Goal: Transaction & Acquisition: Purchase product/service

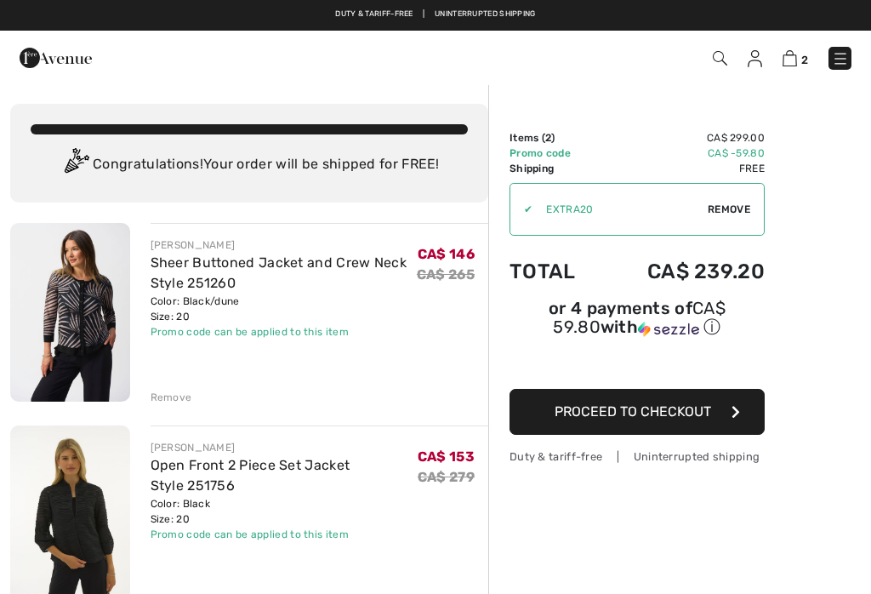
scroll to position [60, 0]
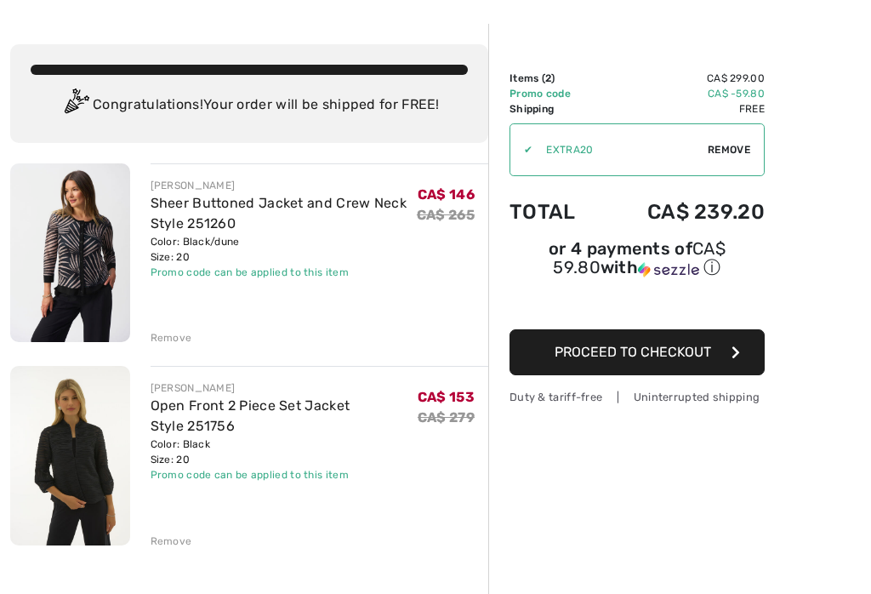
click at [73, 270] on img at bounding box center [70, 252] width 120 height 179
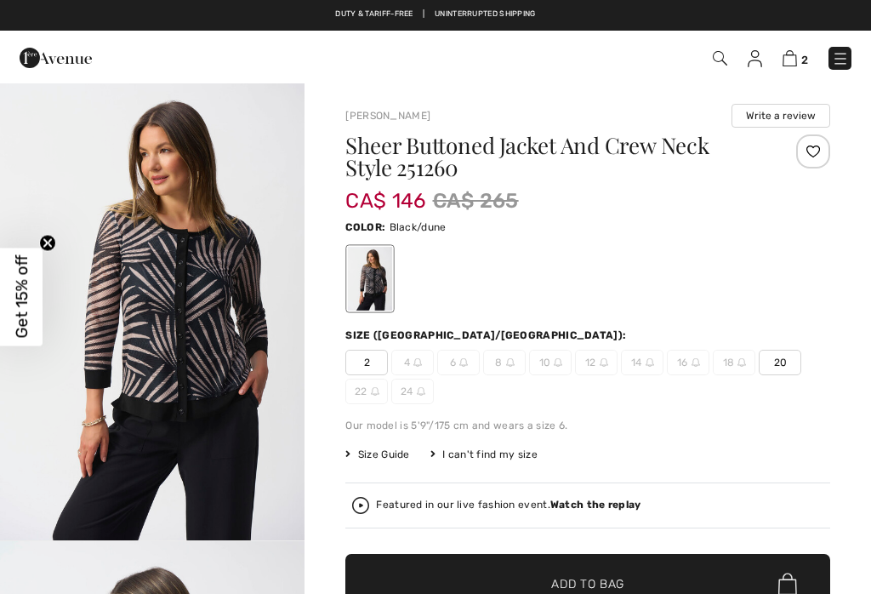
checkbox input "true"
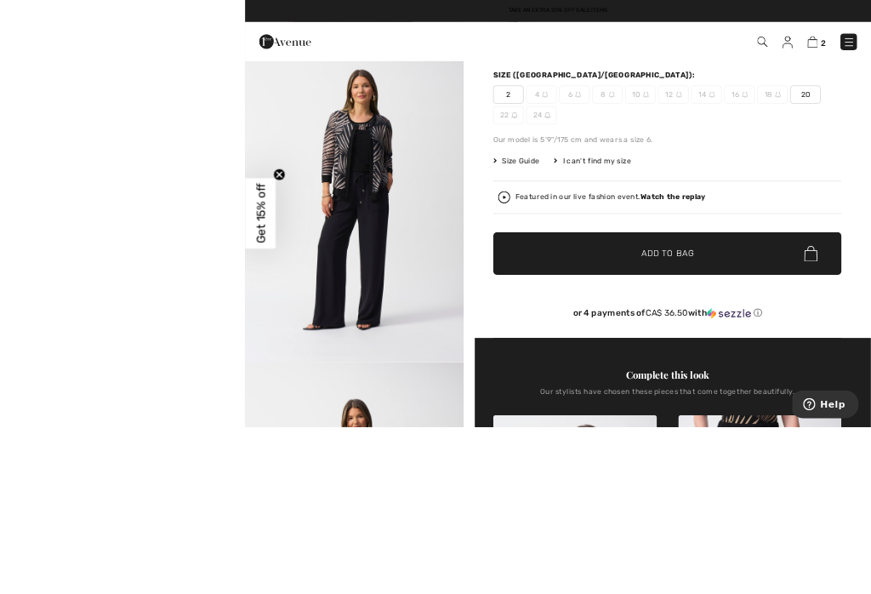
scroll to position [425, 0]
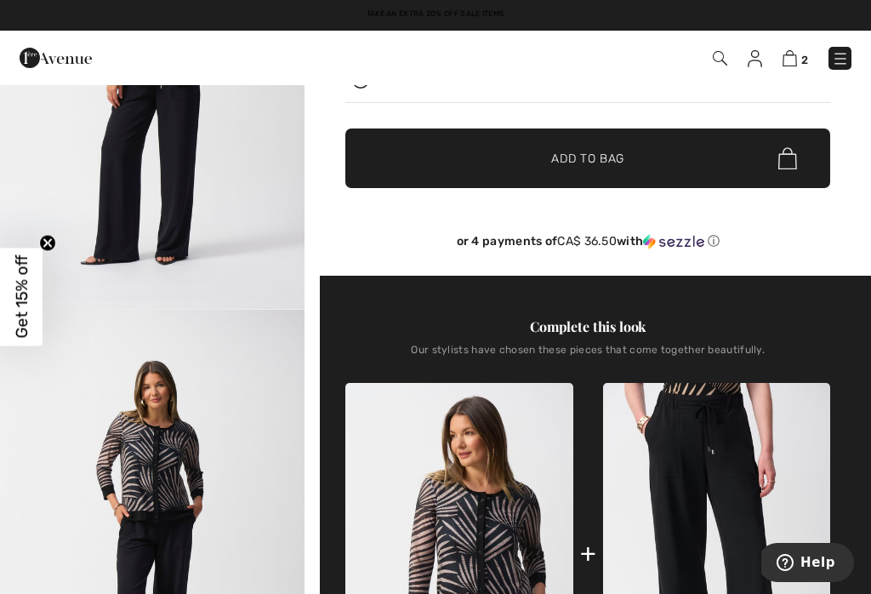
click at [721, 473] on img at bounding box center [716, 553] width 227 height 340
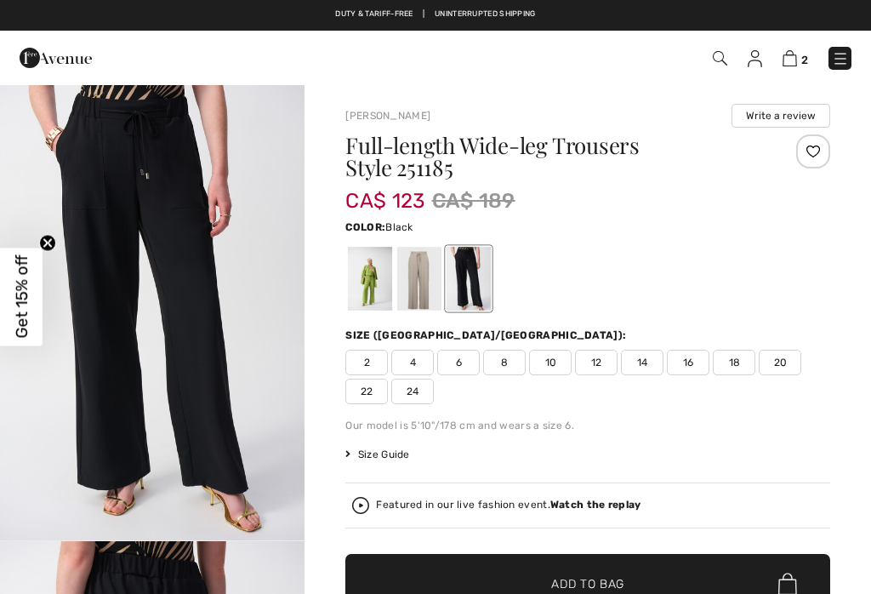
checkbox input "true"
click at [504, 507] on div "Featured in our live fashion event. Watch the replay" at bounding box center [508, 504] width 265 height 11
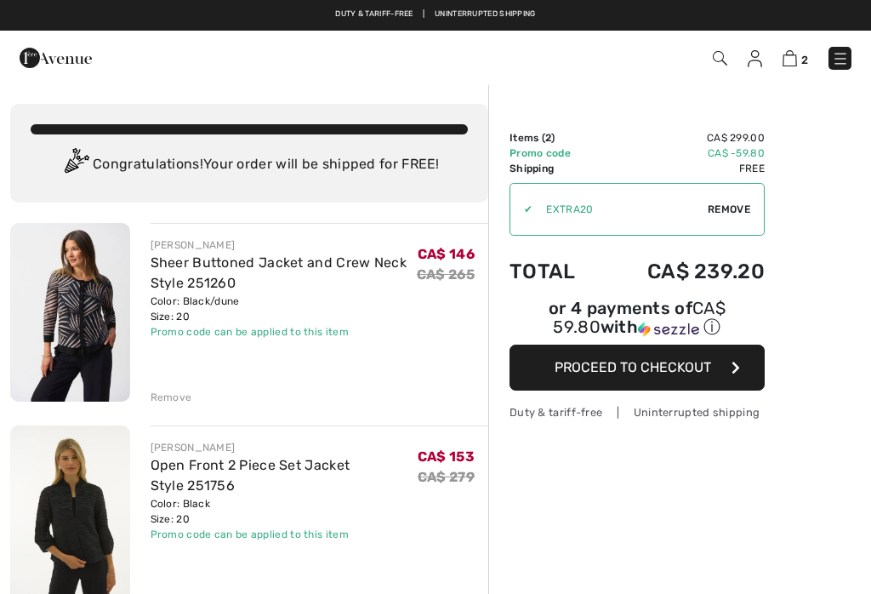
checkbox input "true"
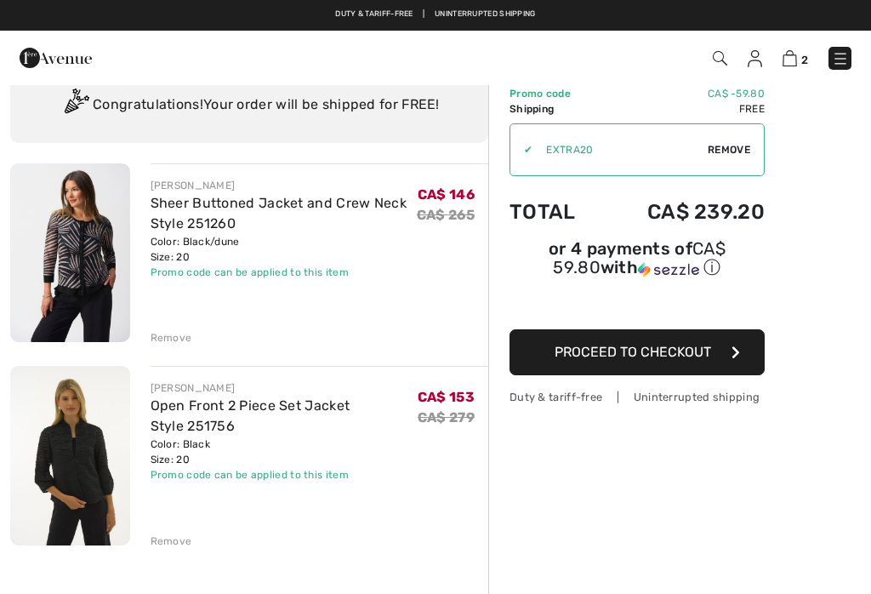
click at [68, 276] on img at bounding box center [70, 252] width 120 height 179
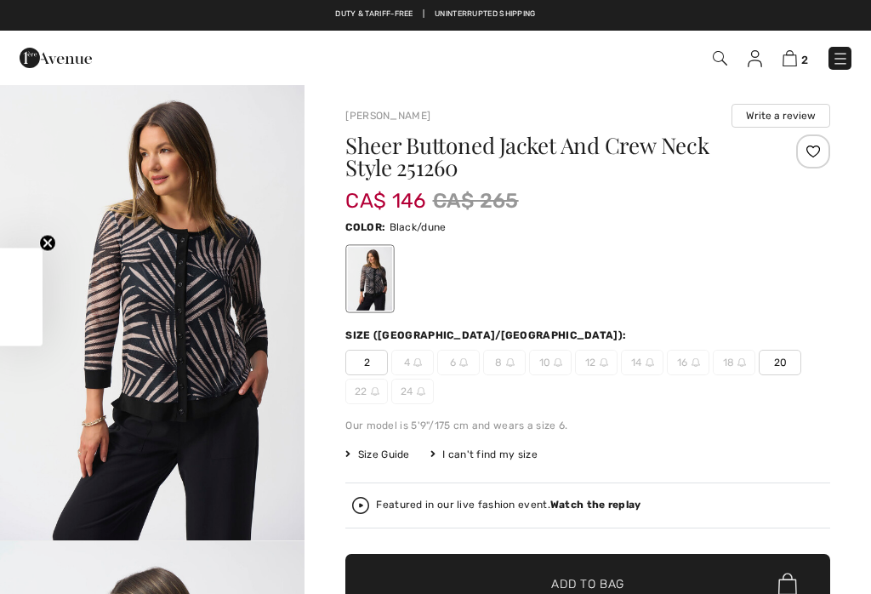
scroll to position [60, 0]
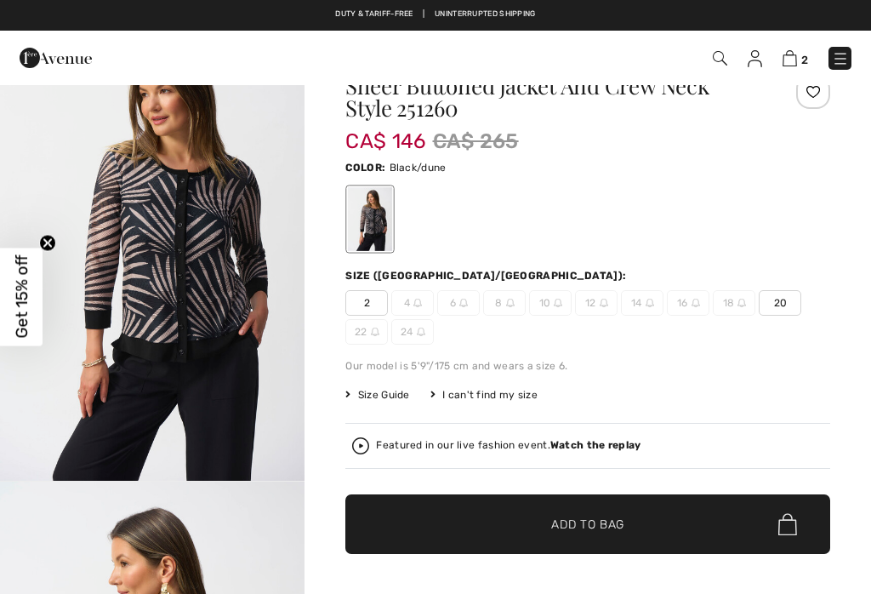
checkbox input "true"
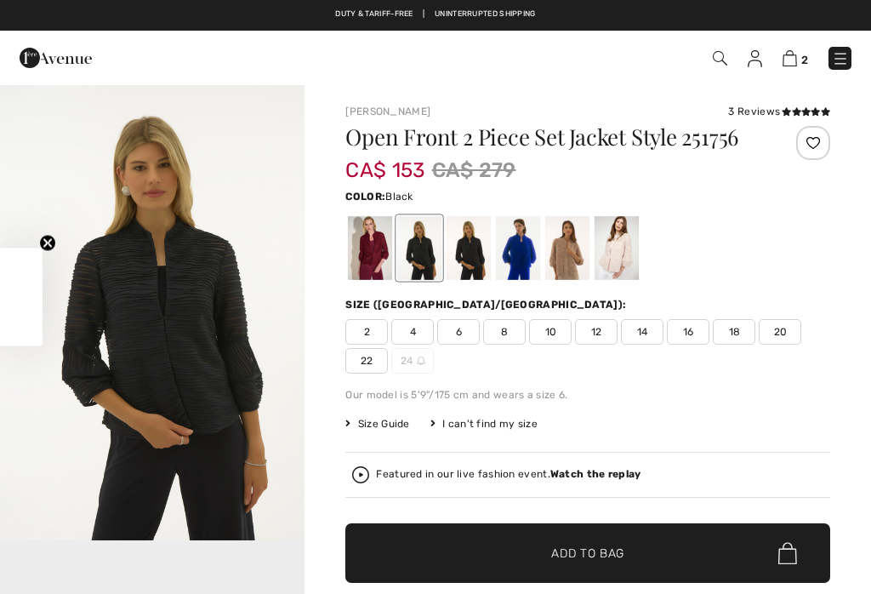
checkbox input "true"
click at [375, 248] on div at bounding box center [370, 248] width 44 height 64
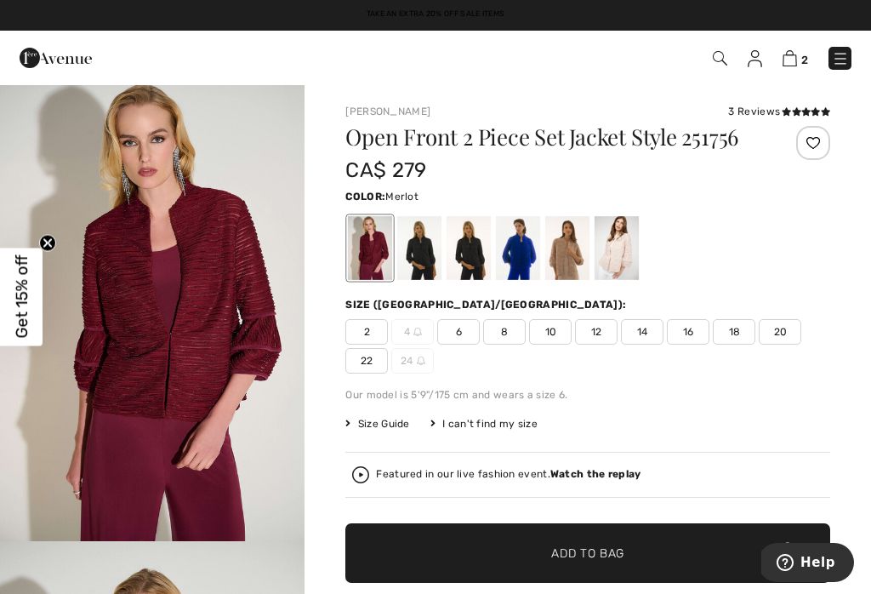
click at [626, 253] on div at bounding box center [617, 248] width 44 height 64
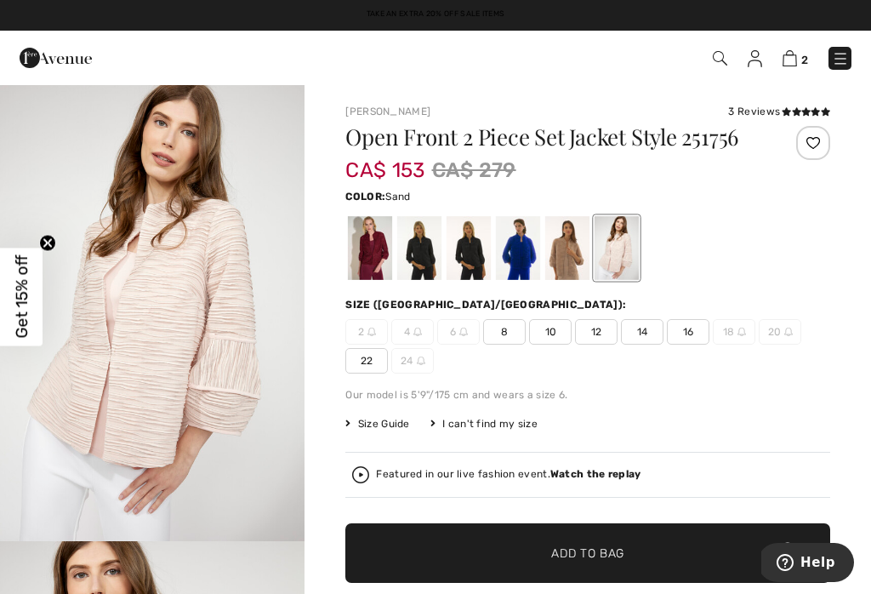
click at [576, 248] on div at bounding box center [567, 248] width 44 height 64
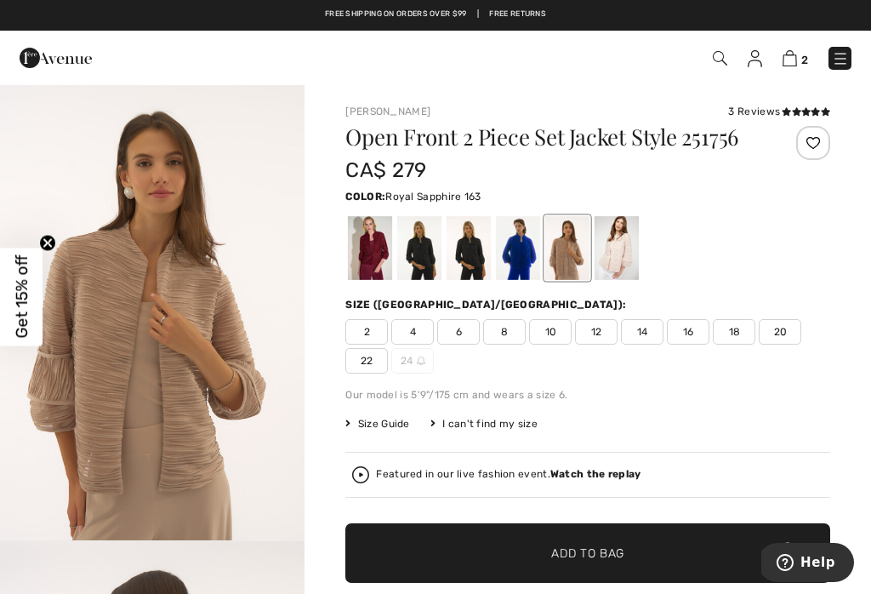
click at [531, 248] on div at bounding box center [518, 248] width 44 height 64
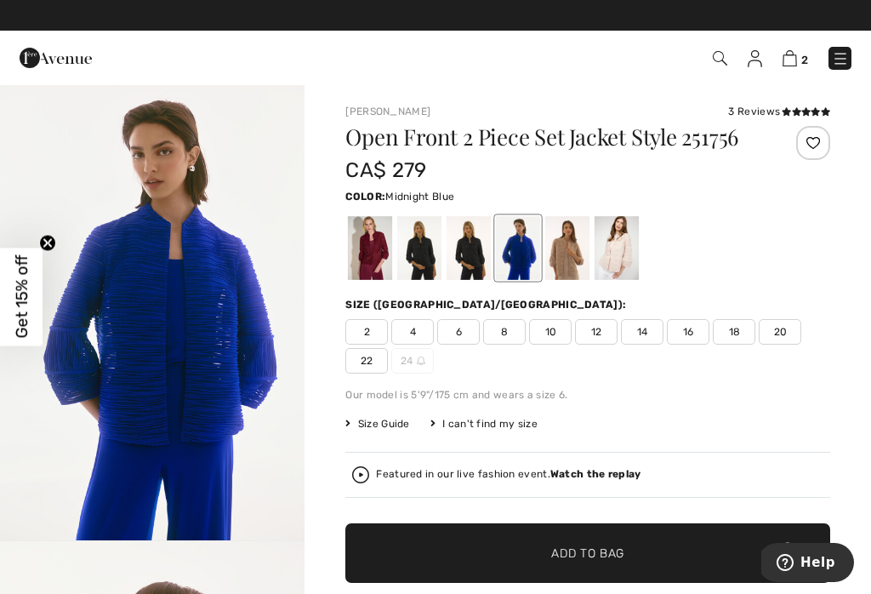
click at [471, 244] on div at bounding box center [469, 248] width 44 height 64
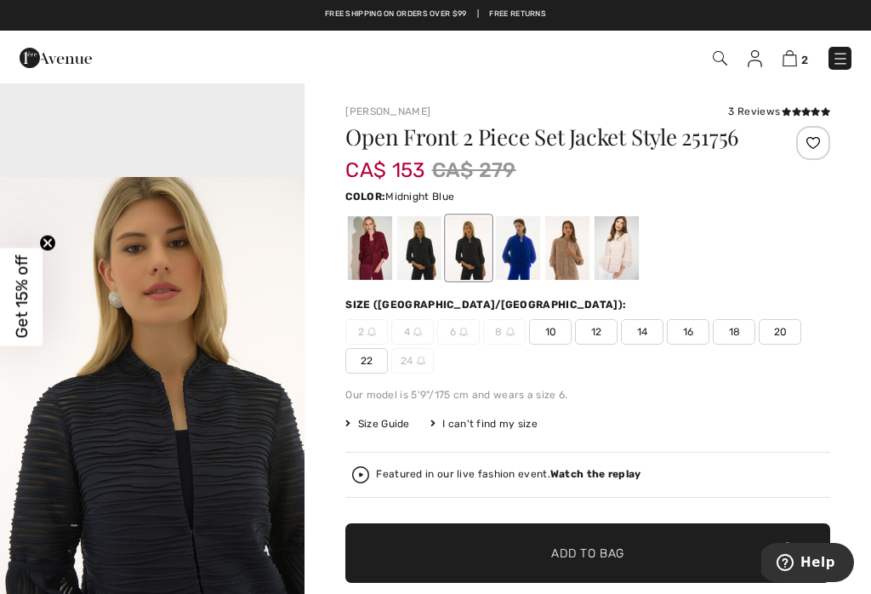
scroll to position [1369, 0]
click at [127, 483] on img "3 / 4" at bounding box center [152, 405] width 305 height 457
click at [432, 248] on div at bounding box center [419, 248] width 44 height 64
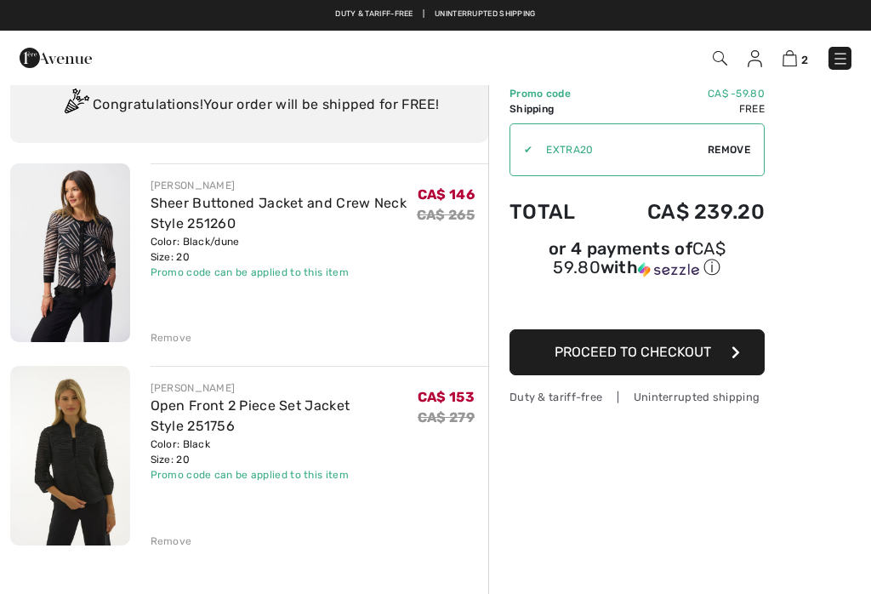
scroll to position [60, 0]
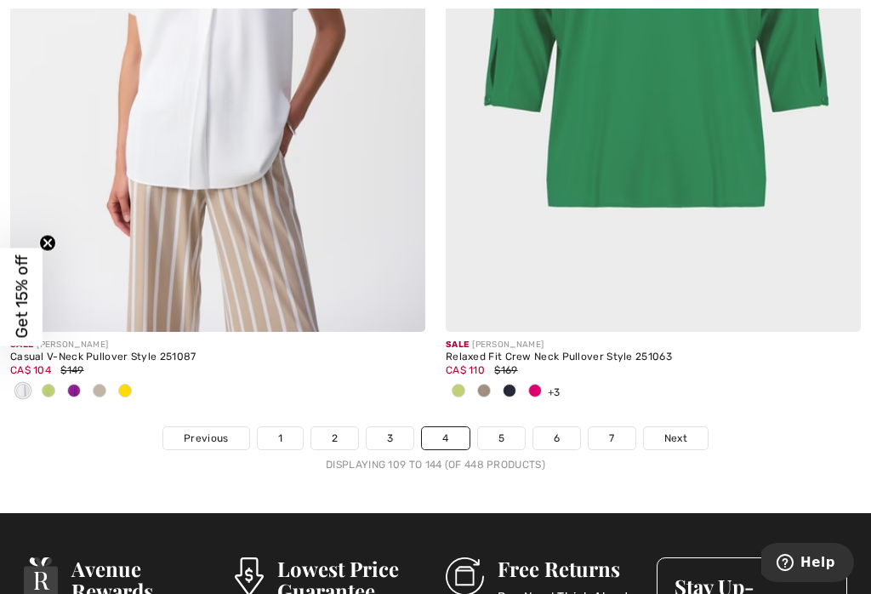
click at [393, 427] on link "3" at bounding box center [390, 438] width 47 height 22
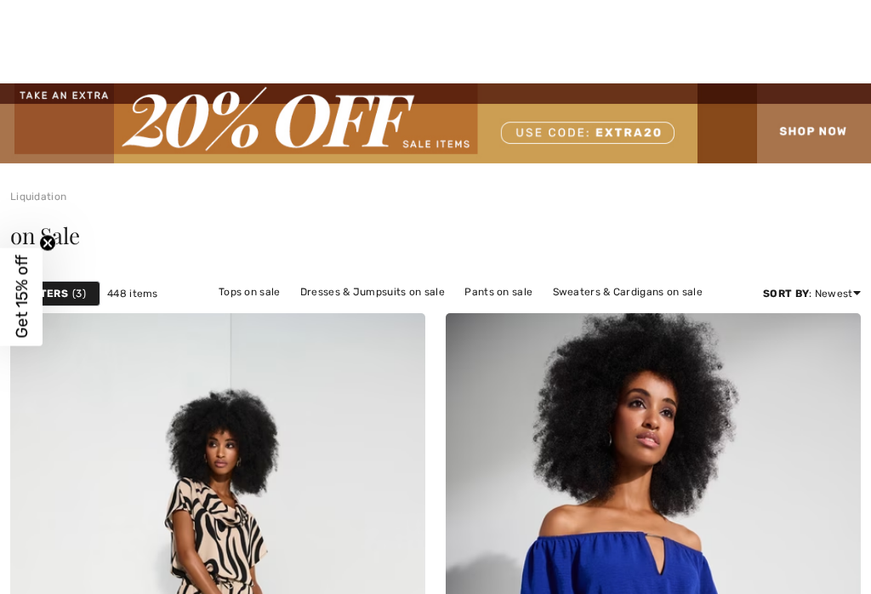
checkbox input "true"
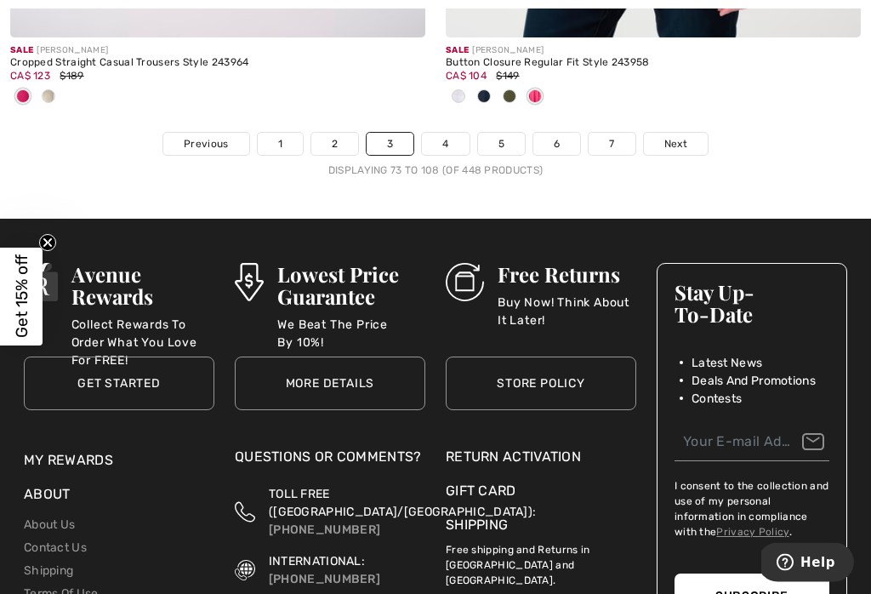
scroll to position [13126, 0]
click at [339, 133] on link "2" at bounding box center [334, 144] width 47 height 22
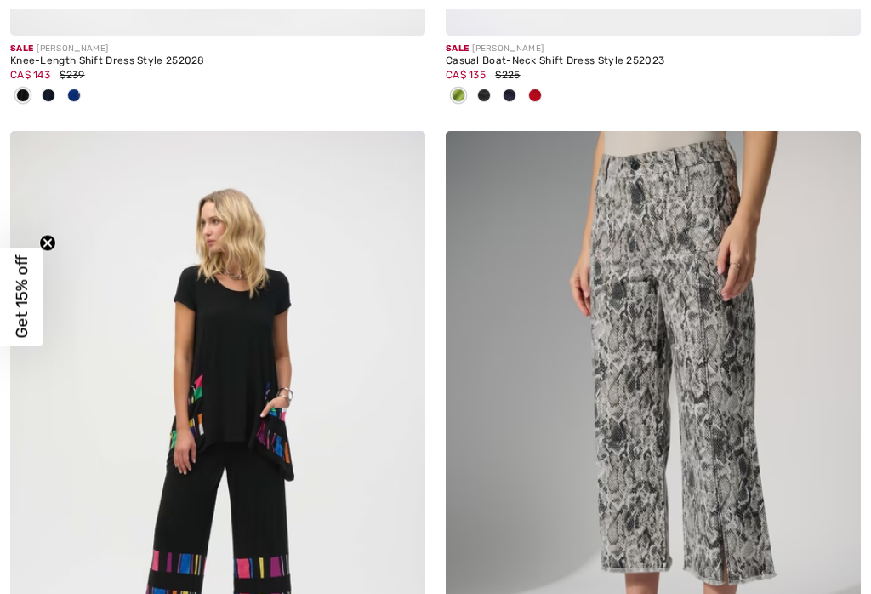
checkbox input "true"
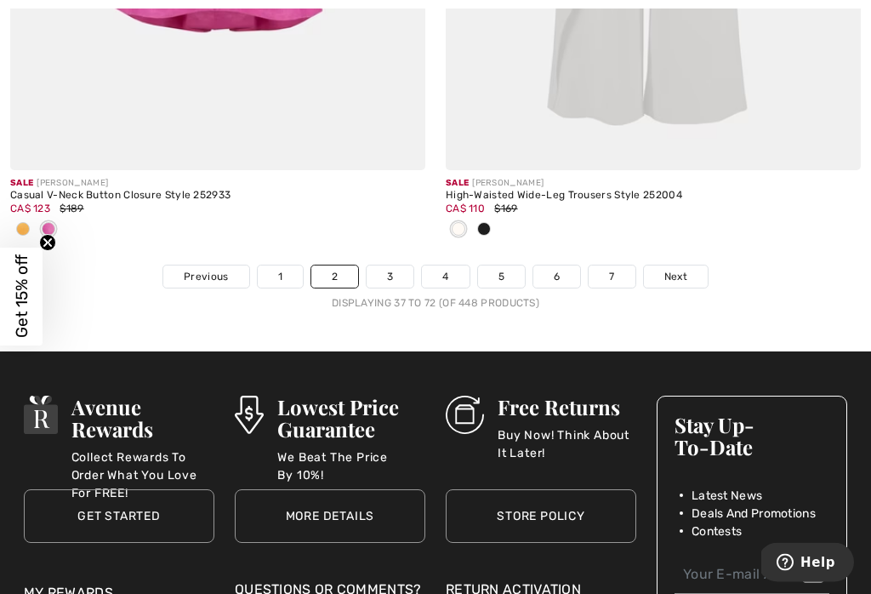
scroll to position [13082, 0]
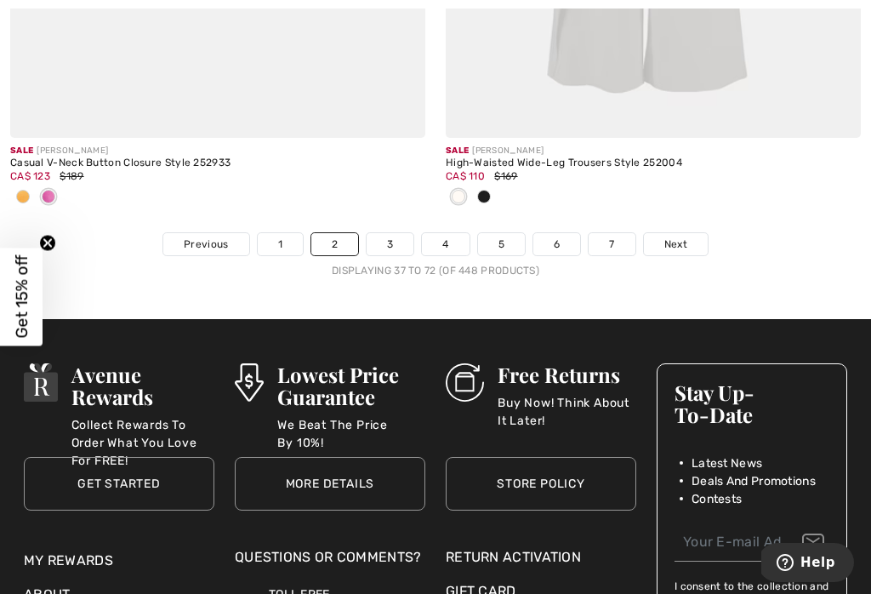
click at [508, 234] on link "5" at bounding box center [501, 244] width 47 height 22
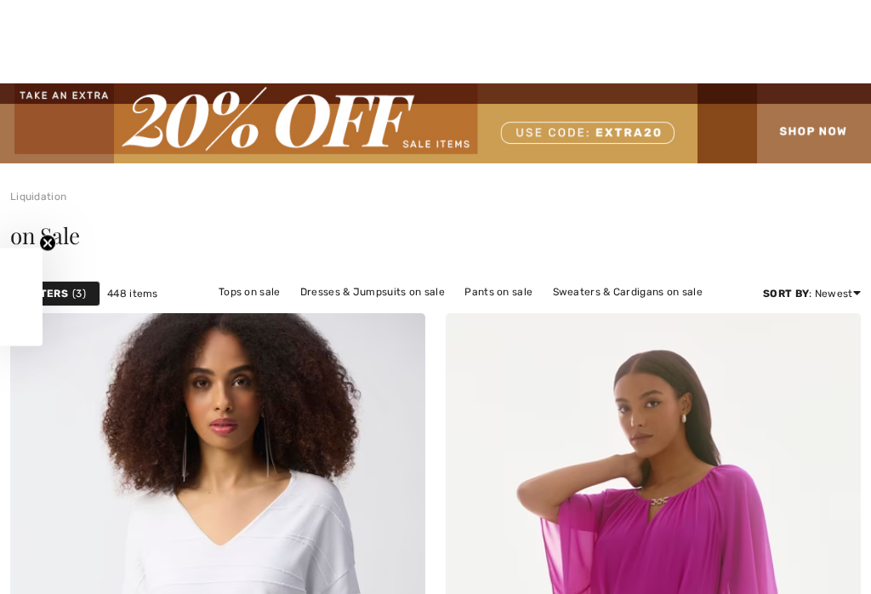
scroll to position [503, 0]
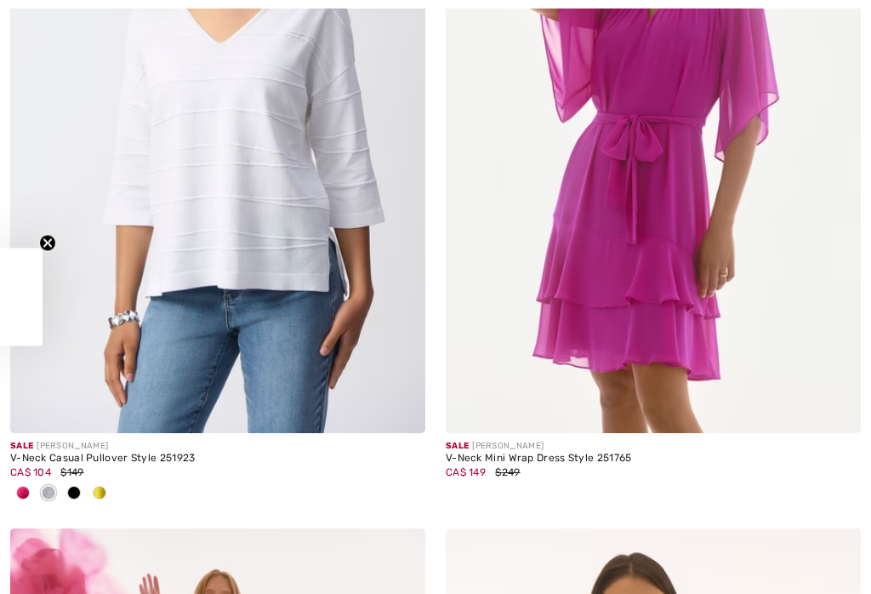
checkbox input "true"
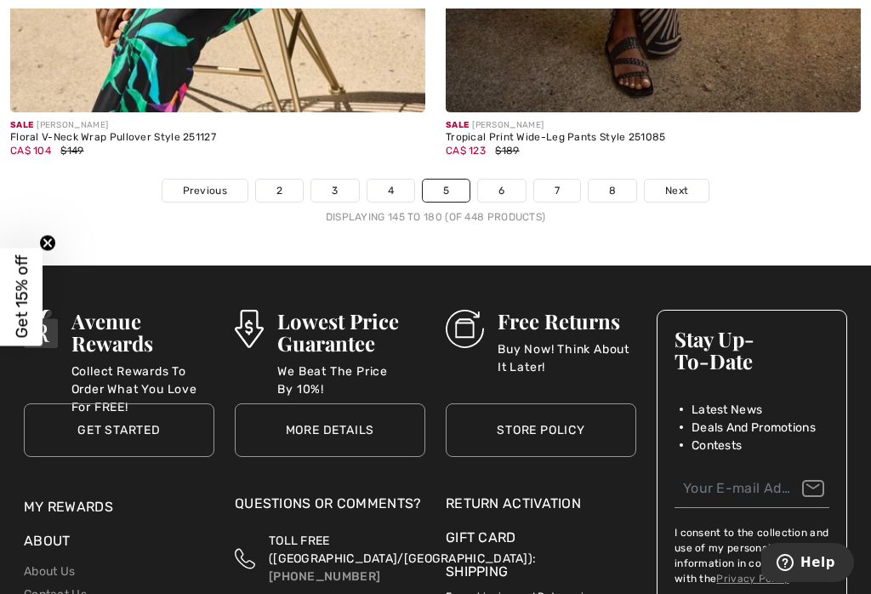
scroll to position [13226, 0]
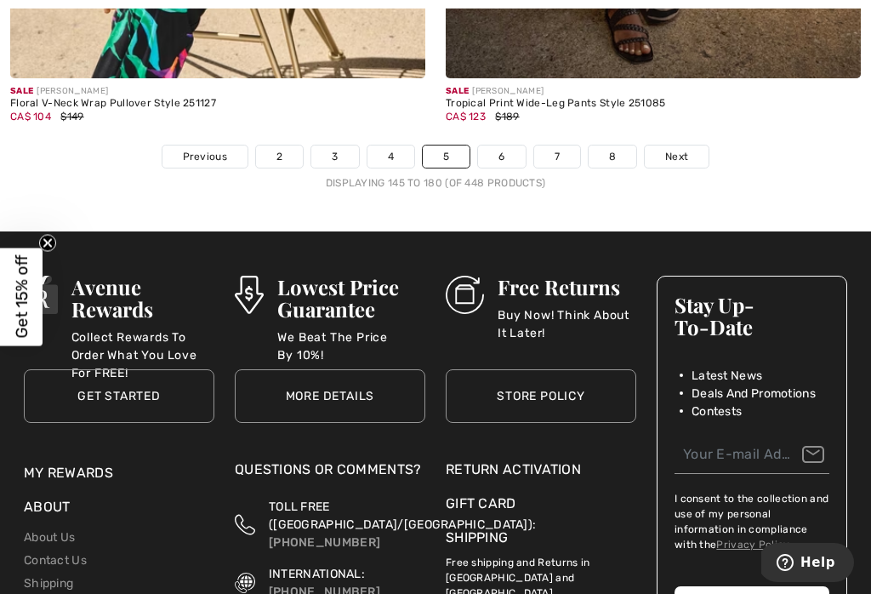
click at [506, 149] on link "6" at bounding box center [501, 156] width 47 height 22
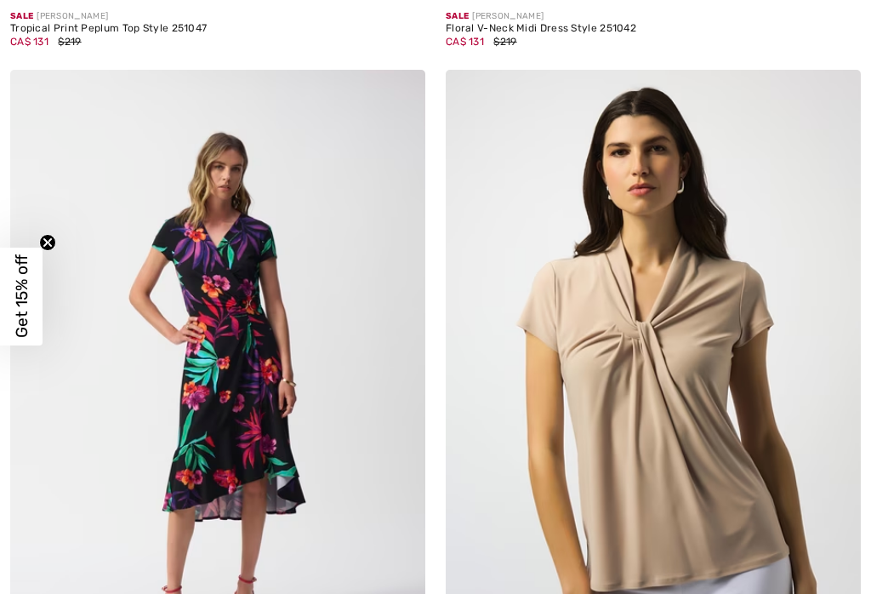
checkbox input "true"
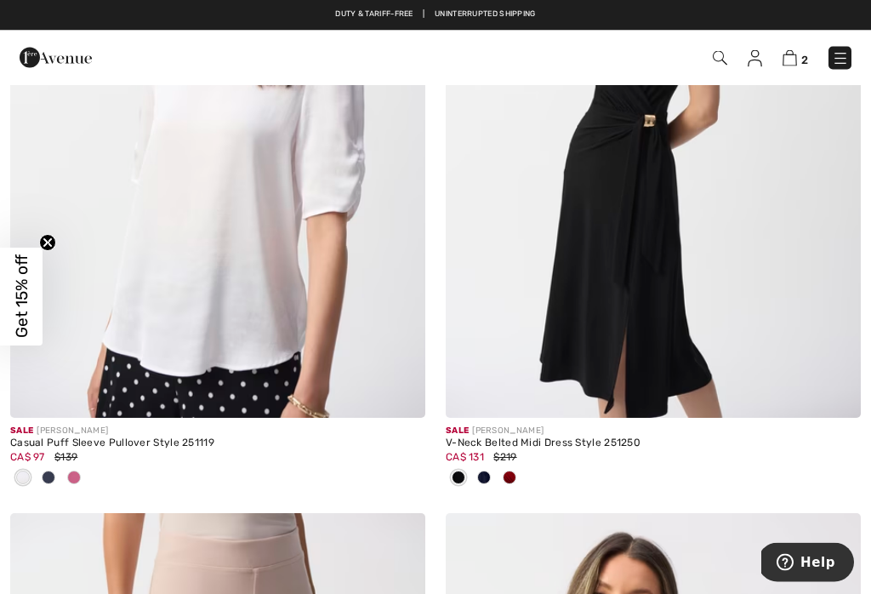
scroll to position [12182, 0]
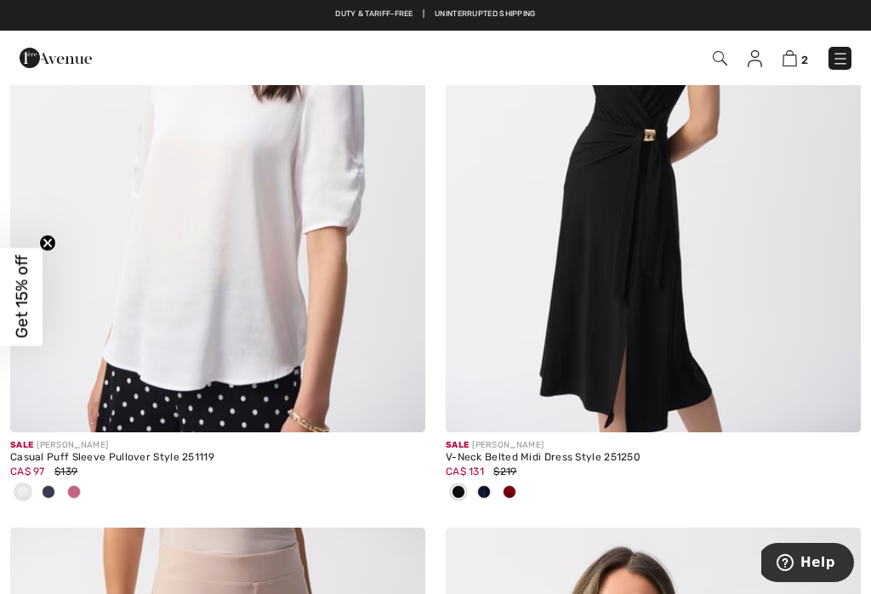
click at [797, 57] on img at bounding box center [790, 58] width 14 height 16
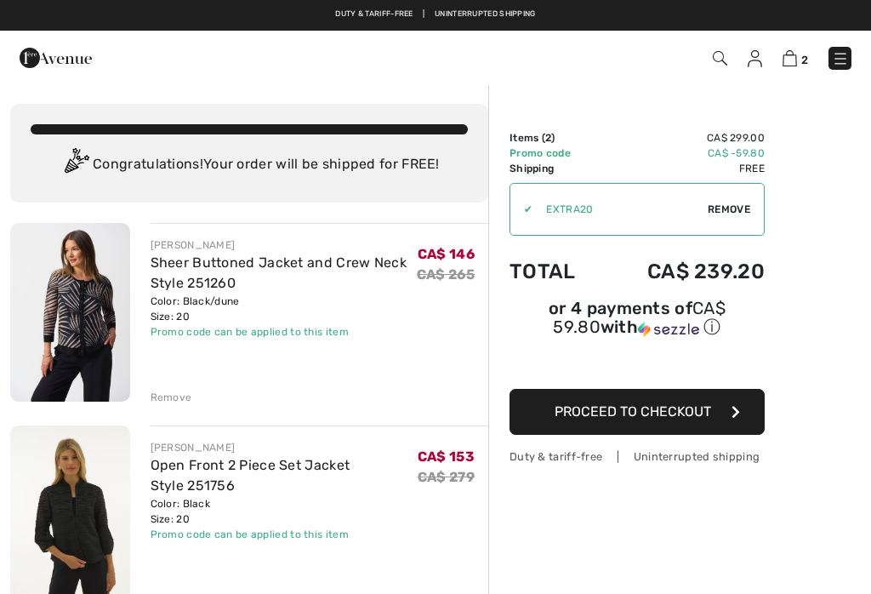
click at [691, 408] on span "Proceed to Checkout" at bounding box center [633, 411] width 157 height 16
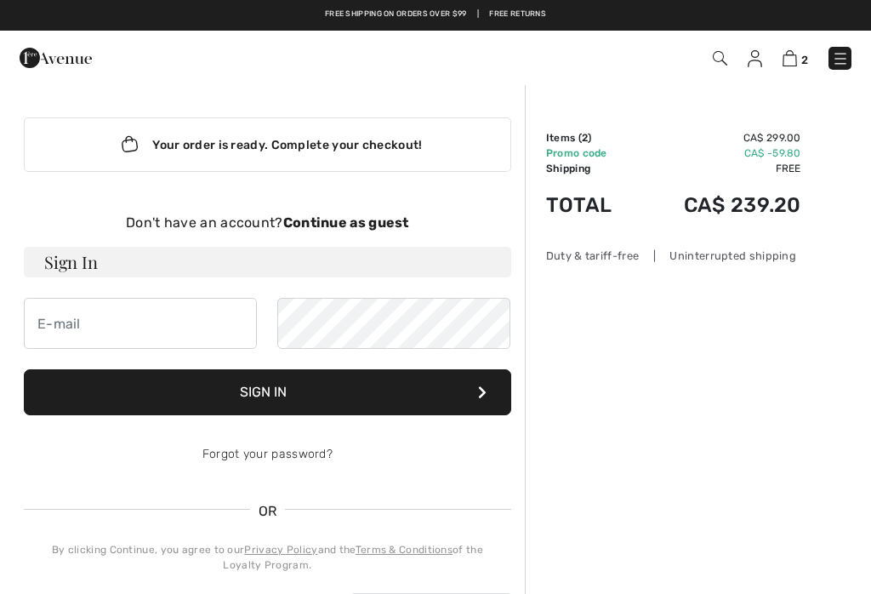
click at [384, 216] on strong "Continue as guest" at bounding box center [346, 222] width 126 height 16
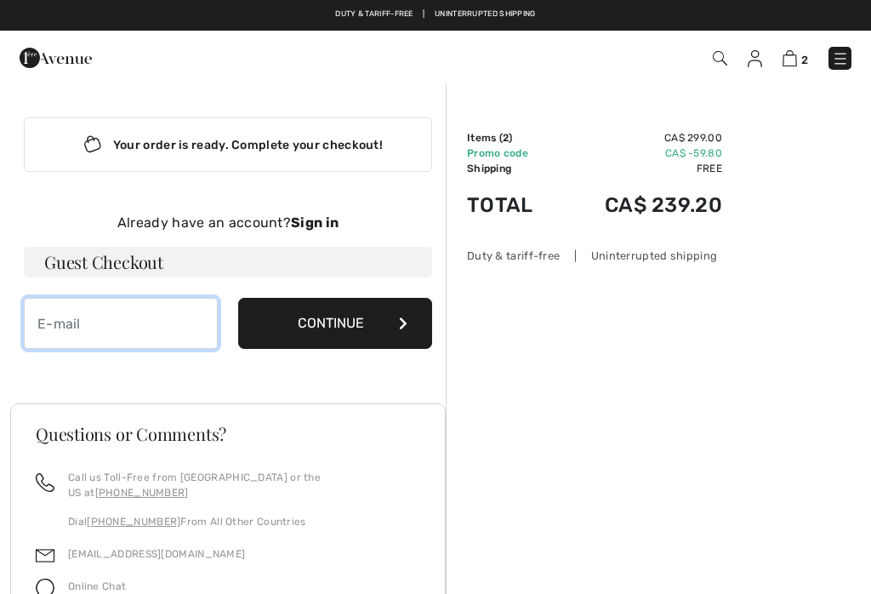
click at [131, 331] on input "email" at bounding box center [121, 323] width 194 height 51
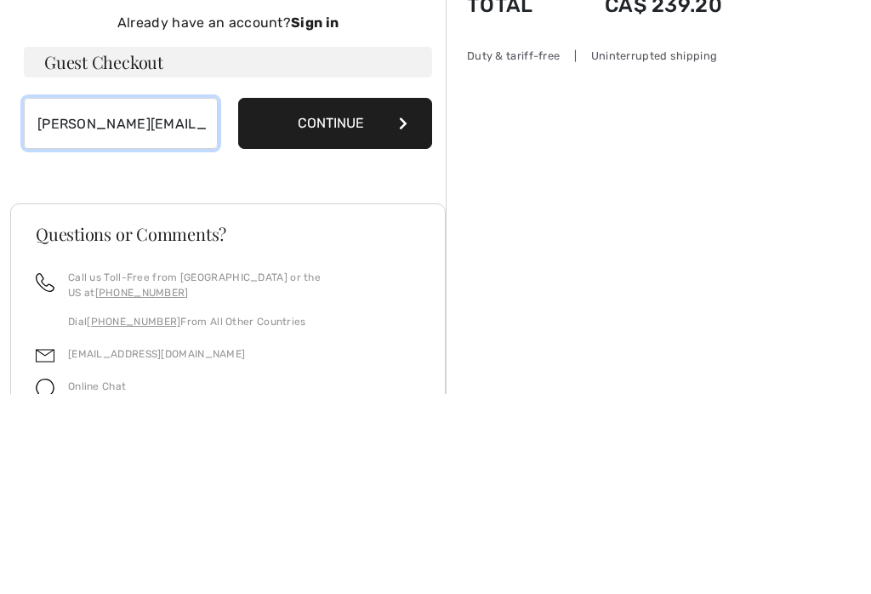
type input "[PERSON_NAME][EMAIL_ADDRESS][PERSON_NAME][DOMAIN_NAME]"
click at [365, 298] on button "Continue" at bounding box center [335, 323] width 194 height 51
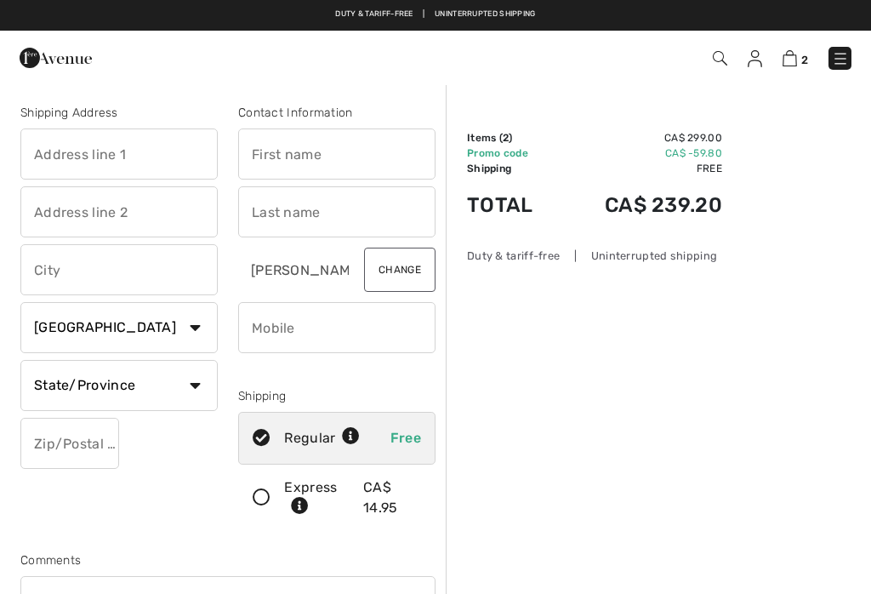
click at [154, 156] on input "text" at bounding box center [118, 153] width 197 height 51
click at [368, 159] on input "text" at bounding box center [336, 153] width 197 height 51
type input "[STREET_ADDRESS]"
type input "[PERSON_NAME]"
click at [326, 222] on input "text" at bounding box center [336, 211] width 197 height 51
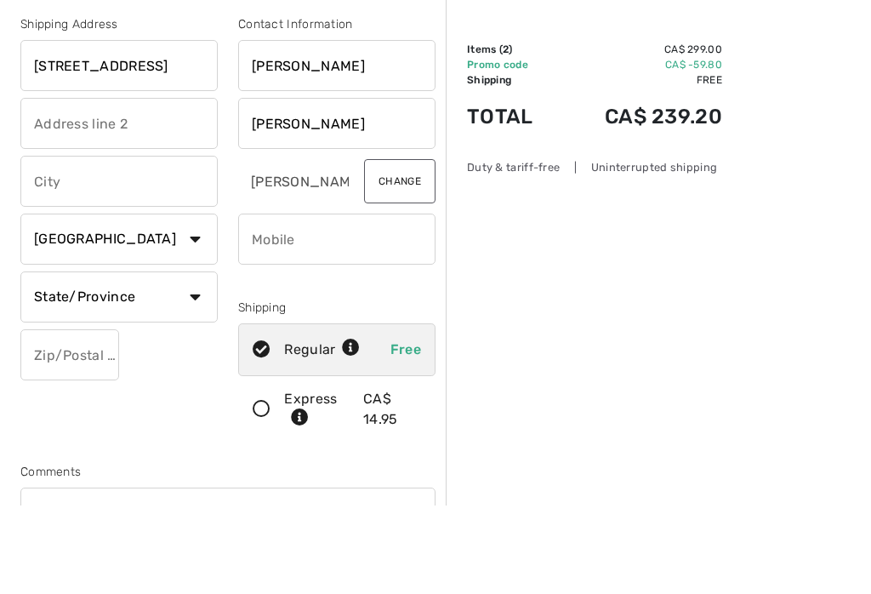
click at [157, 244] on input "text" at bounding box center [118, 269] width 197 height 51
type input "Di Benedetto"
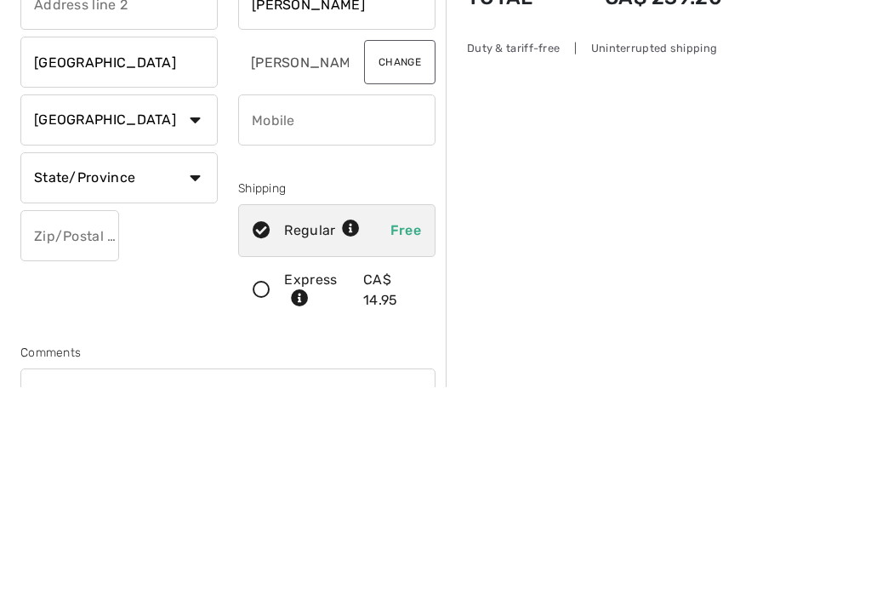
type input "Laval"
click at [198, 360] on select "State/Province Alberta British Columbia Manitoba New Brunswick Newfoundland and…" at bounding box center [118, 385] width 197 height 51
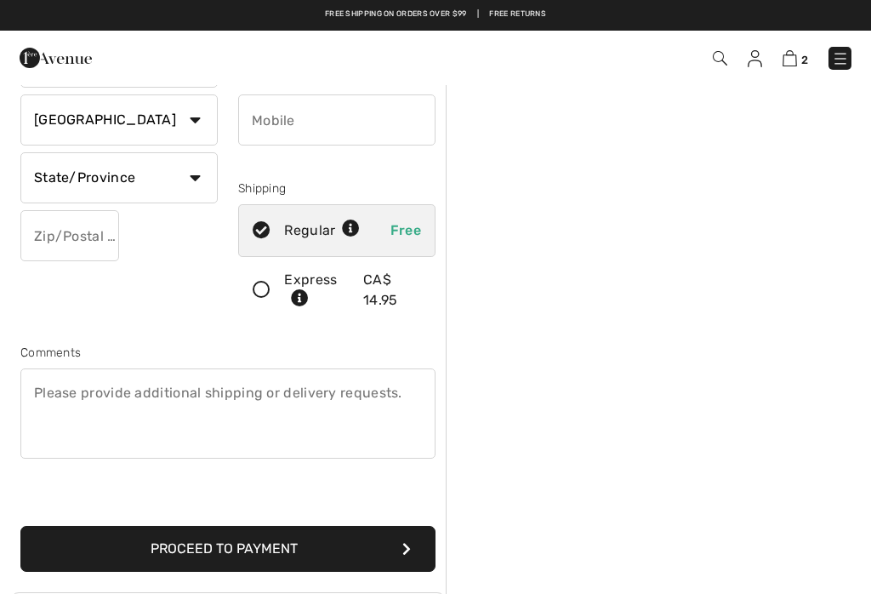
select select "QC"
click at [96, 243] on input "text" at bounding box center [69, 235] width 99 height 51
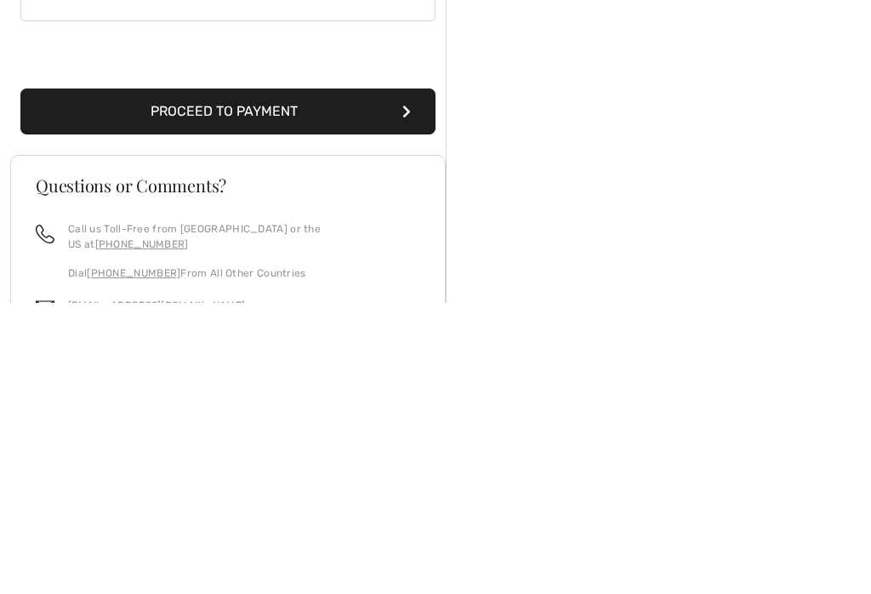
click at [405, 396] on icon "submit" at bounding box center [406, 403] width 9 height 14
type input "H7E1B9"
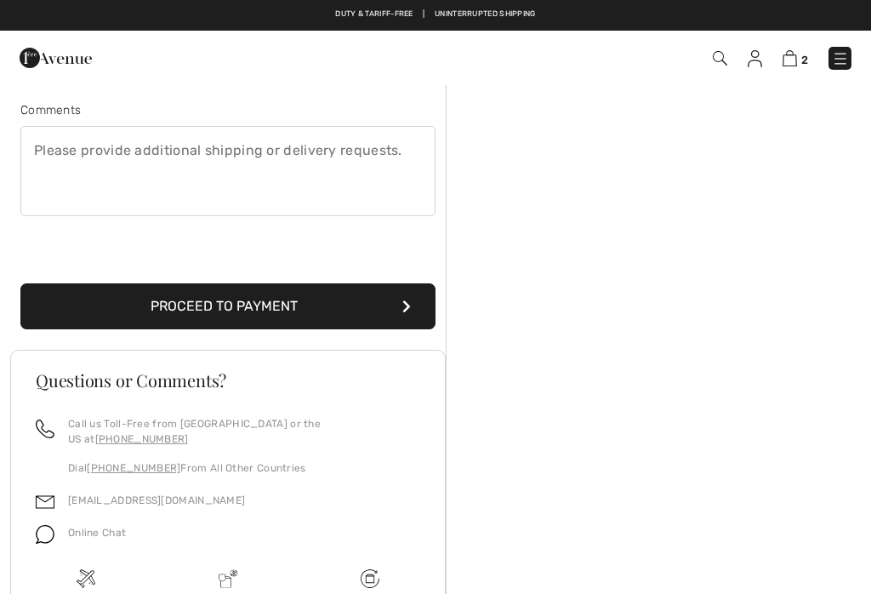
scroll to position [180, 0]
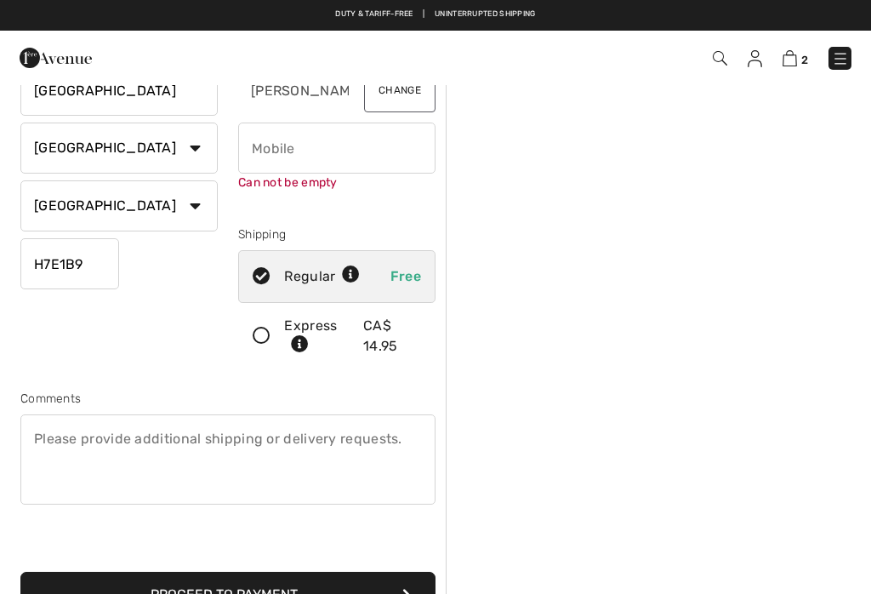
click at [349, 156] on input "phone" at bounding box center [336, 148] width 197 height 51
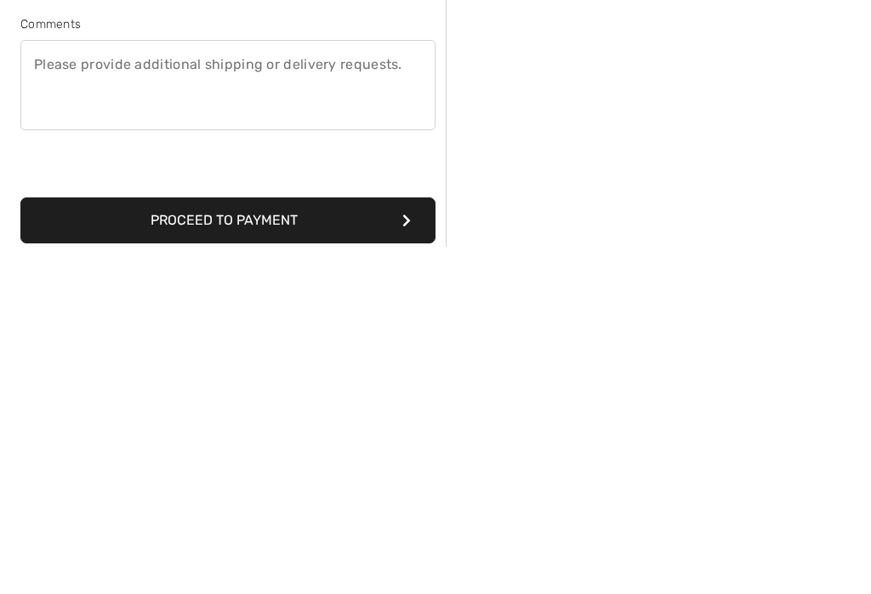
type input "5147727632"
click at [396, 225] on div "Shipping Address 2245 ave des trois rivieres Laval Country Canada United States…" at bounding box center [228, 233] width 436 height 755
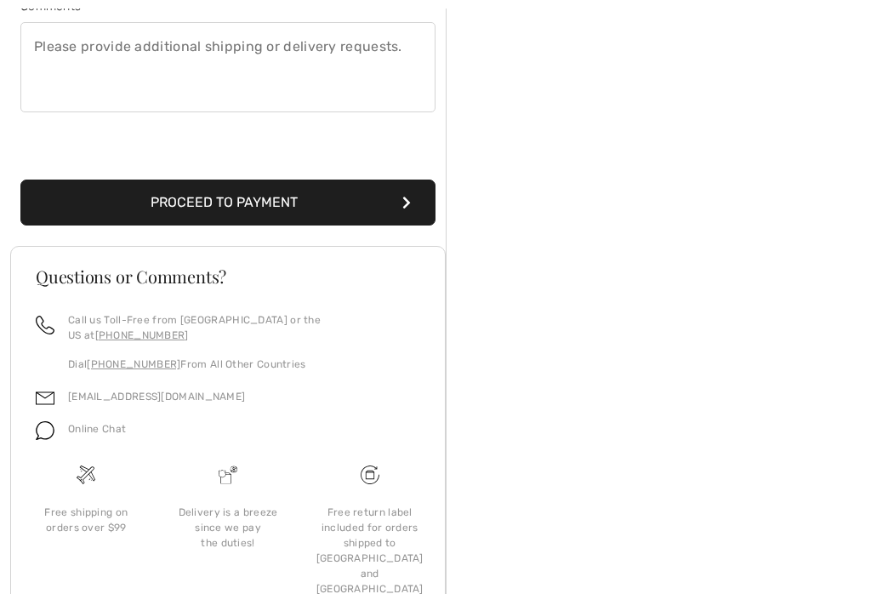
click at [124, 194] on button "Proceed to Payment" at bounding box center [227, 203] width 415 height 46
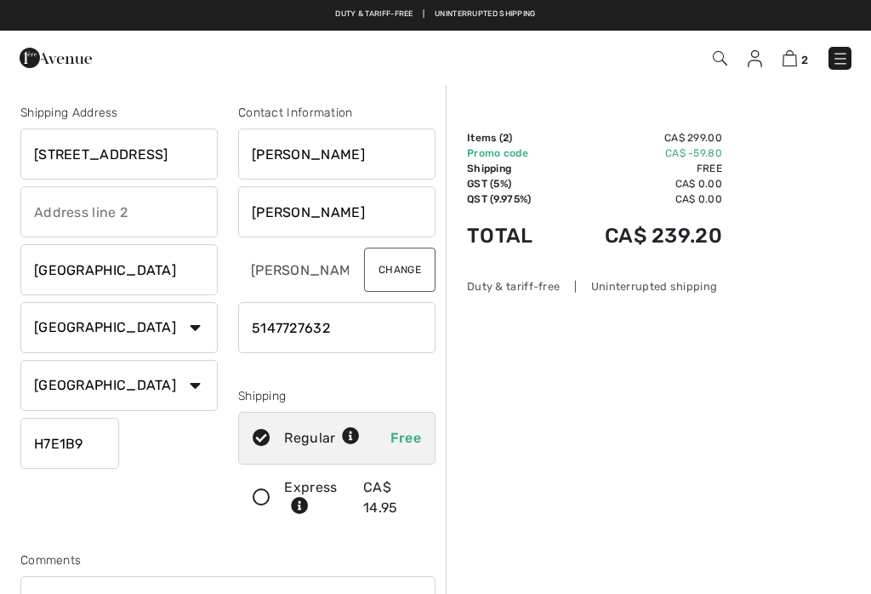
click at [405, 265] on button "Change" at bounding box center [399, 270] width 71 height 44
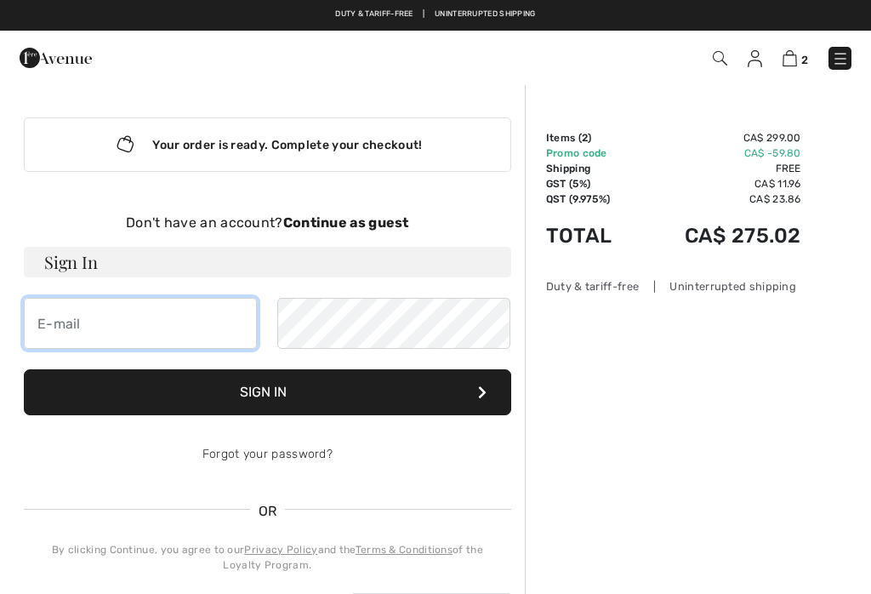
click at [49, 320] on input "email" at bounding box center [140, 323] width 233 height 51
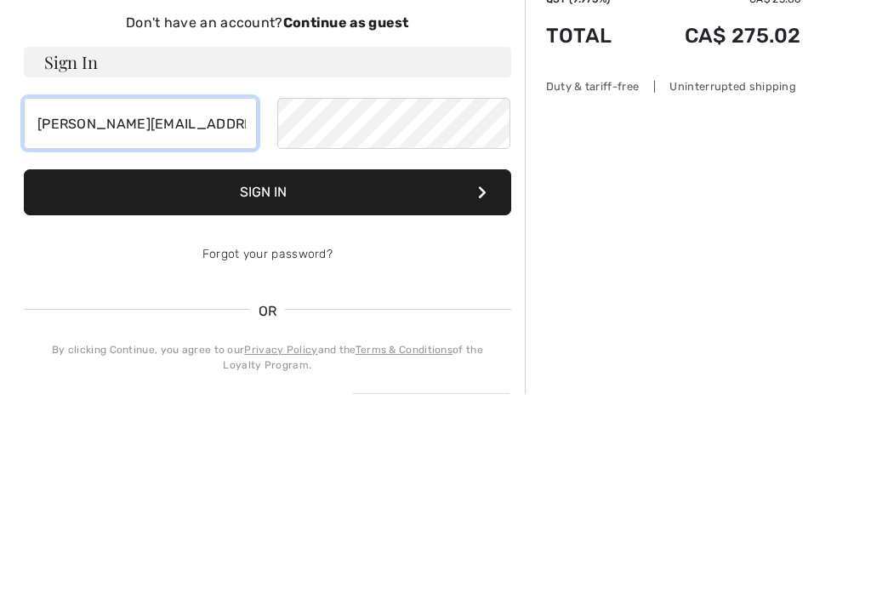
type input "[PERSON_NAME][EMAIL_ADDRESS][PERSON_NAME][DOMAIN_NAME]"
click at [202, 369] on button "Sign In" at bounding box center [267, 392] width 487 height 46
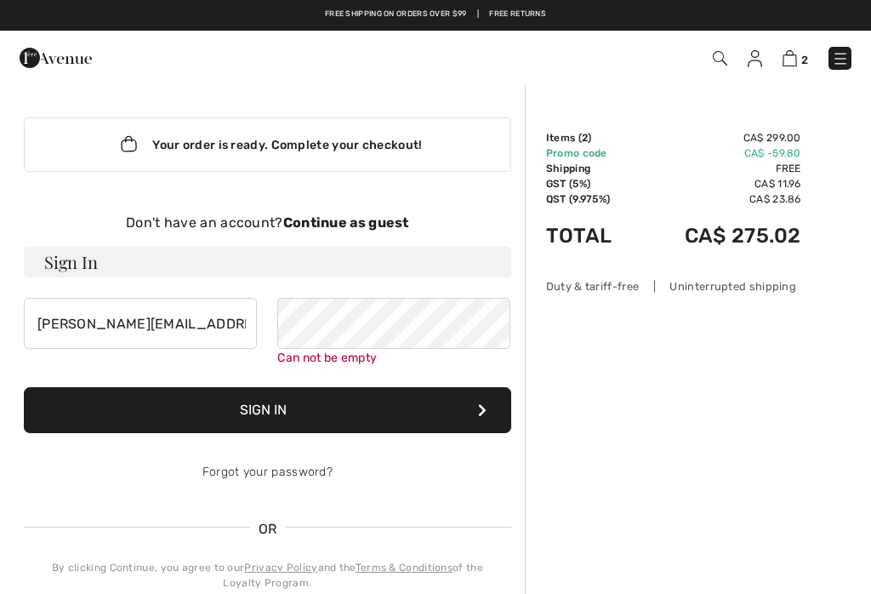
click at [390, 219] on strong "Continue as guest" at bounding box center [346, 222] width 126 height 16
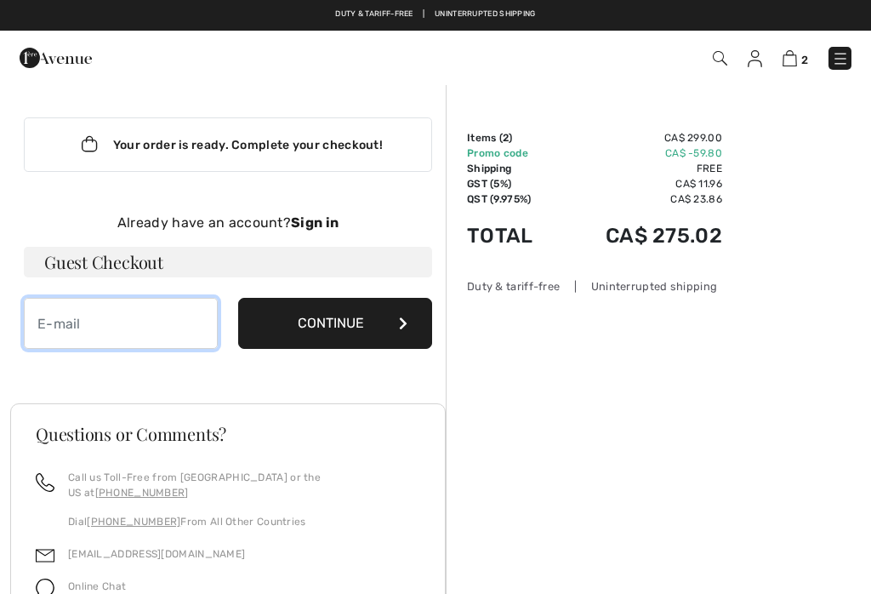
click at [152, 312] on input "email" at bounding box center [121, 323] width 194 height 51
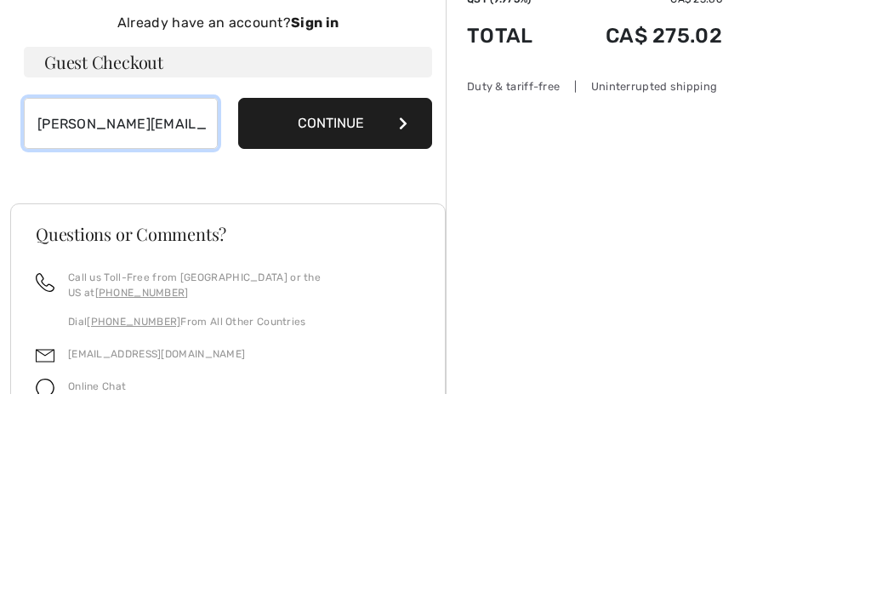
type input "[PERSON_NAME][EMAIL_ADDRESS][PERSON_NAME][DOMAIN_NAME]"
click at [379, 298] on button "Continue" at bounding box center [335, 323] width 194 height 51
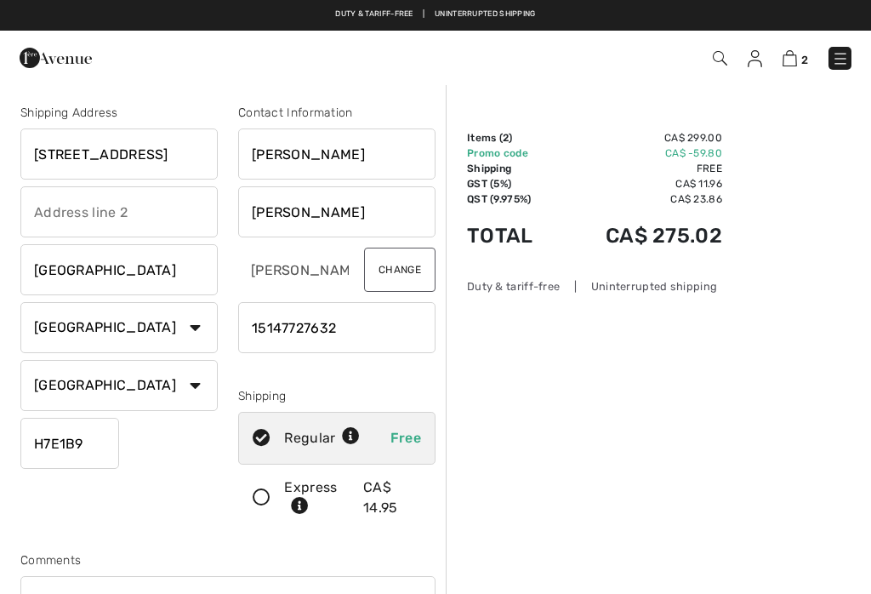
click at [94, 162] on input "2245 Ave Des Trois Rivieres" at bounding box center [118, 153] width 197 height 51
click at [93, 150] on input "2245 Ave Des Trois Rivieres" at bounding box center [118, 153] width 197 height 51
click at [205, 153] on input "2245 Av Des Trois Rivieres" at bounding box center [118, 153] width 197 height 51
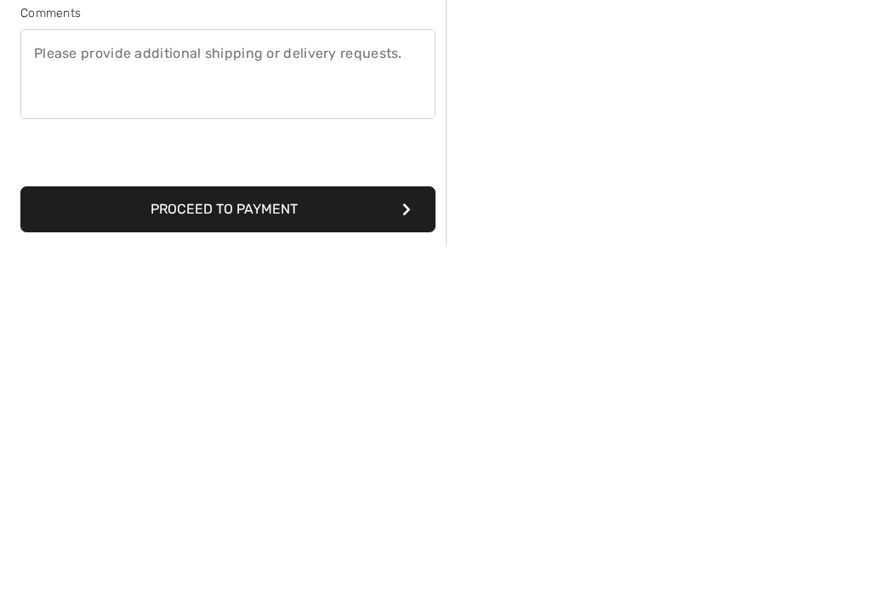
click at [50, 533] on button "Proceed to Payment" at bounding box center [227, 556] width 415 height 46
type input "[STREET_ADDRESS]"
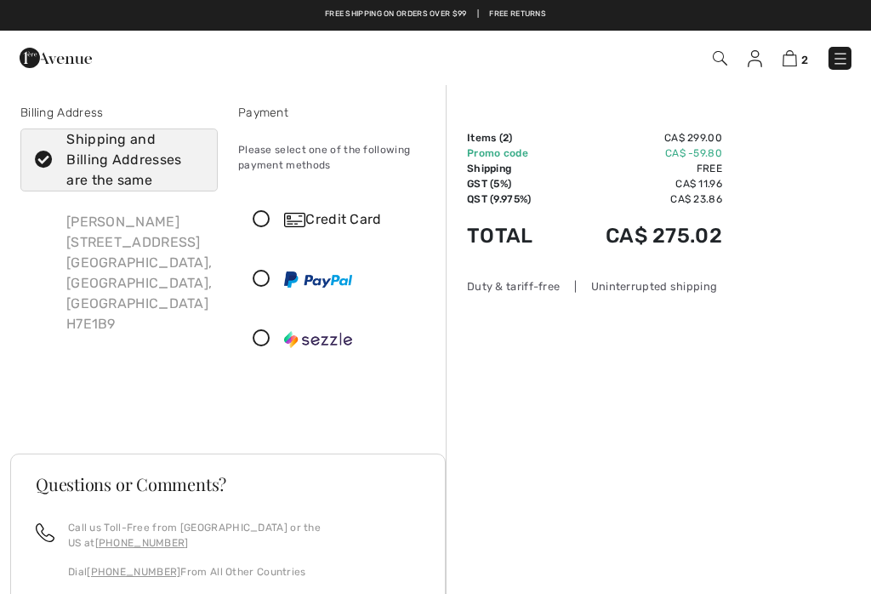
click at [269, 218] on icon at bounding box center [261, 220] width 45 height 18
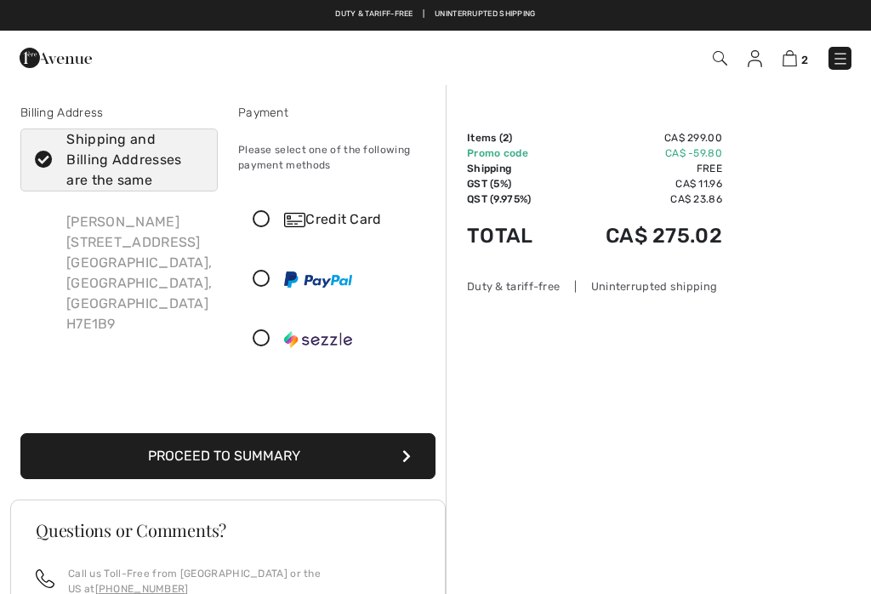
checkbox input "true"
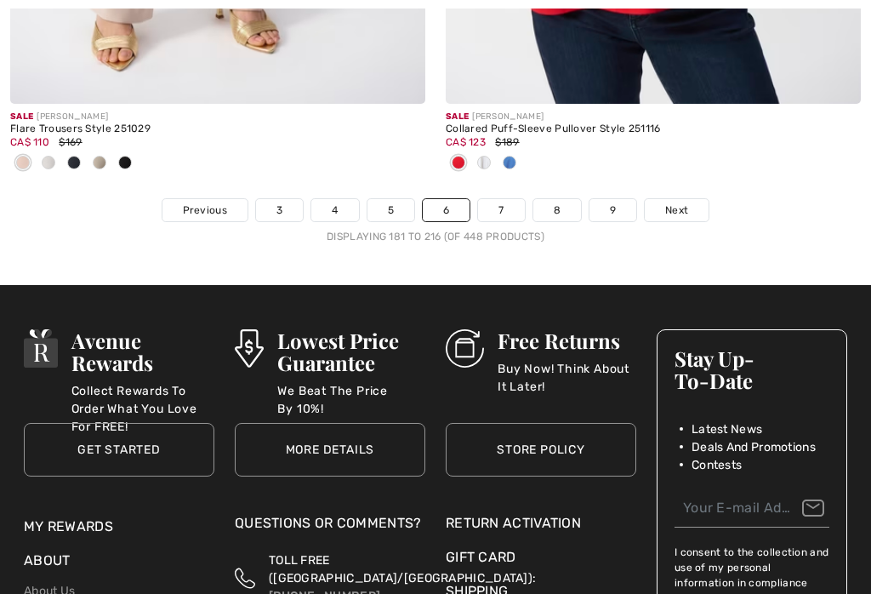
checkbox input "true"
click at [510, 199] on link "7" at bounding box center [501, 210] width 46 height 22
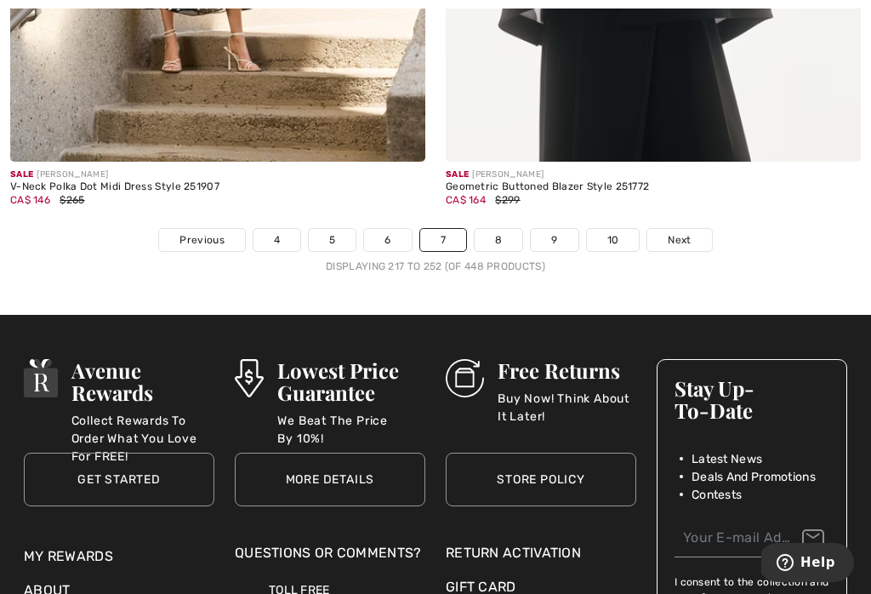
scroll to position [13282, 0]
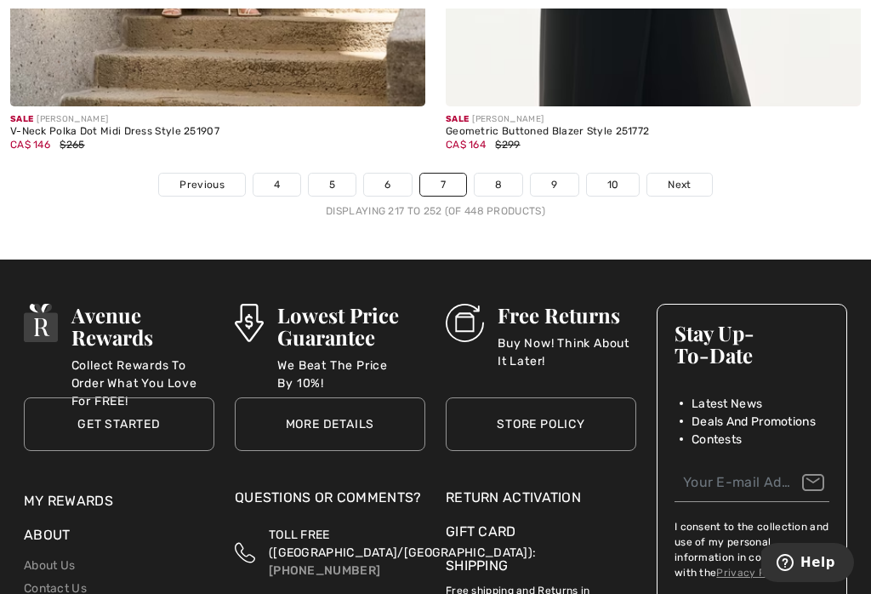
click at [499, 174] on link "8" at bounding box center [499, 185] width 48 height 22
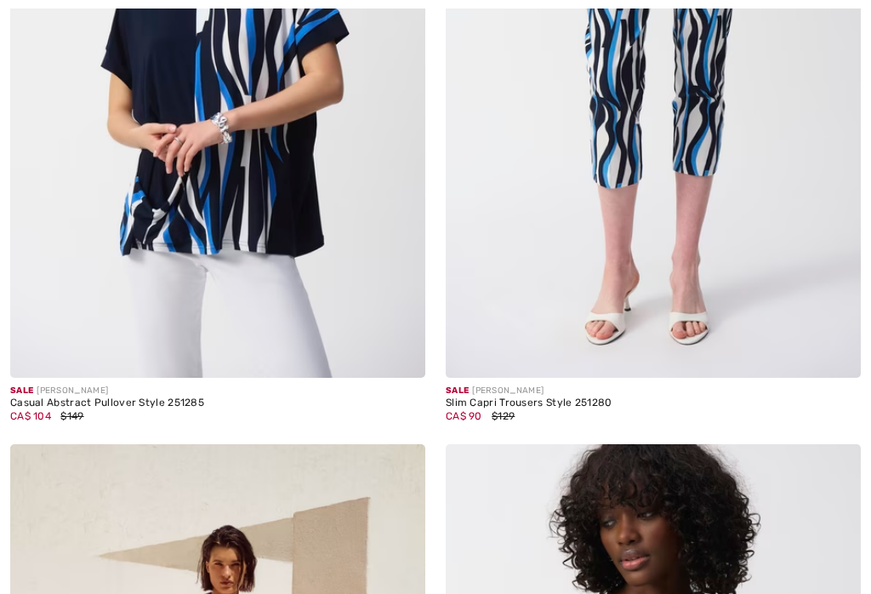
checkbox input "true"
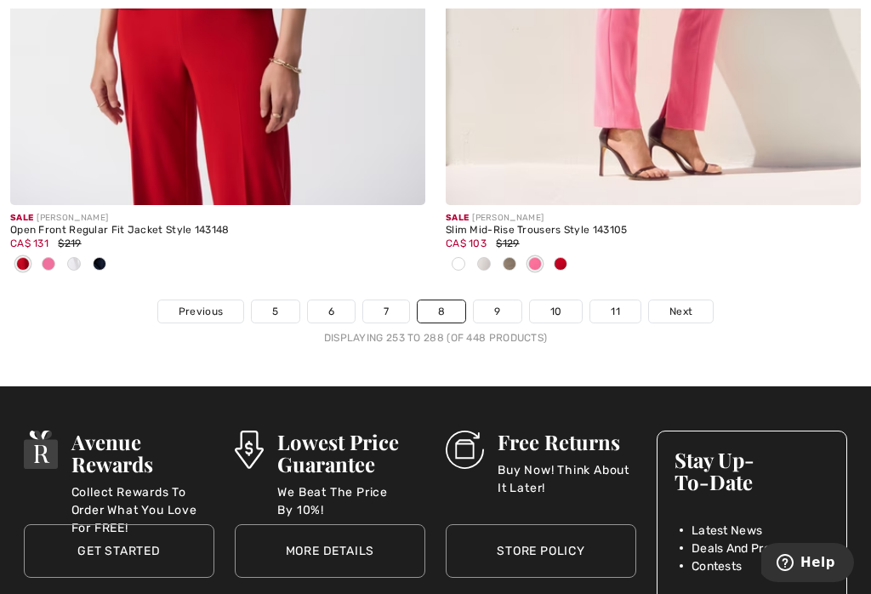
scroll to position [13017, 0]
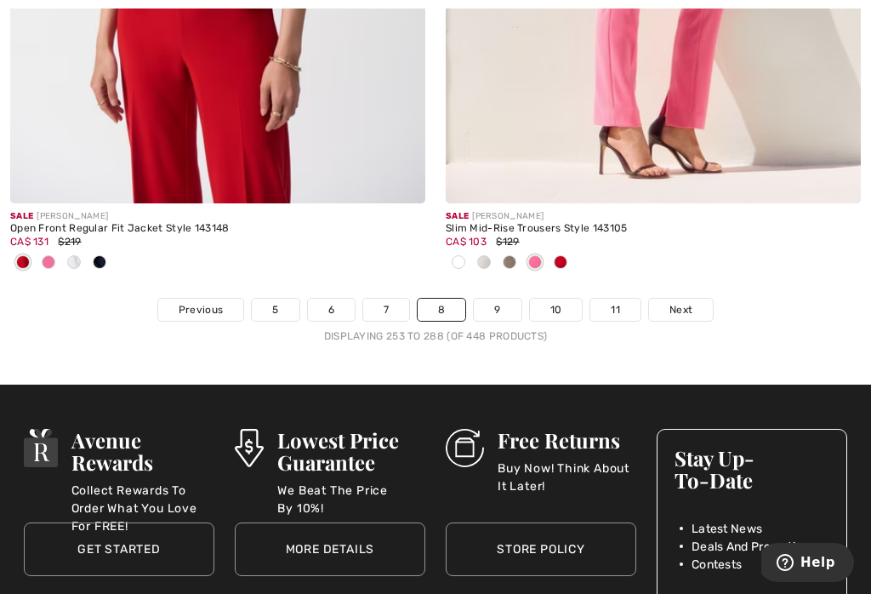
click at [499, 299] on link "9" at bounding box center [497, 310] width 47 height 22
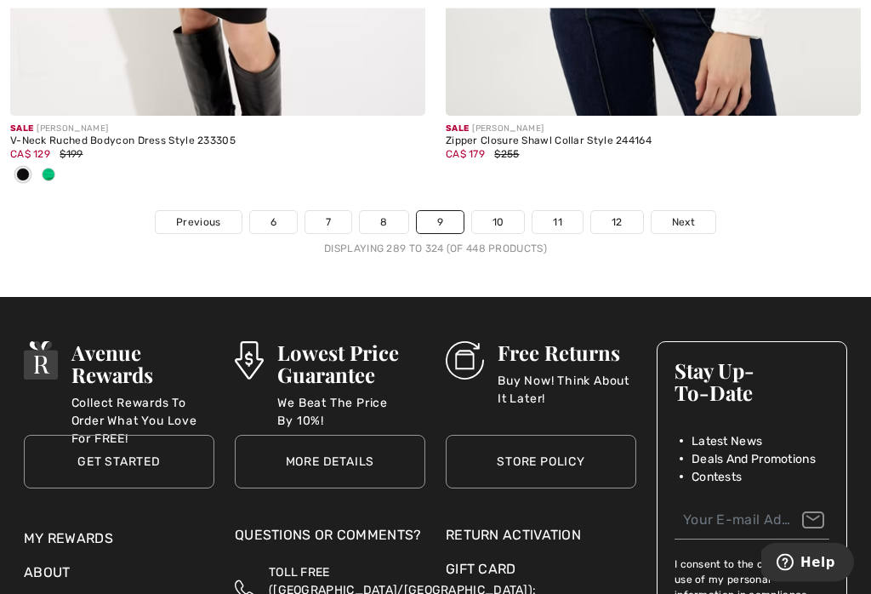
scroll to position [13104, 0]
click at [497, 217] on link "10" at bounding box center [498, 222] width 53 height 22
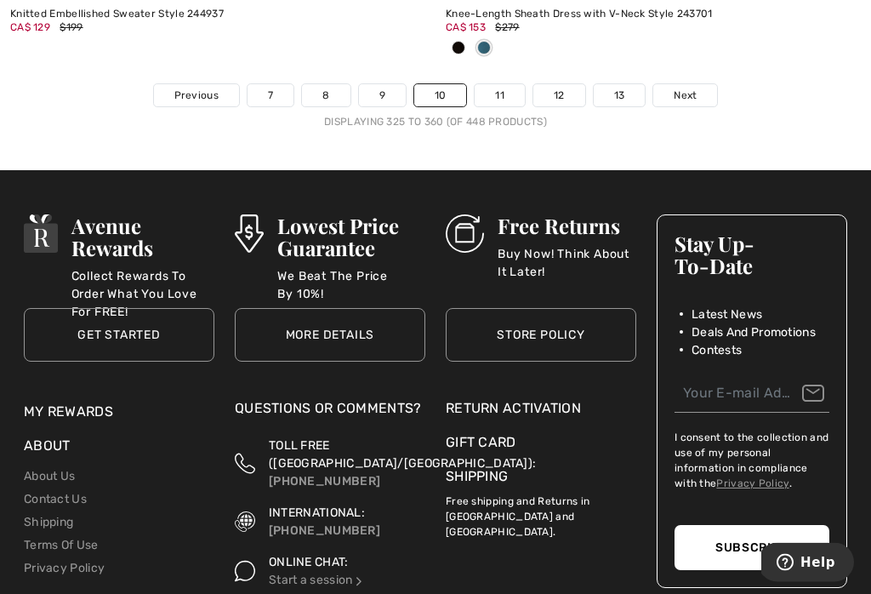
scroll to position [13259, 0]
click at [273, 84] on link "7" at bounding box center [271, 95] width 46 height 22
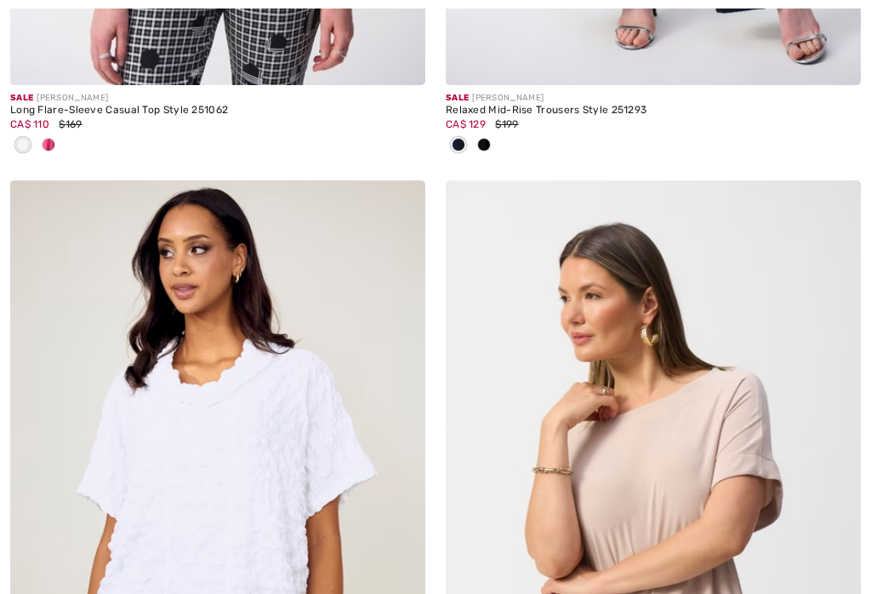
checkbox input "true"
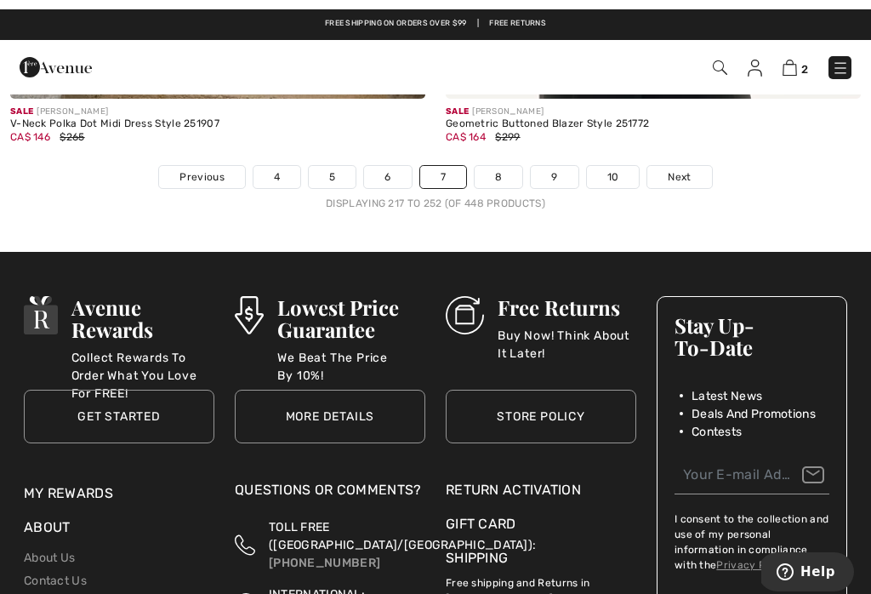
scroll to position [13211, 0]
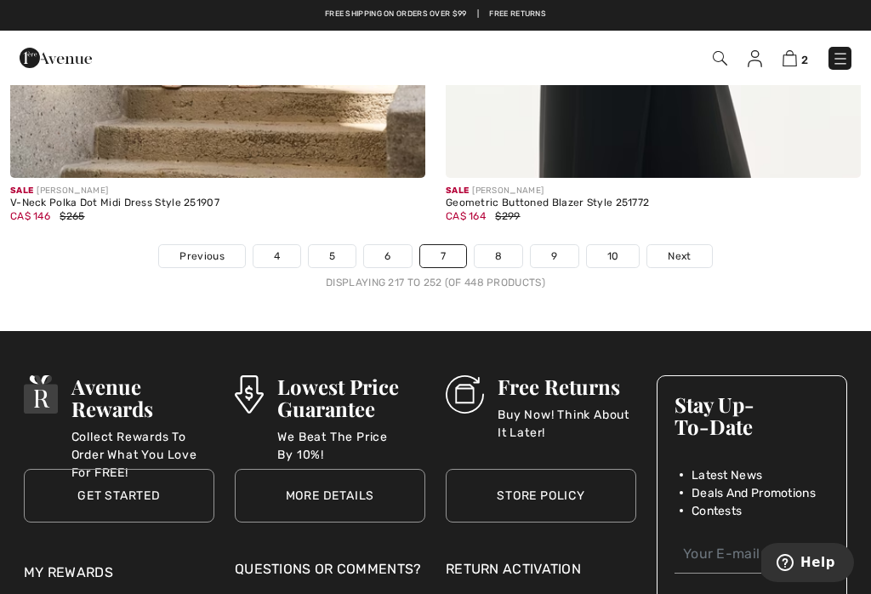
click at [280, 245] on link "4" at bounding box center [277, 256] width 47 height 22
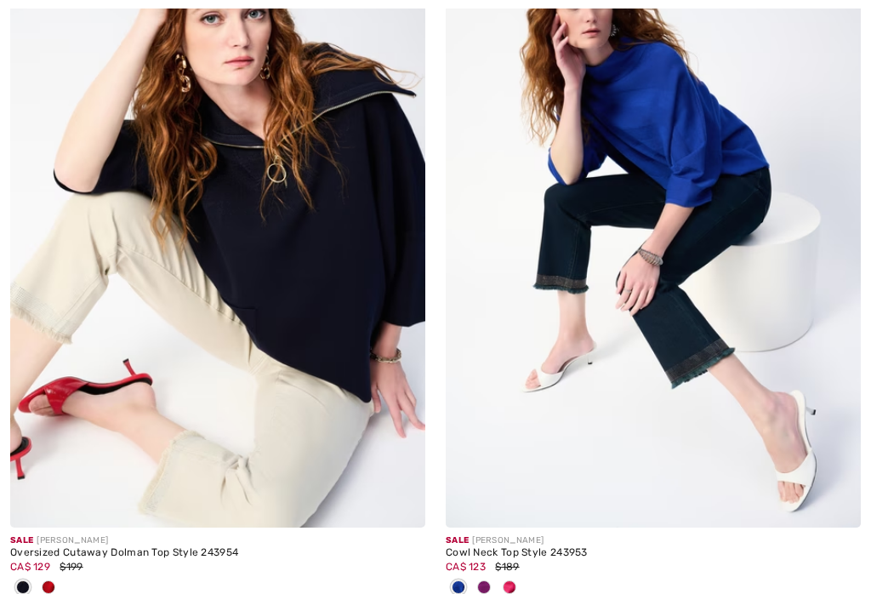
checkbox input "true"
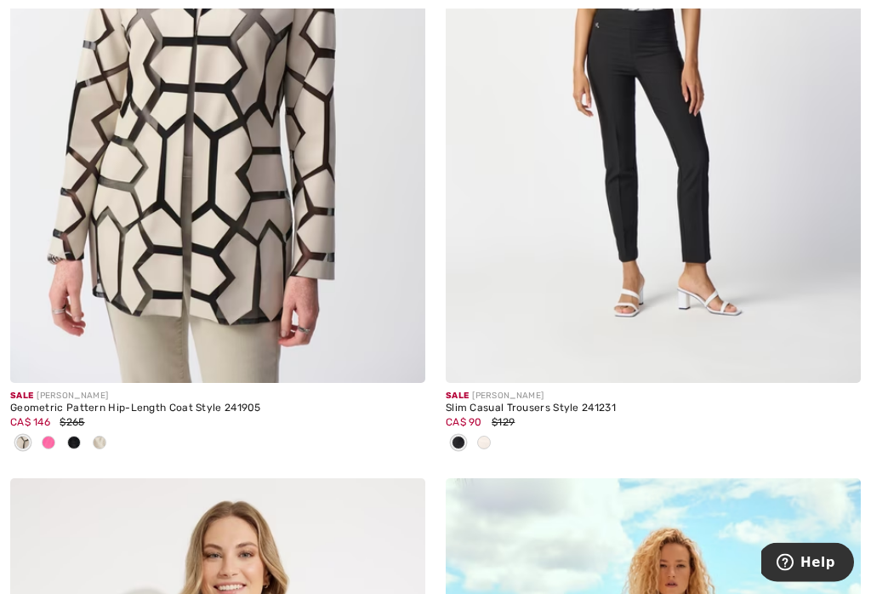
scroll to position [3396, 0]
click at [86, 396] on div "Sale JOSEPH RIBKOFF" at bounding box center [217, 396] width 415 height 13
click at [115, 284] on img at bounding box center [217, 71] width 415 height 623
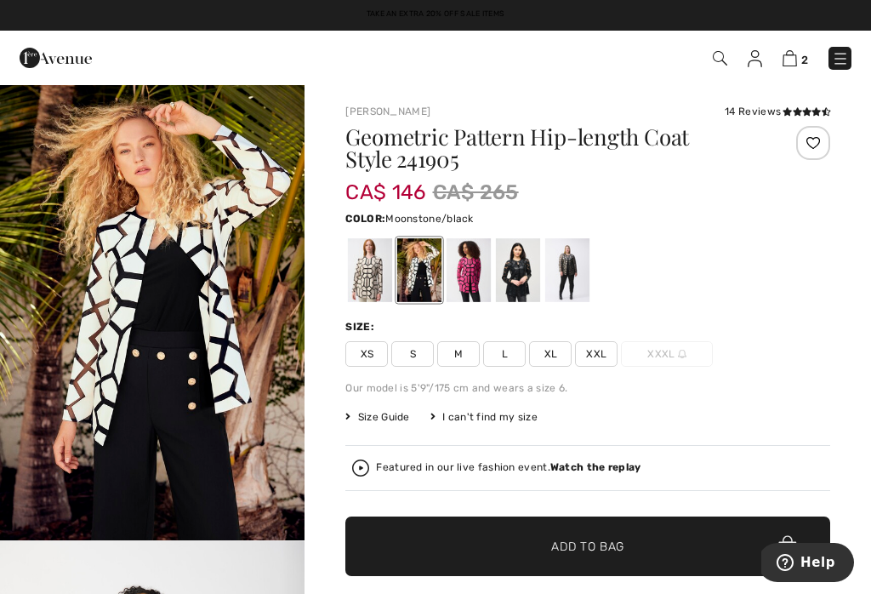
click at [376, 273] on div at bounding box center [370, 270] width 44 height 64
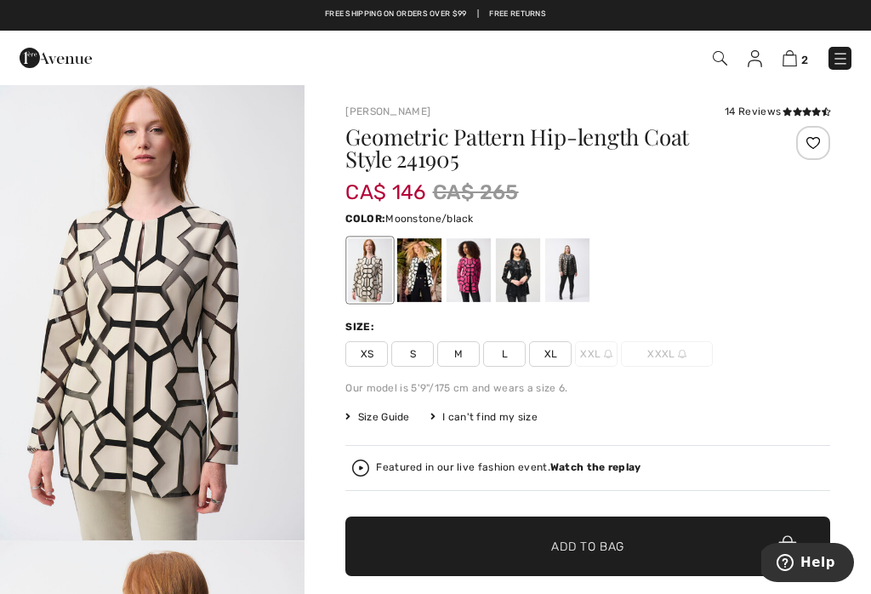
click at [471, 281] on div at bounding box center [469, 270] width 44 height 64
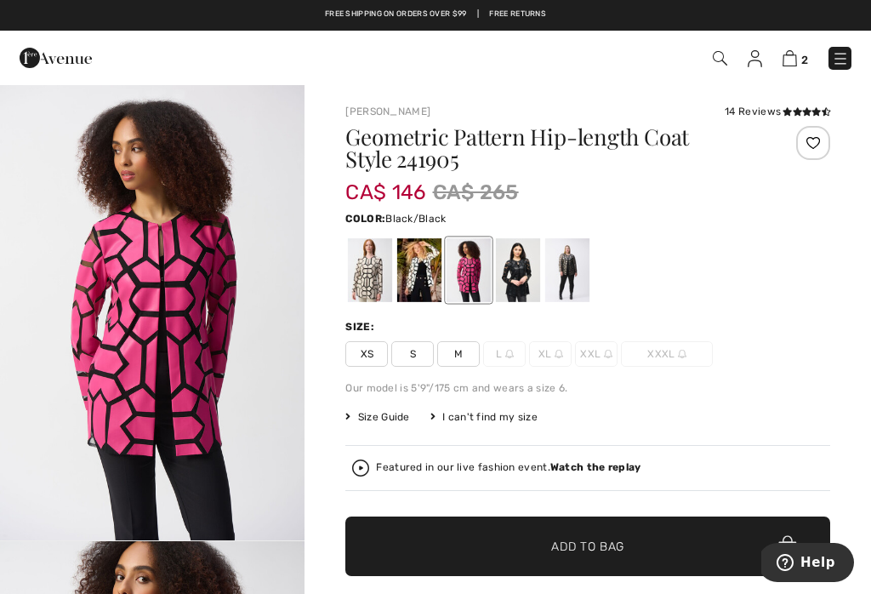
click at [523, 268] on div at bounding box center [518, 270] width 44 height 64
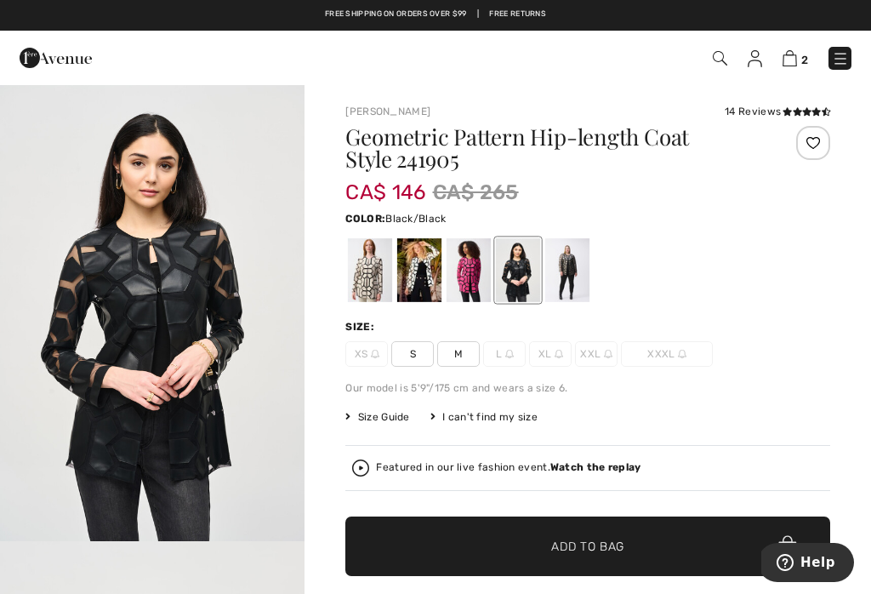
click at [561, 270] on div at bounding box center [567, 270] width 44 height 64
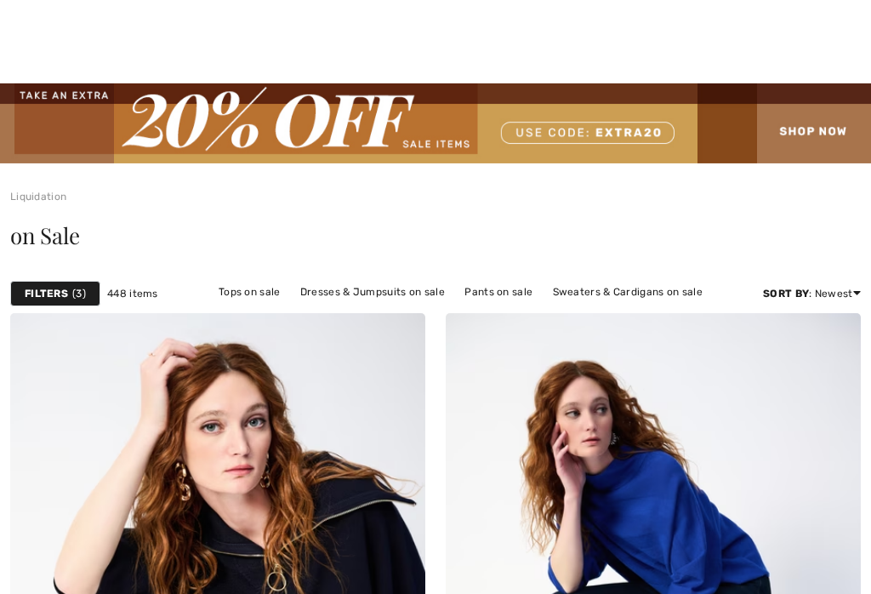
checkbox input "true"
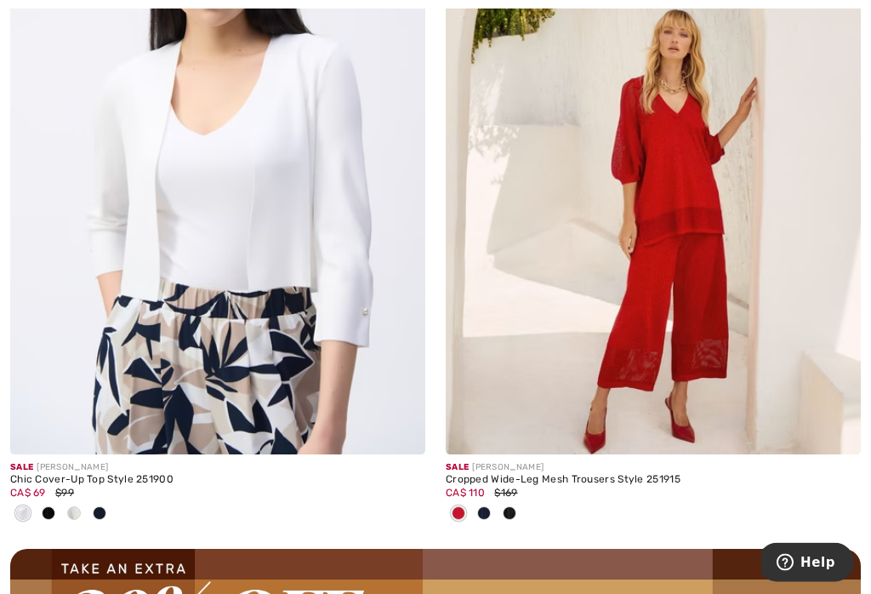
scroll to position [8380, 0]
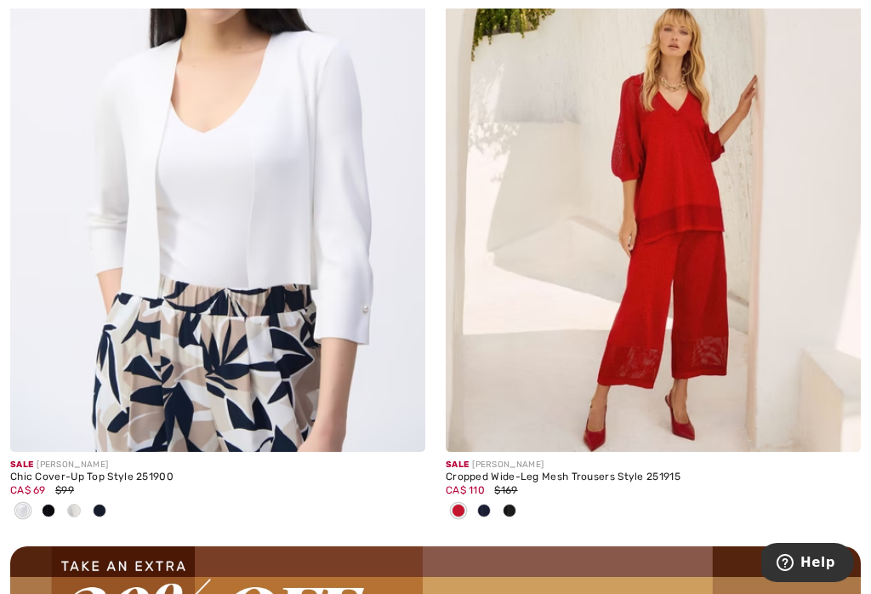
click at [122, 252] on img at bounding box center [217, 140] width 415 height 623
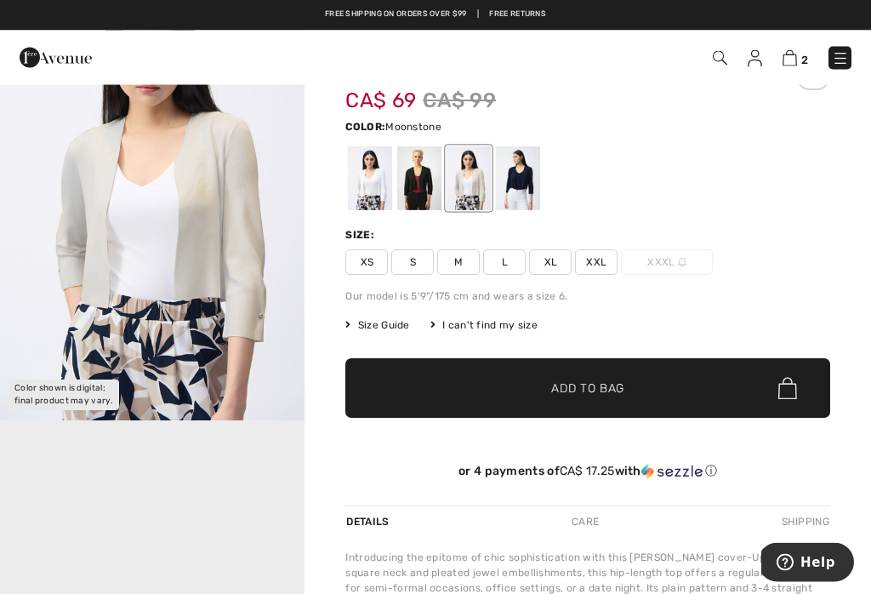
scroll to position [70, 0]
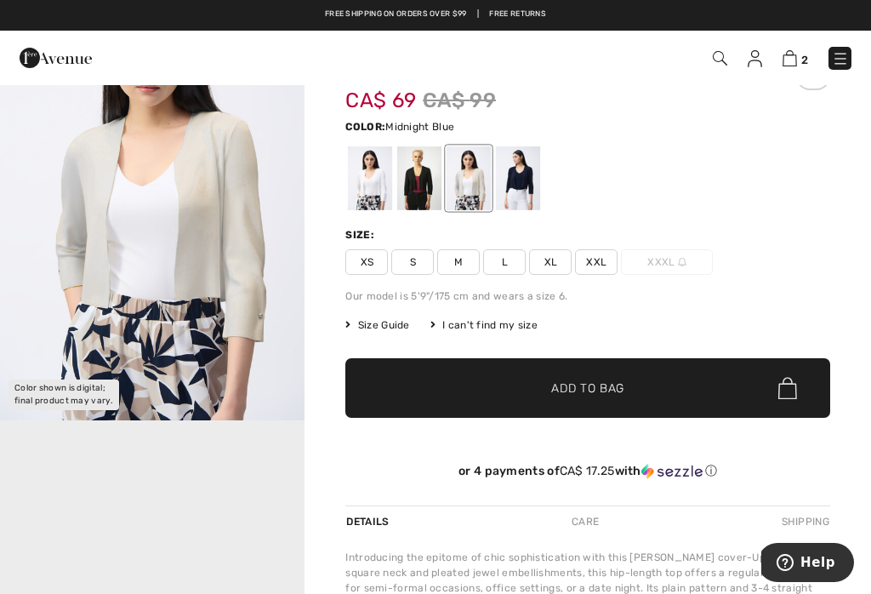
click at [533, 180] on div at bounding box center [518, 178] width 44 height 64
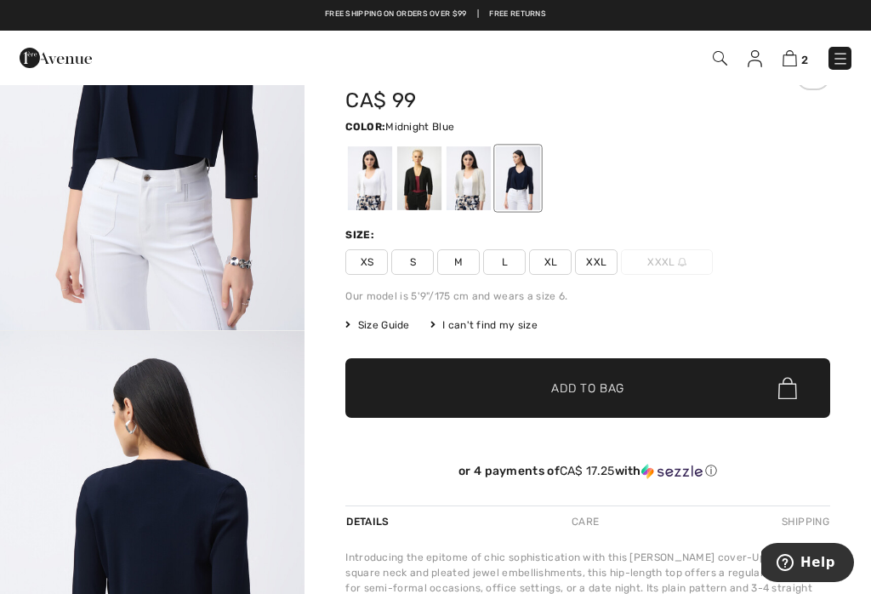
scroll to position [0, 0]
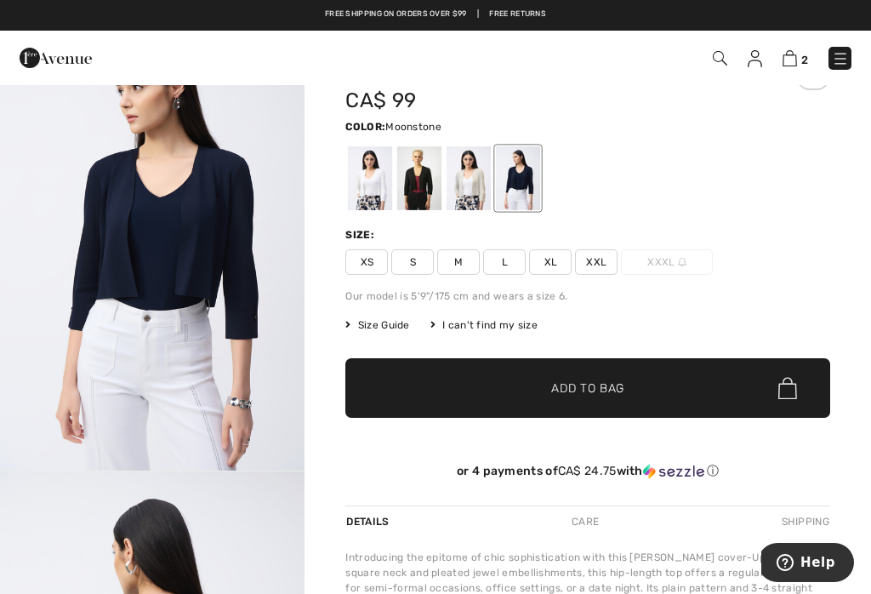
click at [454, 191] on div at bounding box center [469, 178] width 44 height 64
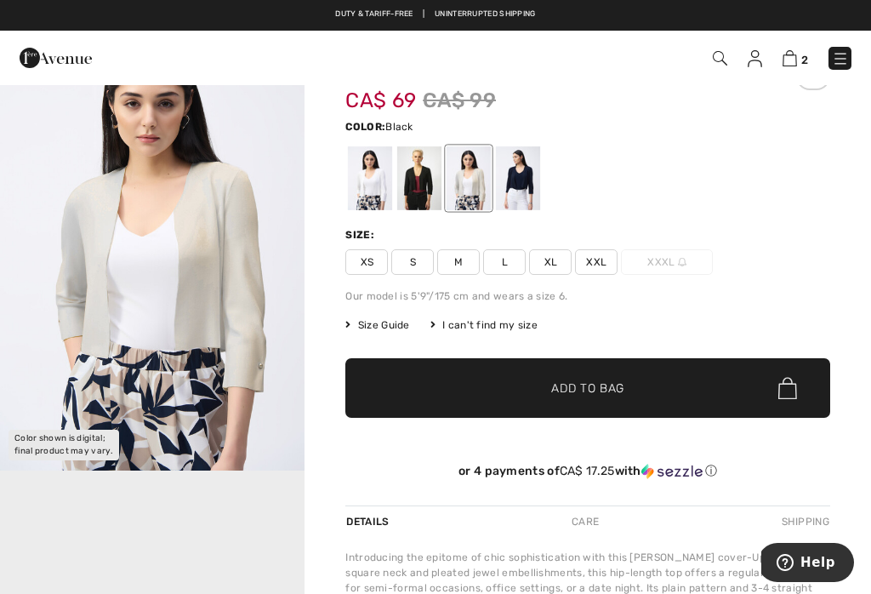
click at [421, 193] on div at bounding box center [419, 178] width 44 height 64
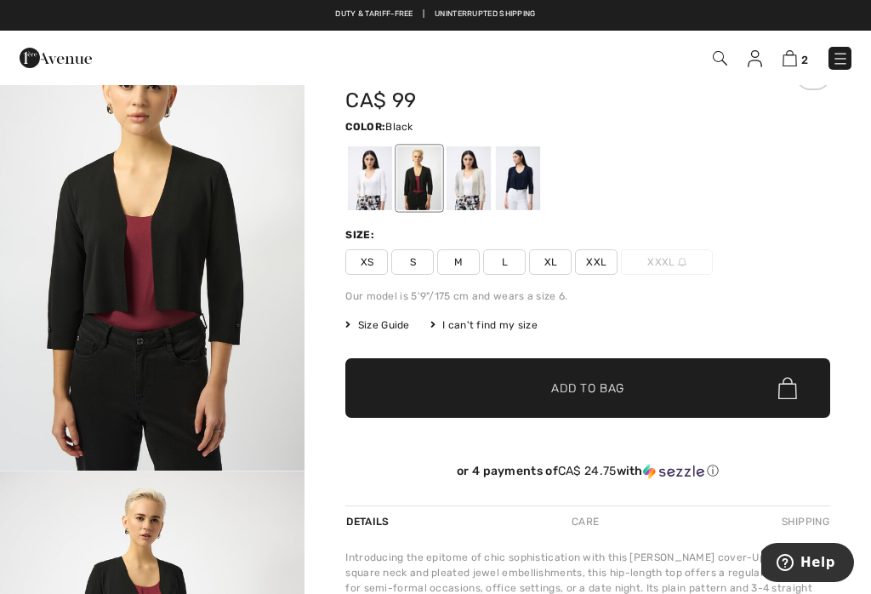
click at [369, 193] on div at bounding box center [370, 178] width 44 height 64
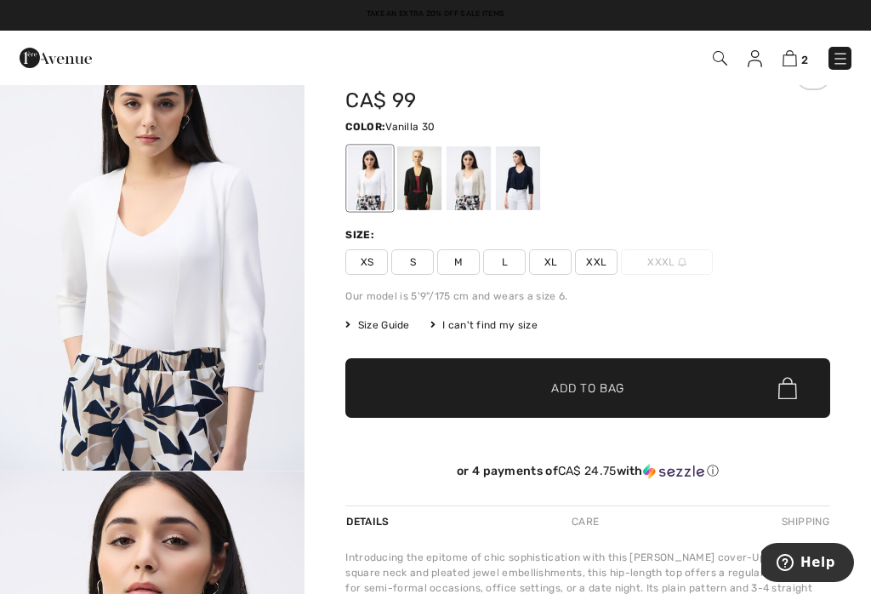
click at [482, 191] on div at bounding box center [469, 178] width 44 height 64
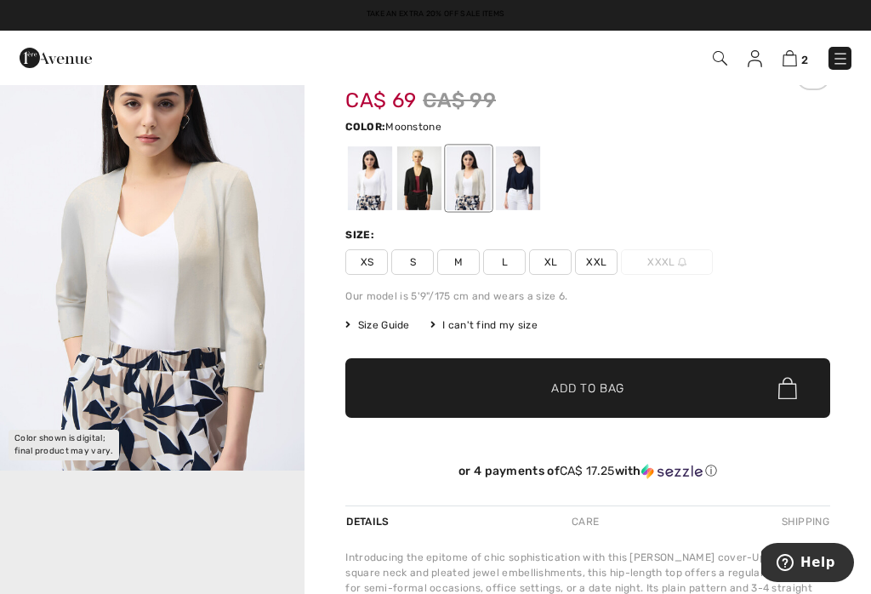
click at [755, 88] on div at bounding box center [790, 86] width 81 height 60
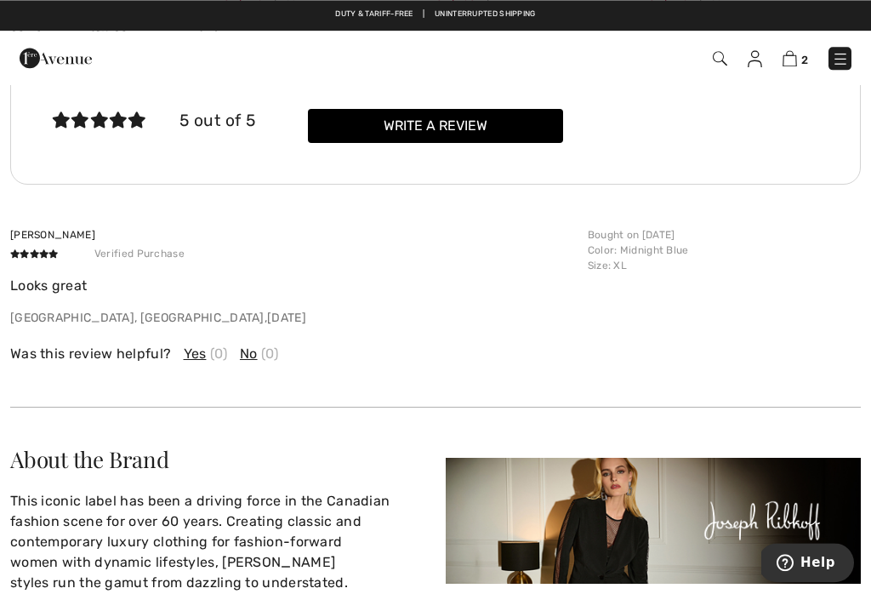
scroll to position [2139, 0]
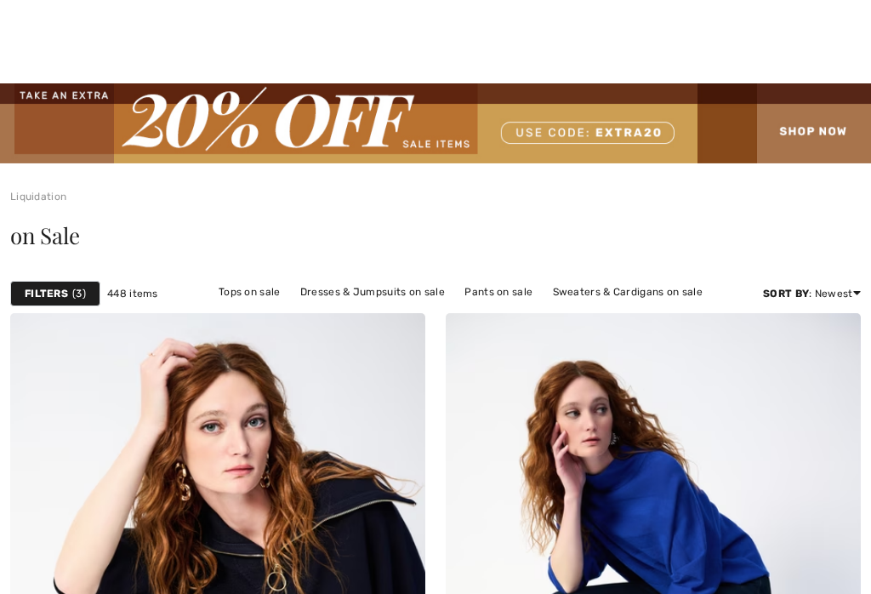
scroll to position [9327, 0]
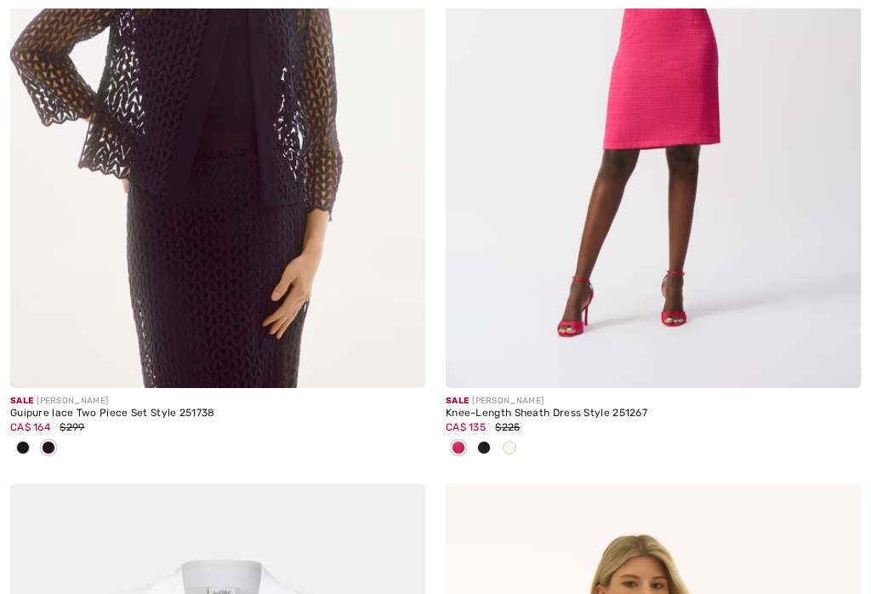
checkbox input "true"
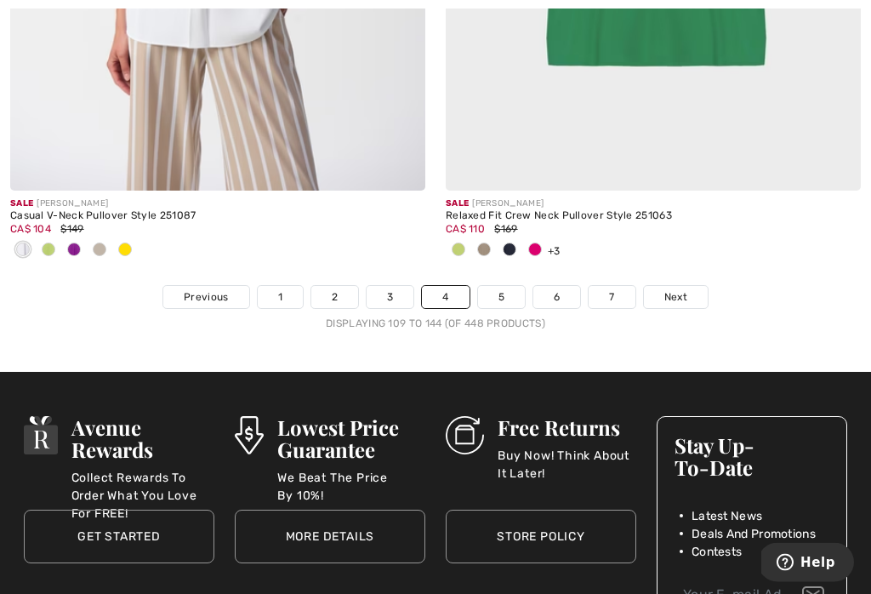
scroll to position [13114, 0]
click at [502, 286] on link "5" at bounding box center [501, 297] width 47 height 22
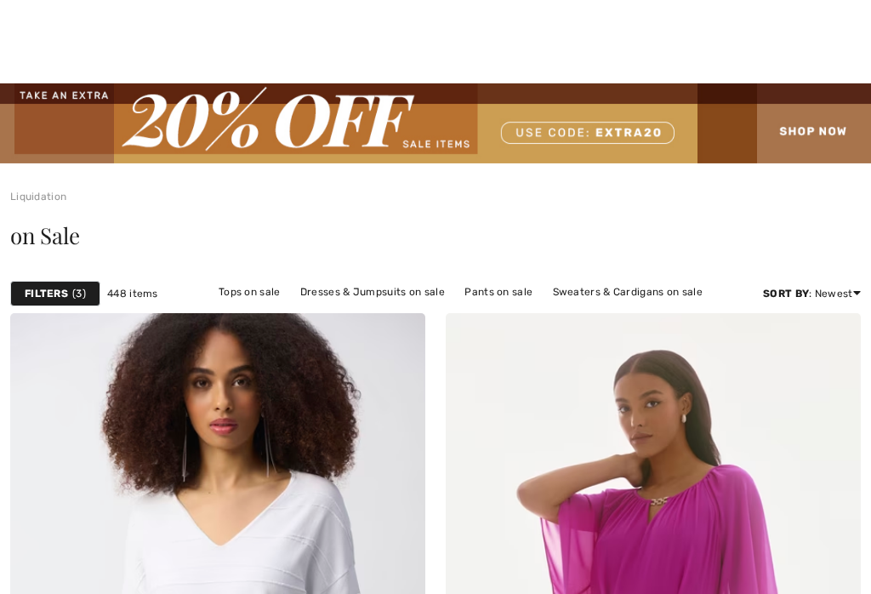
checkbox input "true"
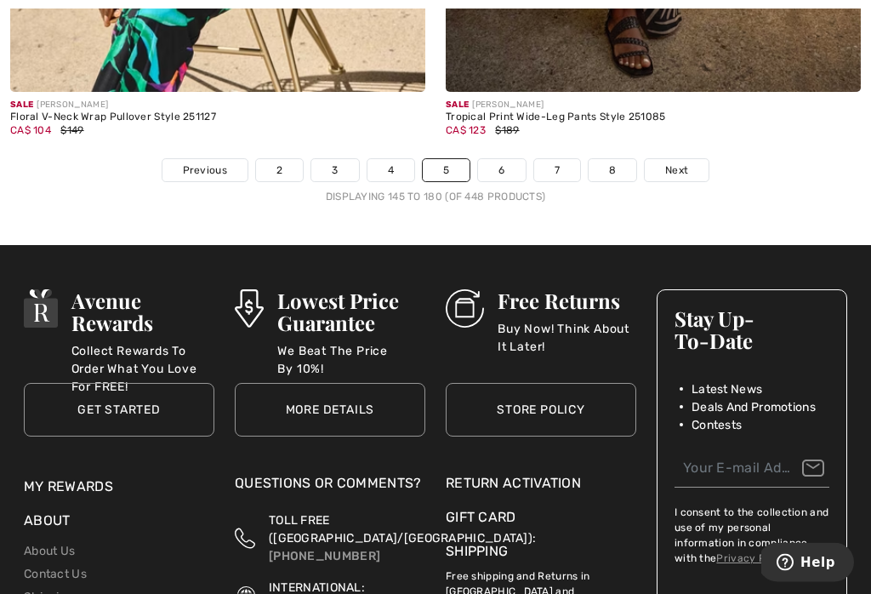
scroll to position [13212, 0]
click at [504, 159] on link "6" at bounding box center [501, 170] width 47 height 22
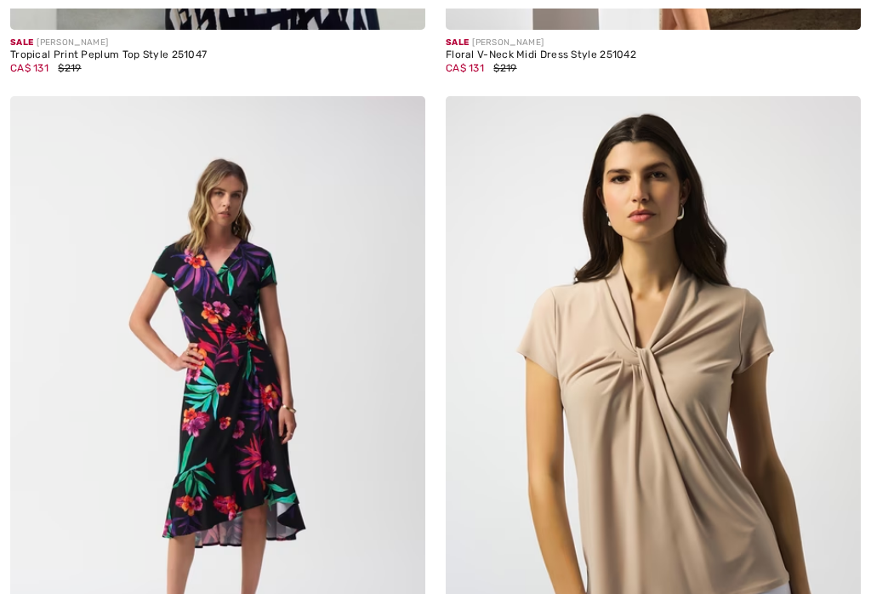
checkbox input "true"
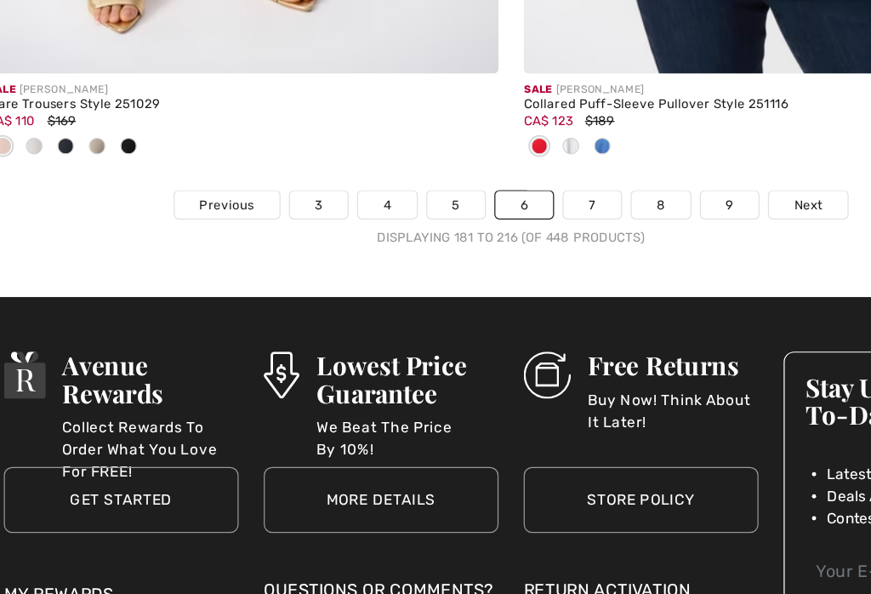
scroll to position [13205, 0]
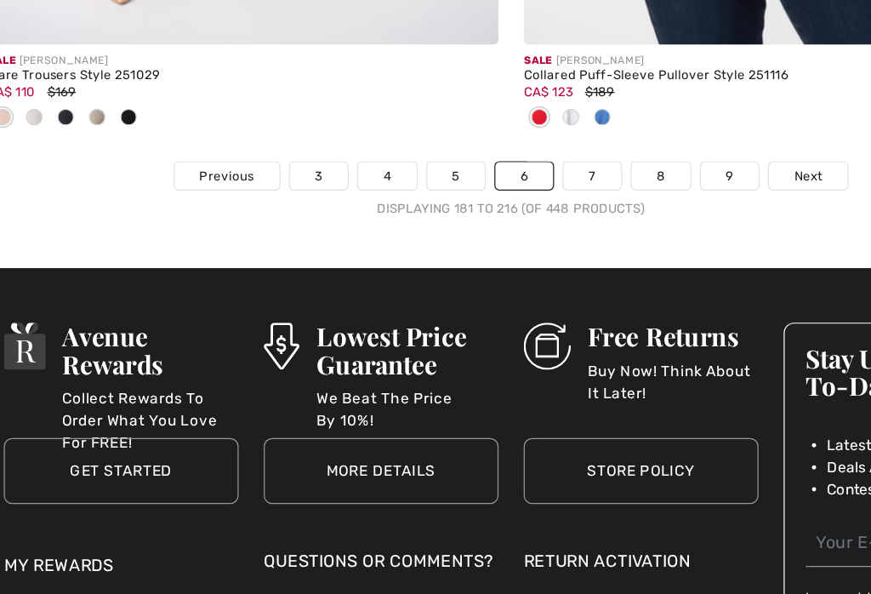
click at [487, 222] on link "7" at bounding box center [501, 233] width 46 height 22
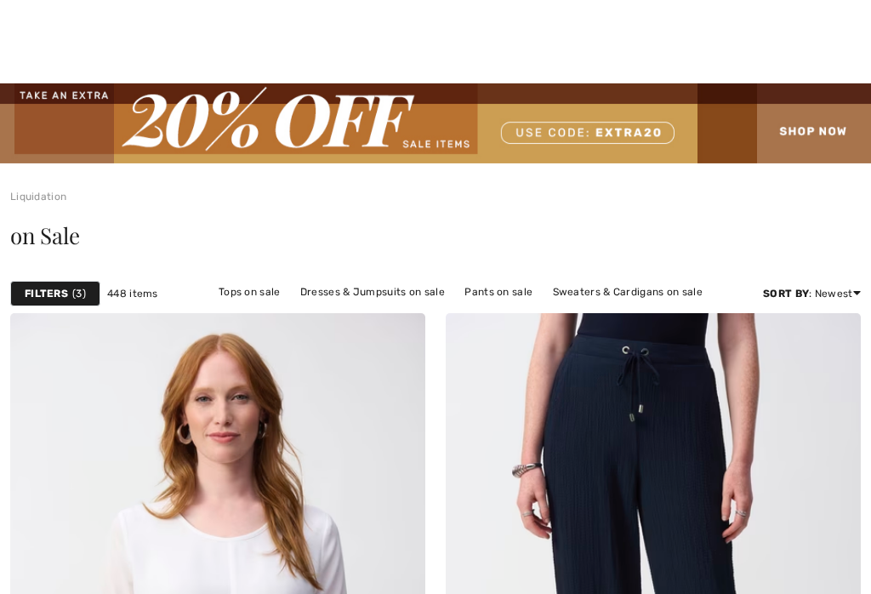
checkbox input "true"
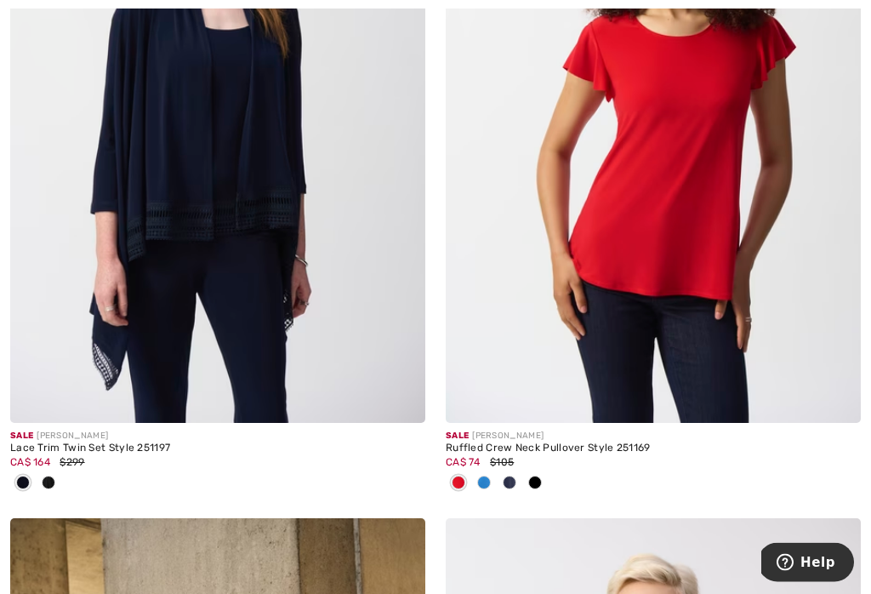
scroll to position [1948, 0]
click at [145, 236] on img at bounding box center [217, 111] width 415 height 623
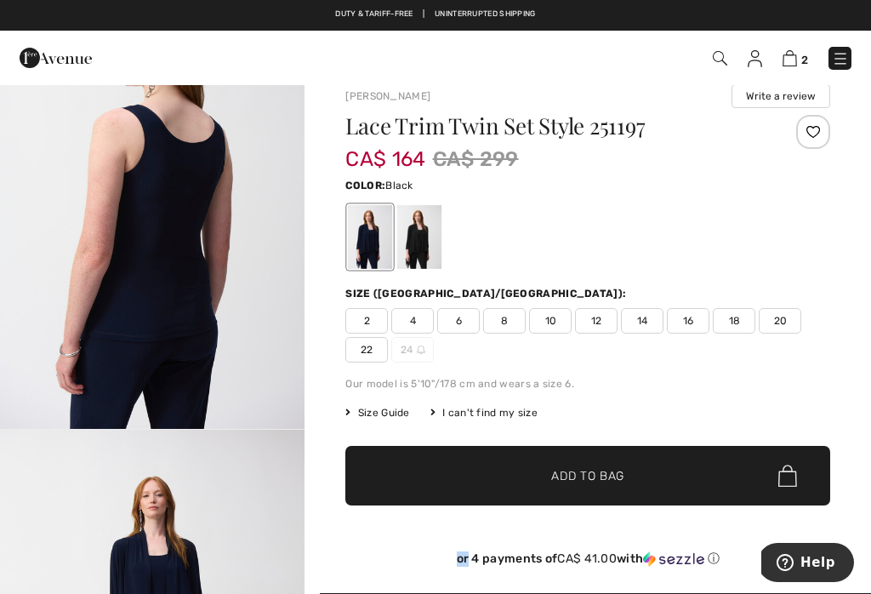
scroll to position [1918, 0]
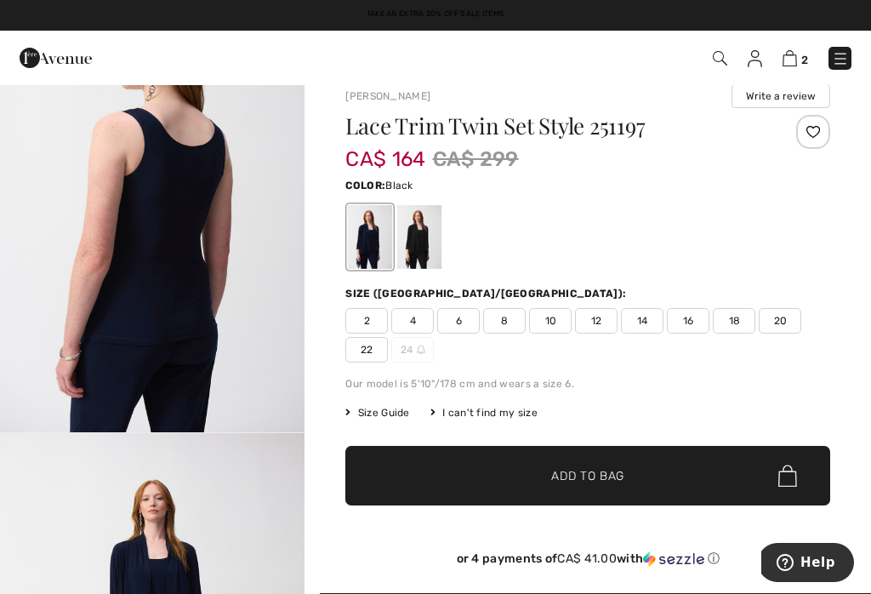
click at [790, 63] on img at bounding box center [790, 58] width 14 height 16
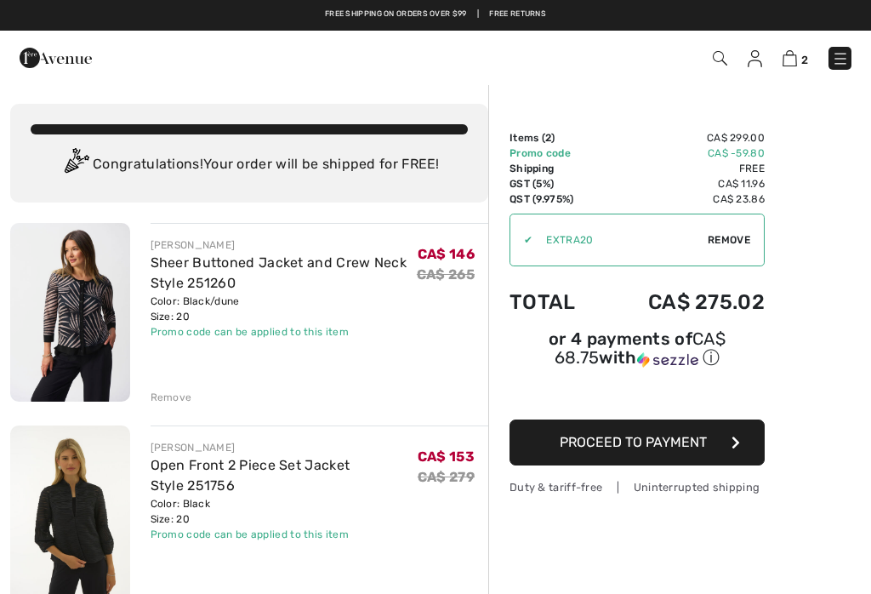
click at [74, 305] on img at bounding box center [70, 312] width 120 height 179
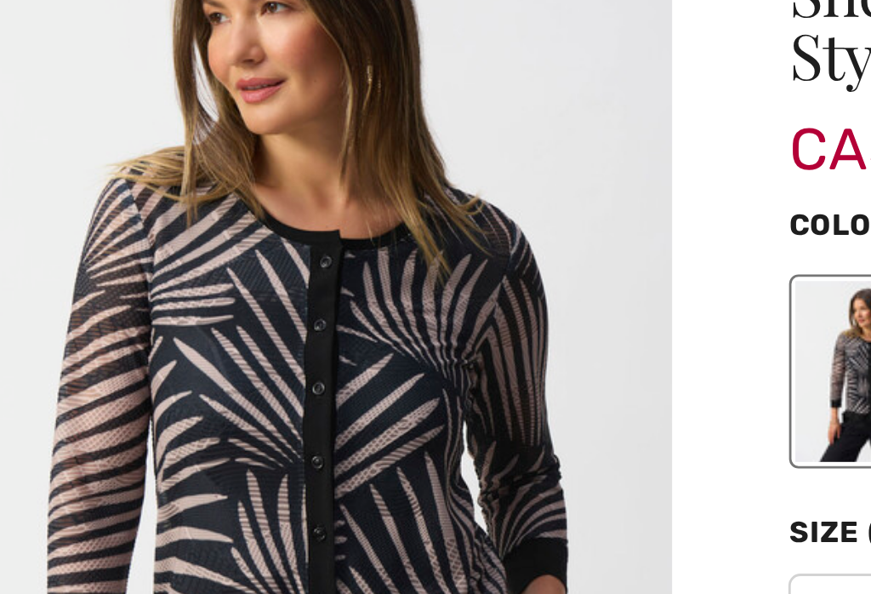
checkbox input "true"
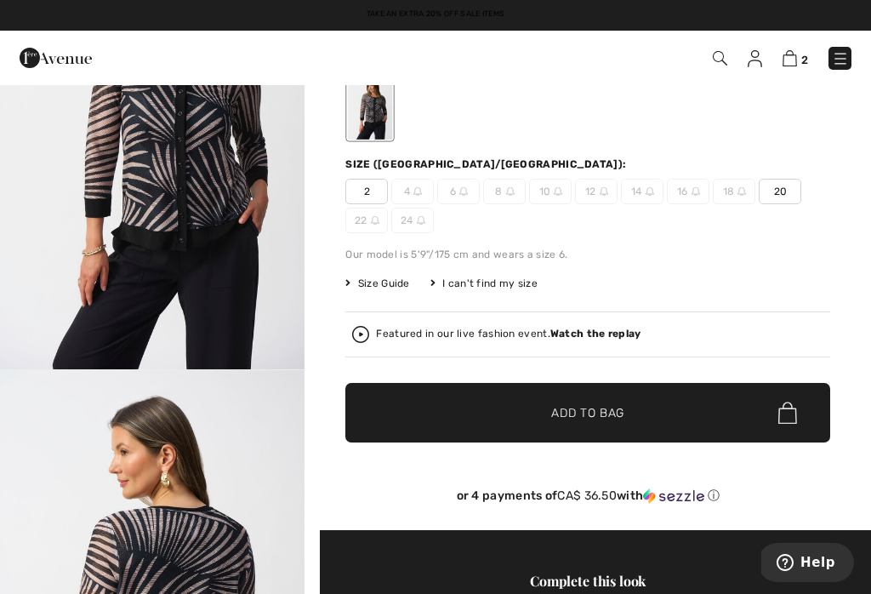
scroll to position [178, 0]
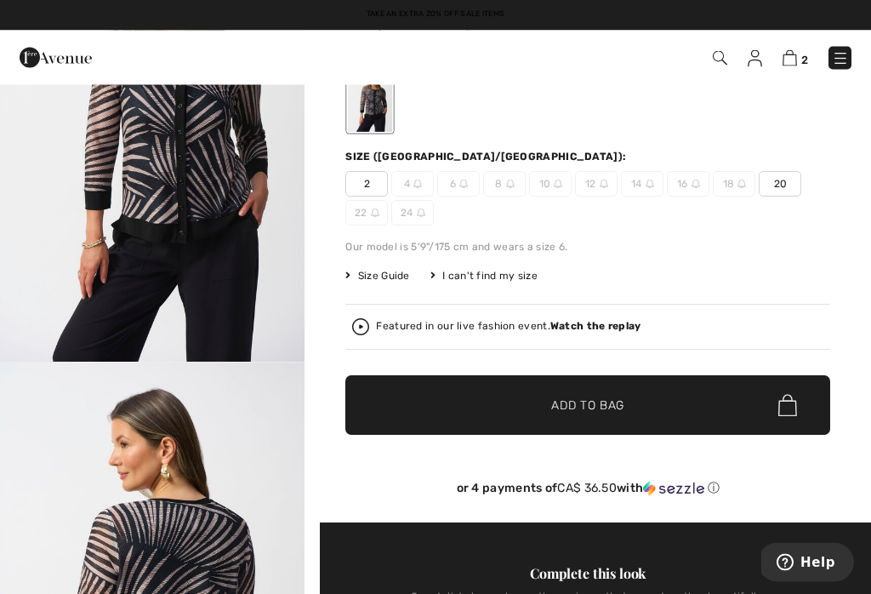
click at [573, 329] on strong "Watch the replay" at bounding box center [595, 327] width 91 height 12
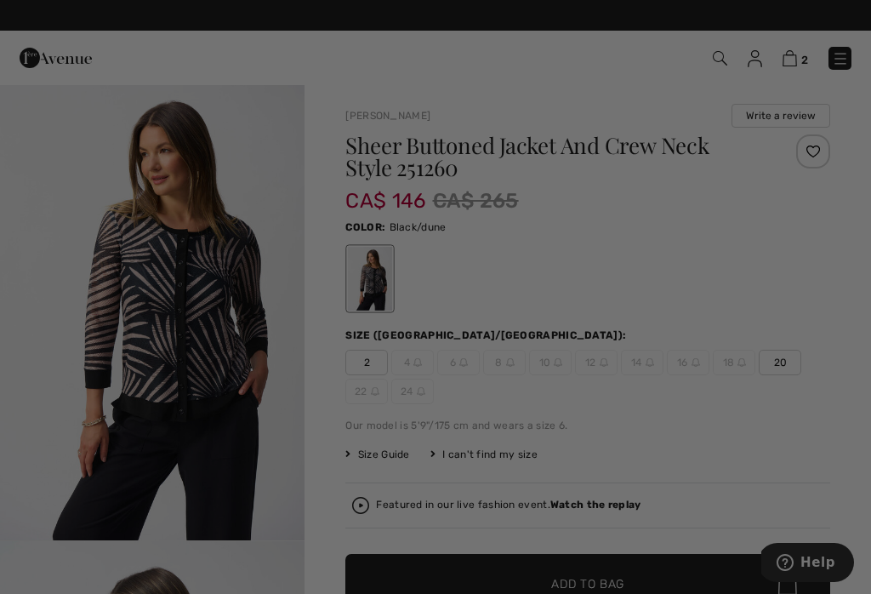
scroll to position [0, 0]
checkbox input "true"
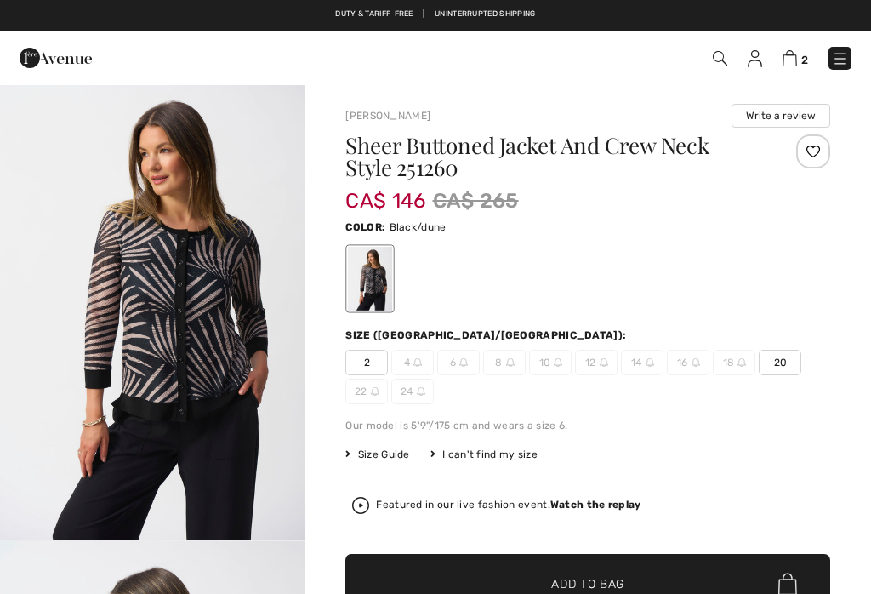
checkbox input "true"
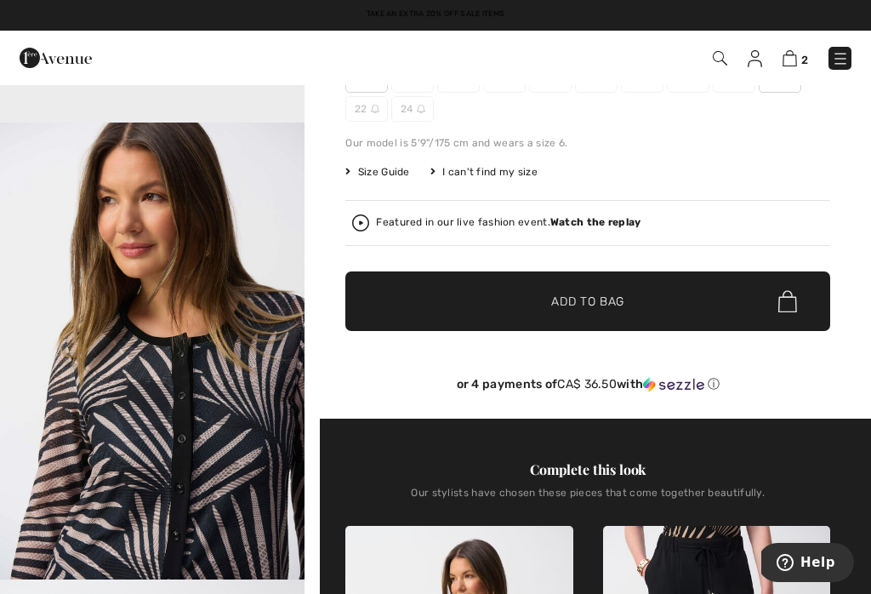
click at [797, 54] on img at bounding box center [790, 58] width 14 height 16
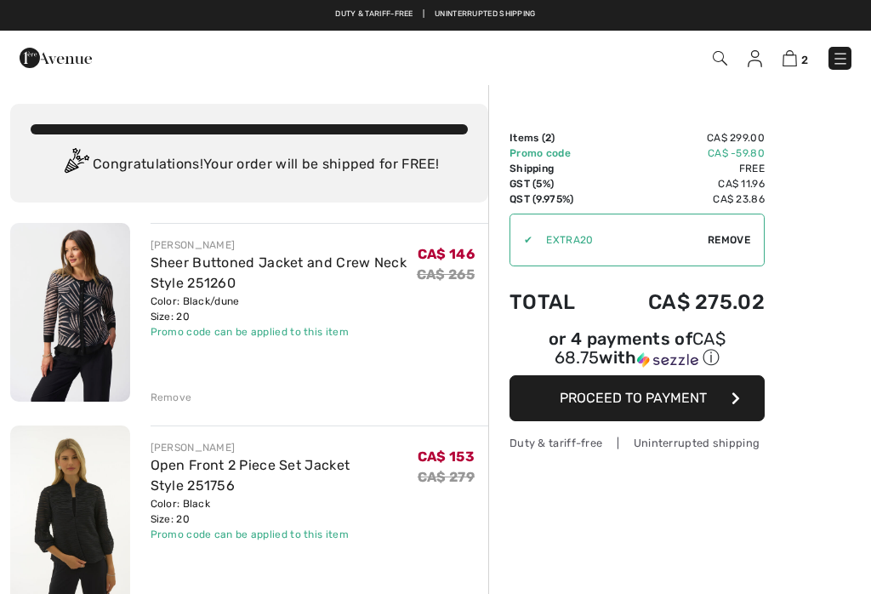
checkbox input "true"
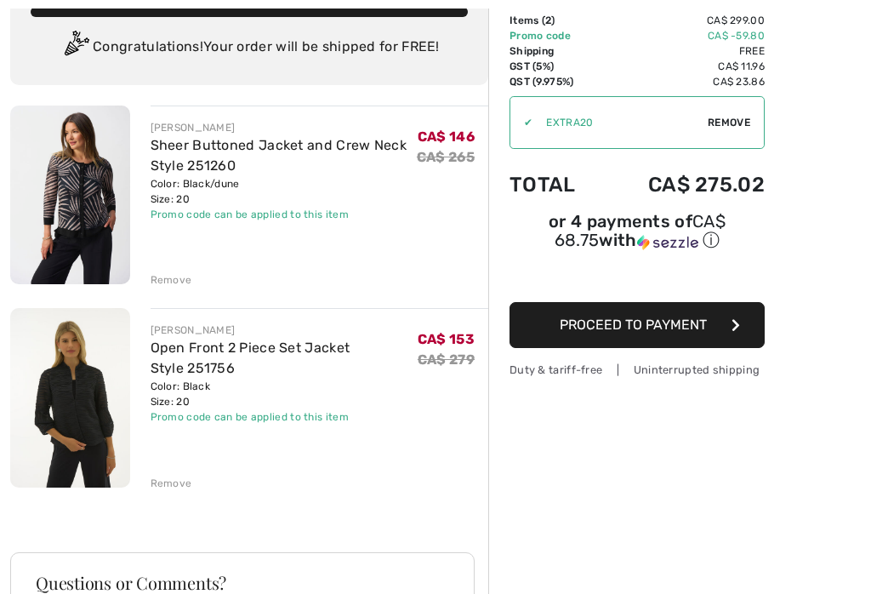
click at [73, 407] on img at bounding box center [70, 397] width 120 height 179
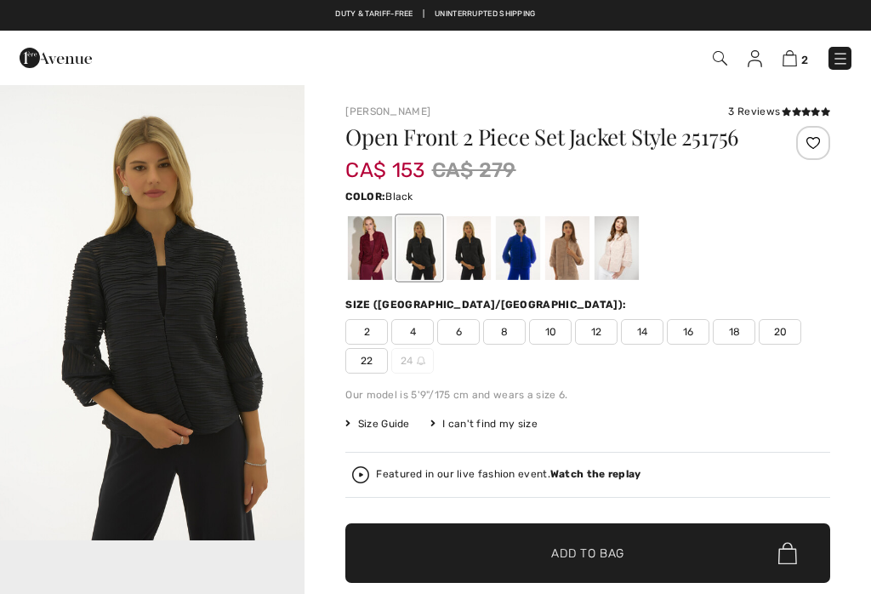
checkbox input "true"
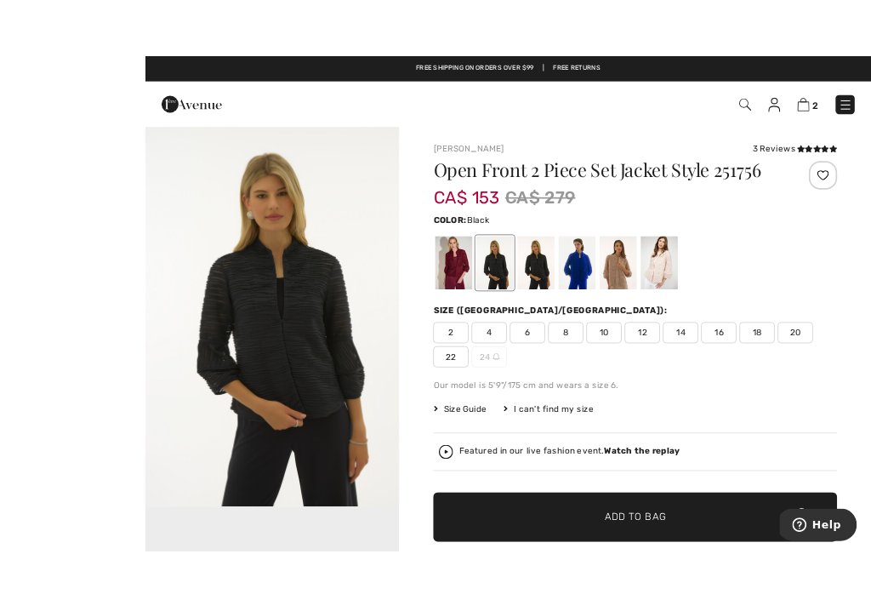
scroll to position [4, 0]
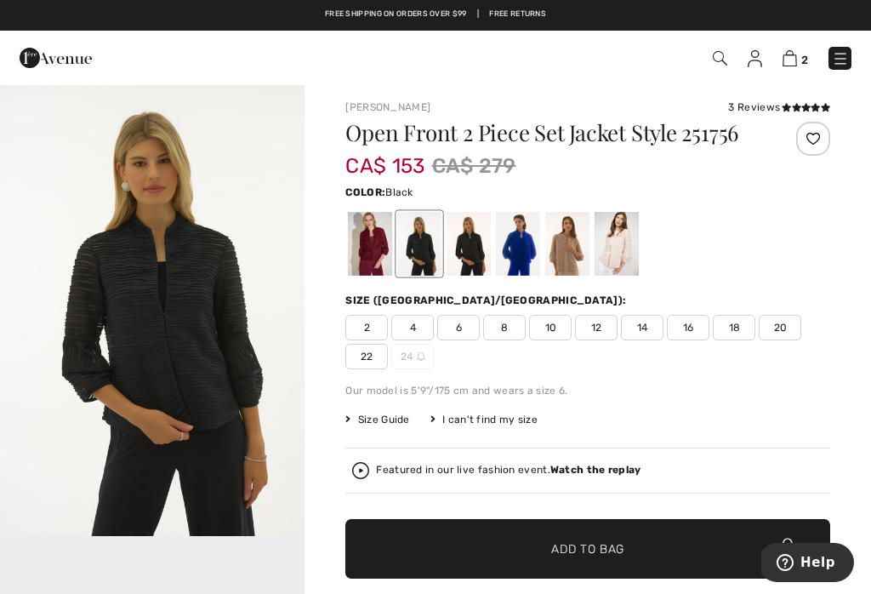
click at [776, 110] on div "3 Reviews" at bounding box center [779, 107] width 102 height 15
click at [774, 114] on div "3 Reviews" at bounding box center [779, 107] width 102 height 15
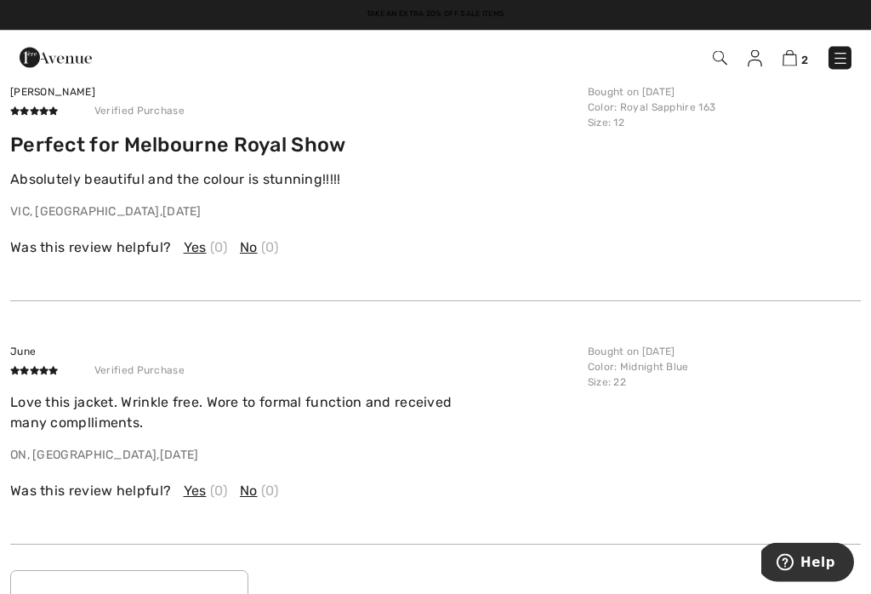
scroll to position [2421, 0]
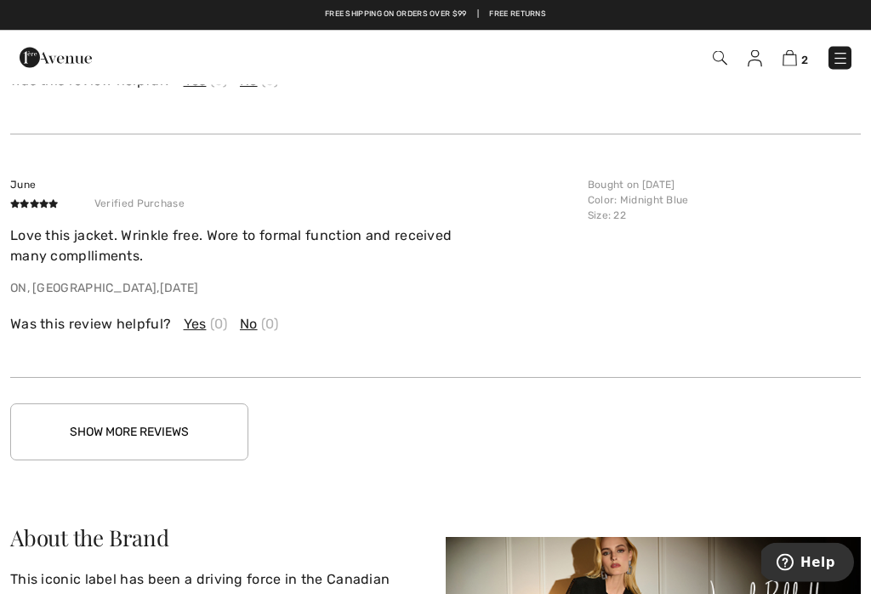
click at [204, 428] on button "Show More Reviews" at bounding box center [129, 432] width 238 height 57
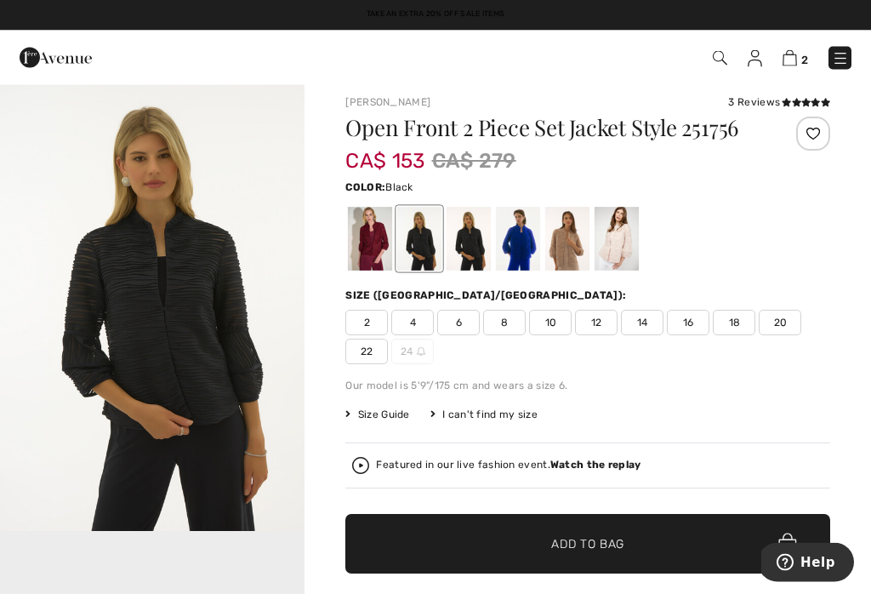
scroll to position [0, 0]
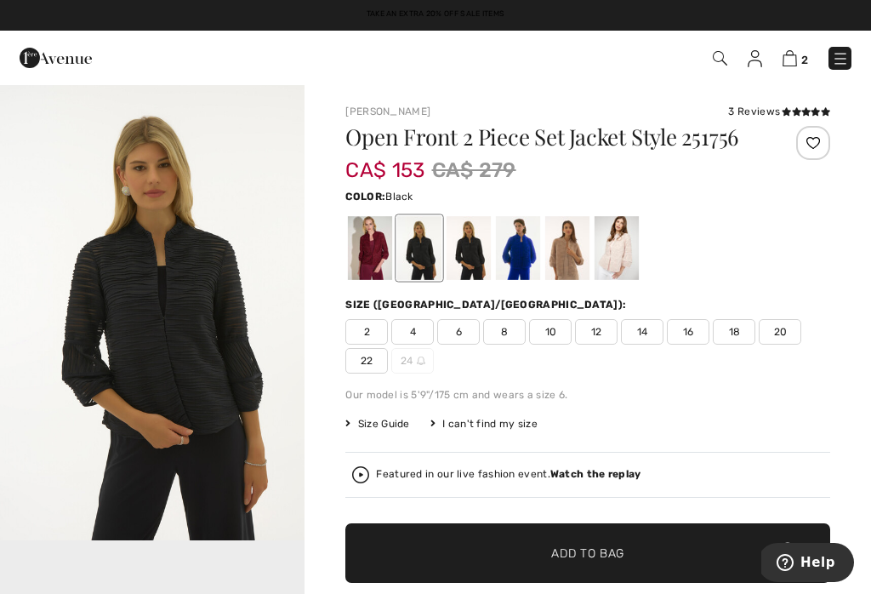
click at [475, 249] on div at bounding box center [469, 248] width 44 height 64
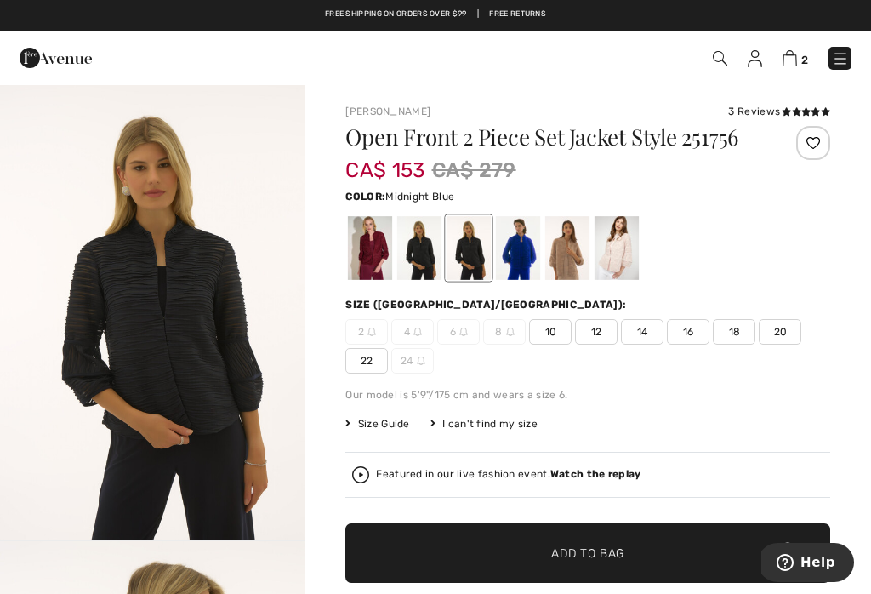
click at [471, 244] on div at bounding box center [469, 248] width 44 height 64
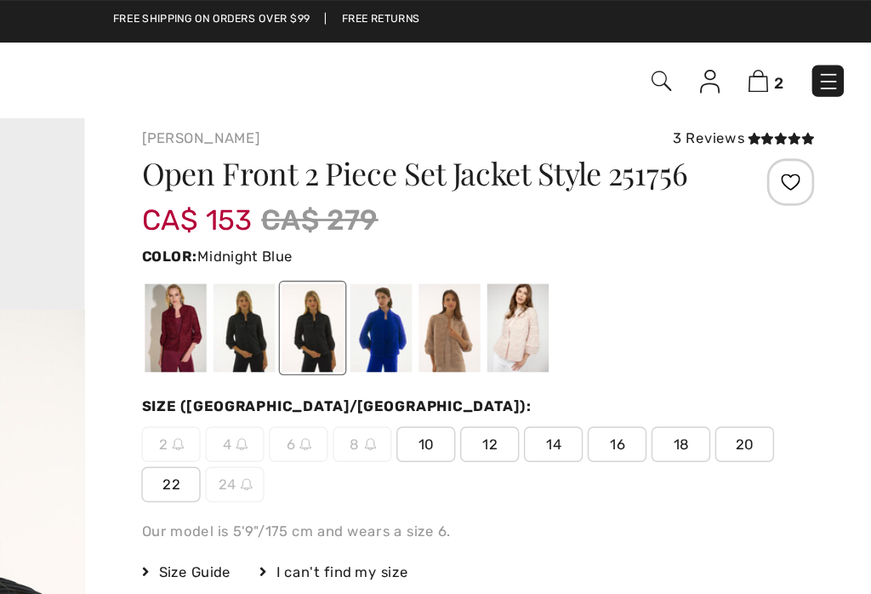
scroll to position [9, 0]
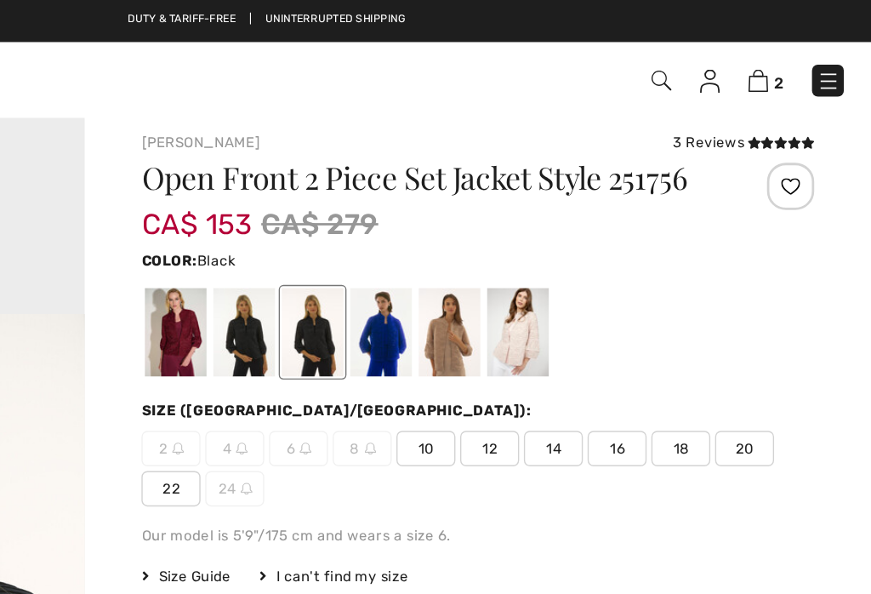
click at [397, 244] on div at bounding box center [419, 240] width 44 height 64
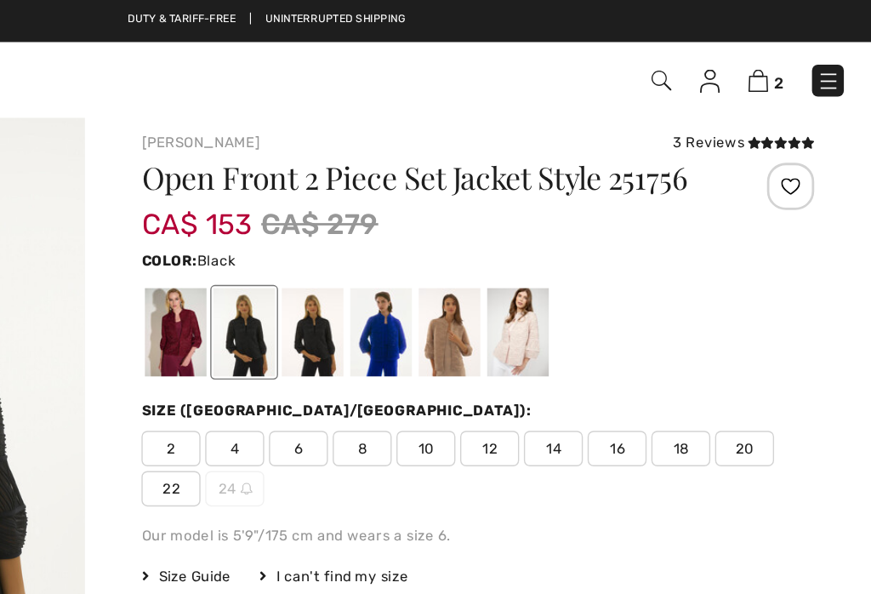
scroll to position [0, 0]
click at [348, 244] on div at bounding box center [370, 240] width 44 height 64
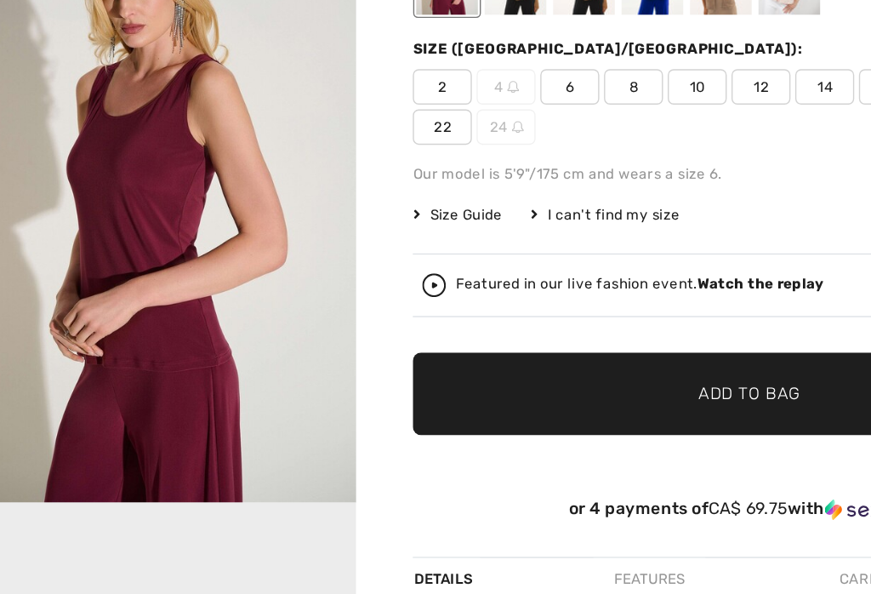
scroll to position [370, 0]
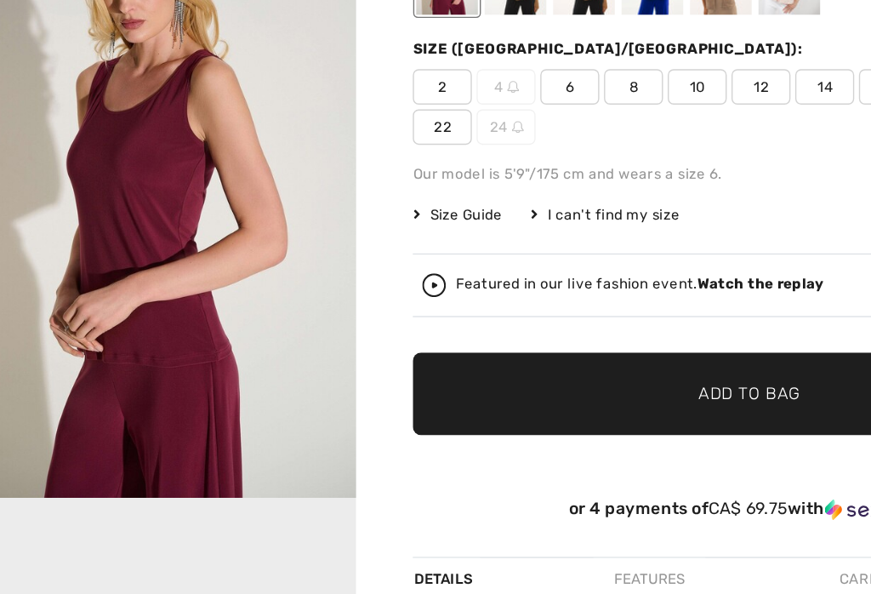
click at [352, 344] on div "Featured in our live fashion event. Watch the replay" at bounding box center [587, 352] width 471 height 17
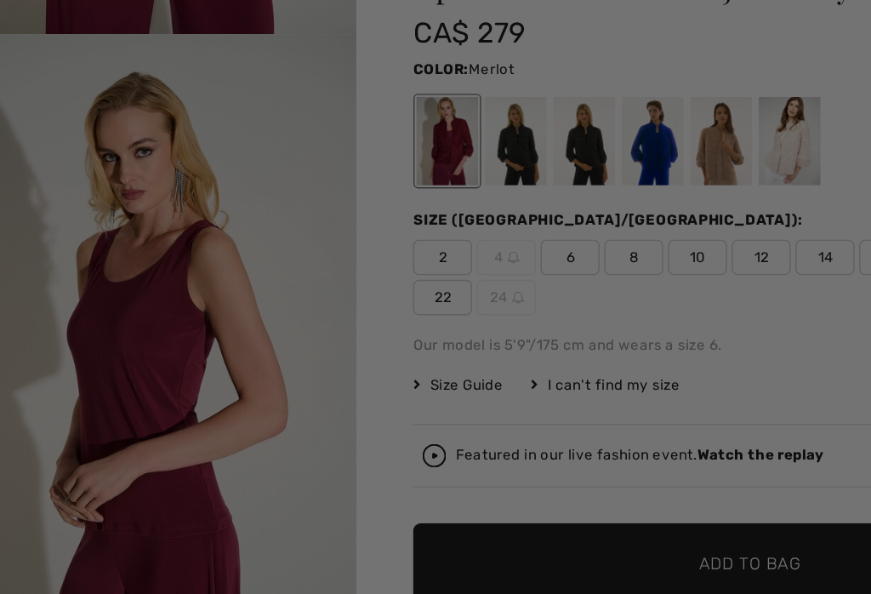
scroll to position [0, 0]
checkbox input "true"
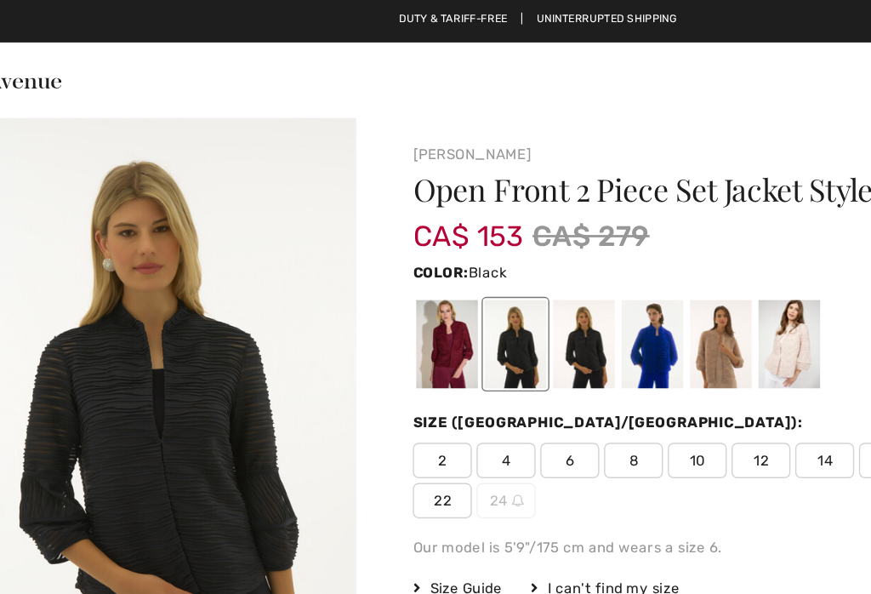
checkbox input "true"
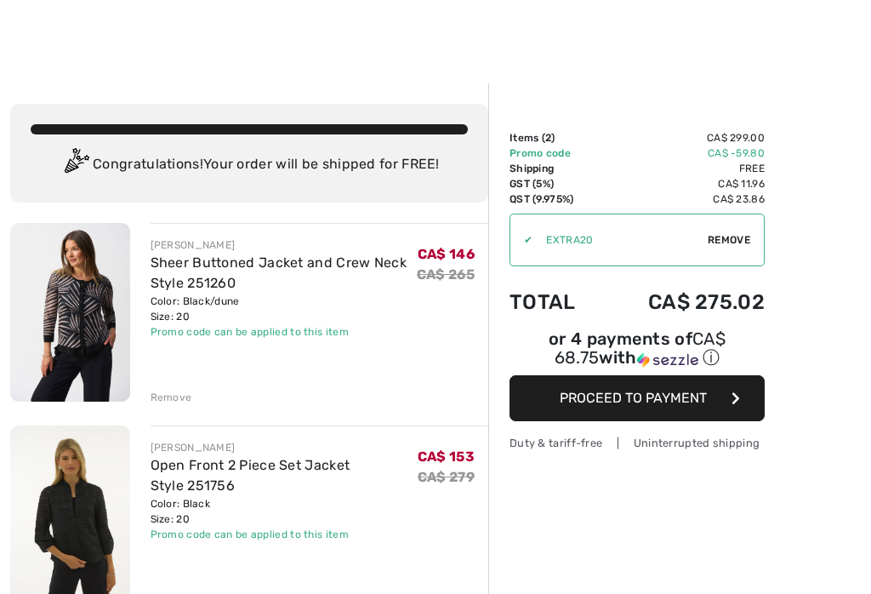
scroll to position [312, 0]
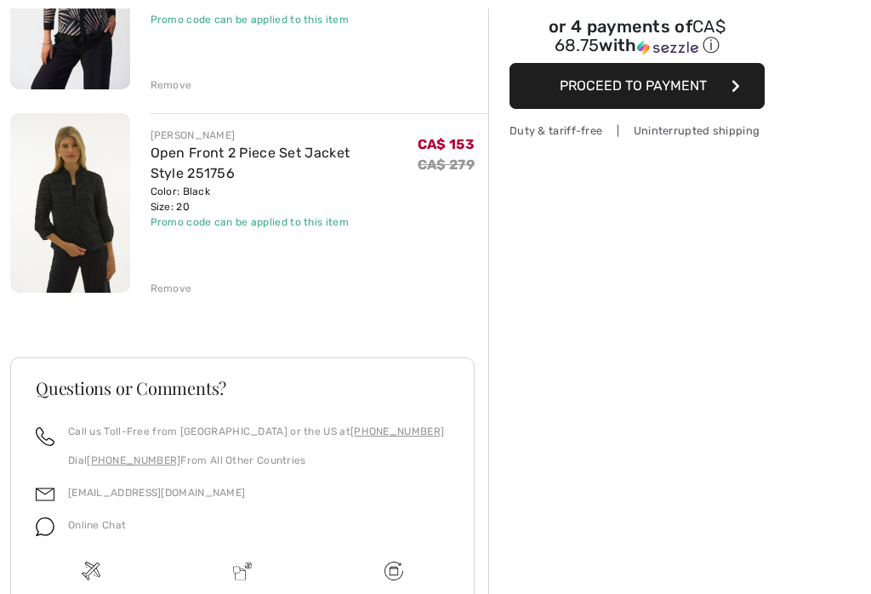
checkbox input "true"
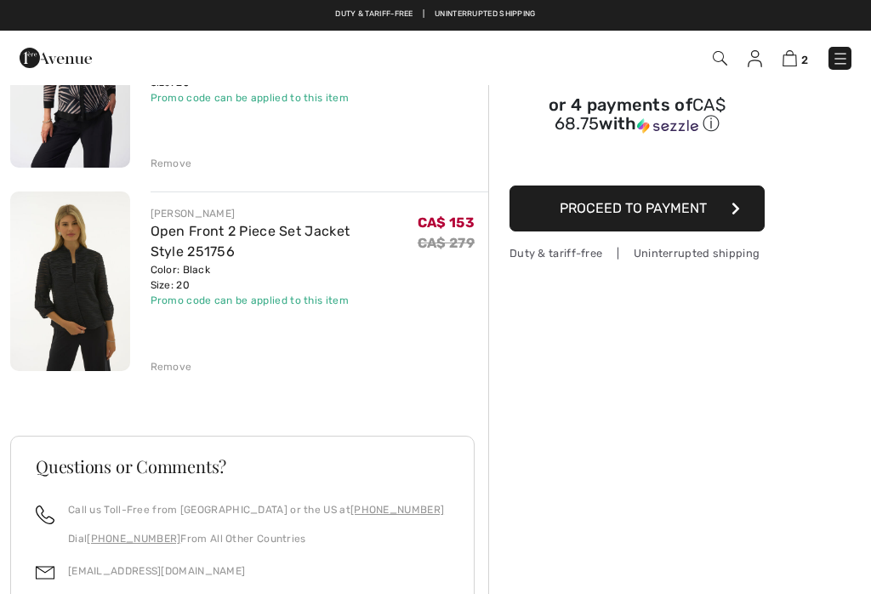
scroll to position [144, 0]
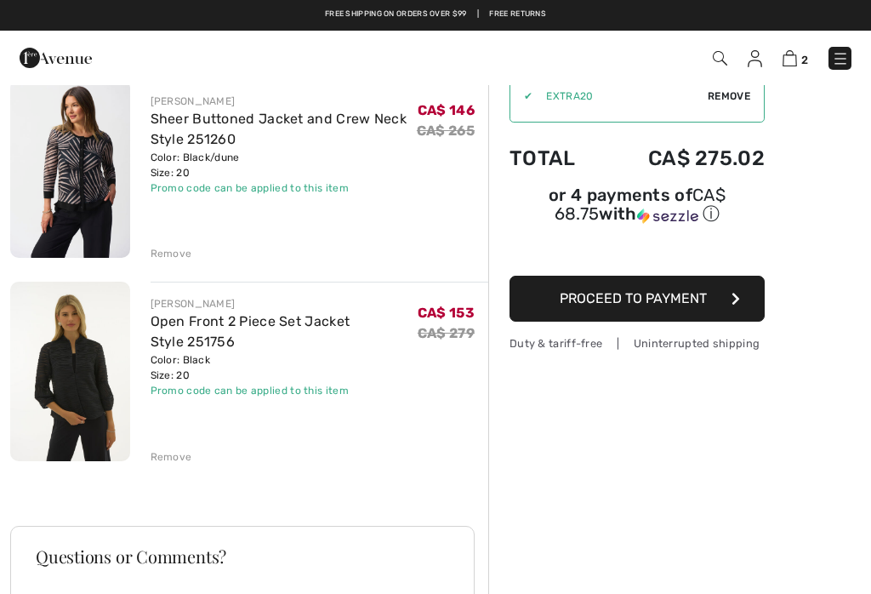
click at [694, 305] on span "Proceed to Payment" at bounding box center [633, 298] width 147 height 16
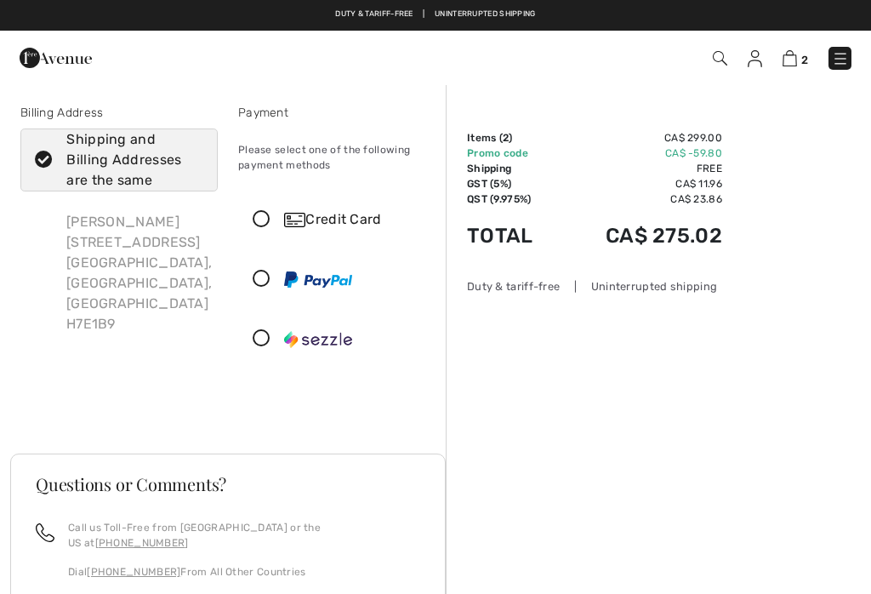
checkbox input "true"
click at [265, 220] on icon at bounding box center [261, 220] width 45 height 18
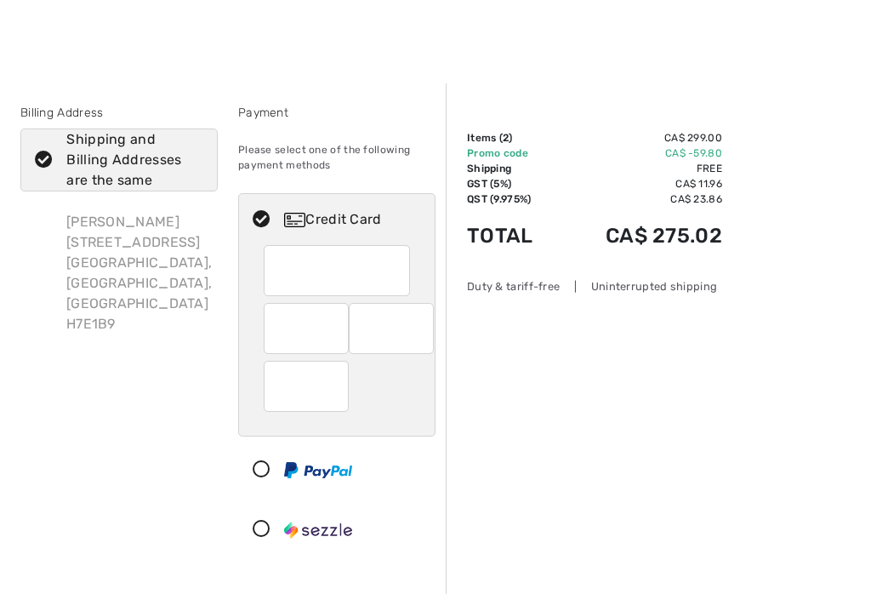
scroll to position [212, 0]
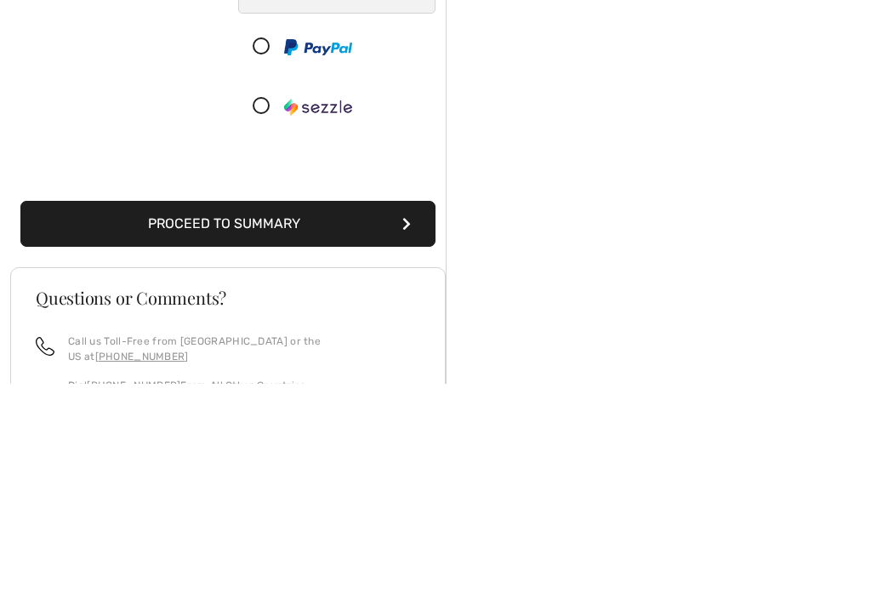
click at [364, 412] on button "Proceed to Summary" at bounding box center [227, 435] width 415 height 46
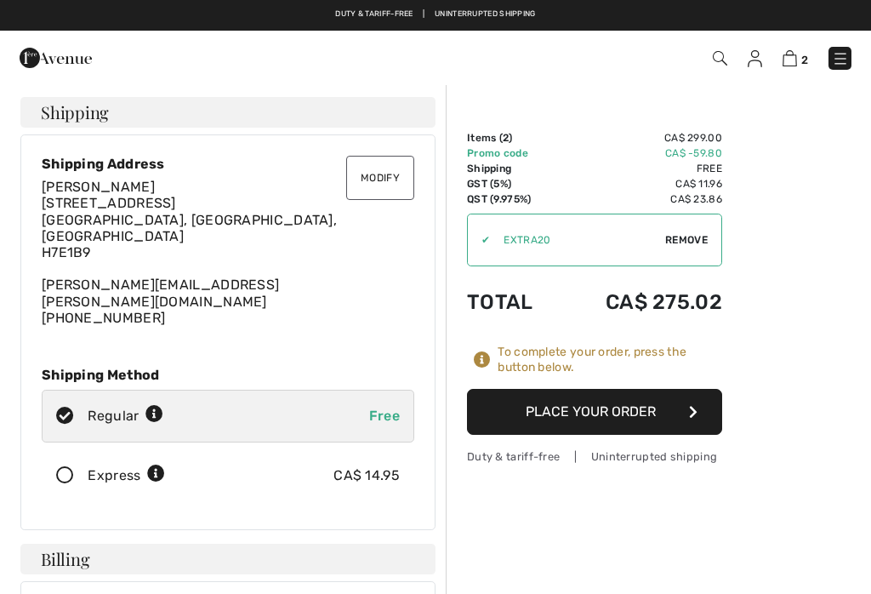
checkbox input "true"
click at [643, 411] on button "Place Your Order" at bounding box center [594, 412] width 255 height 46
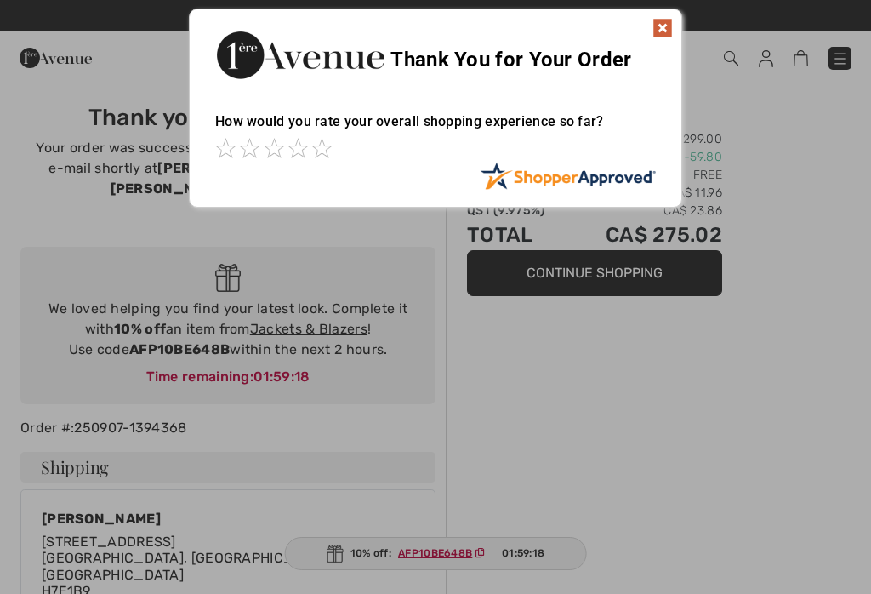
click at [451, 557] on div at bounding box center [435, 297] width 871 height 594
click at [659, 36] on img at bounding box center [663, 28] width 20 height 20
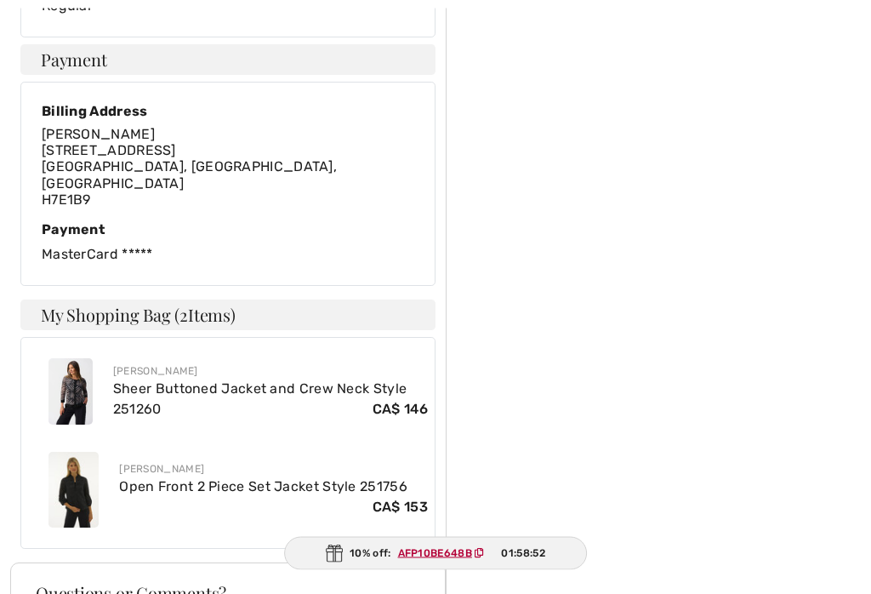
scroll to position [771, 0]
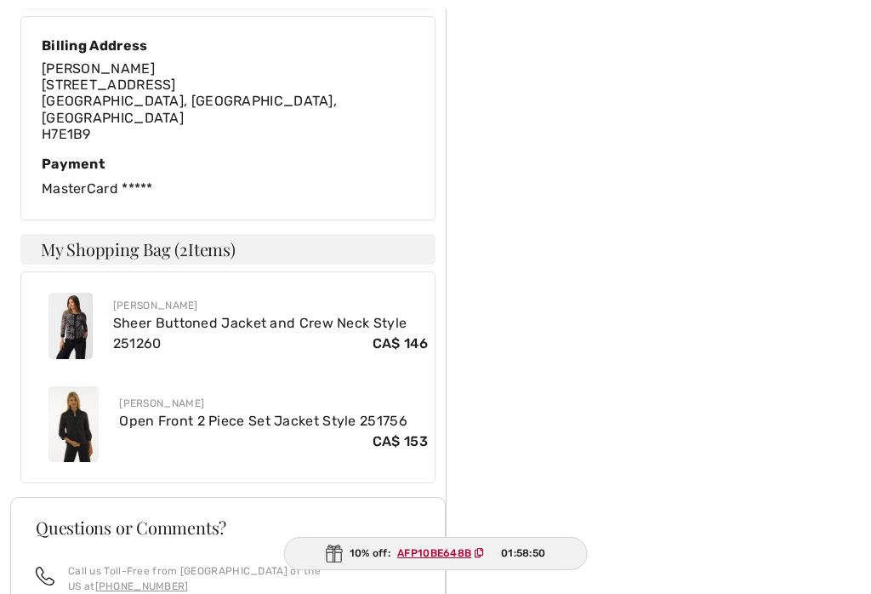
click at [459, 559] on ins "AFP10BE648B" at bounding box center [434, 553] width 74 height 12
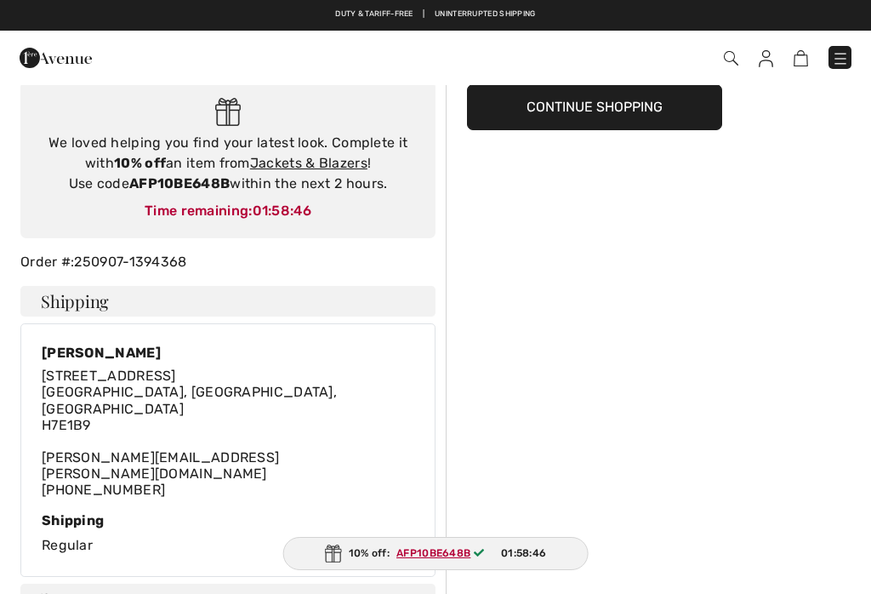
scroll to position [0, 0]
